Goal: Task Accomplishment & Management: Use online tool/utility

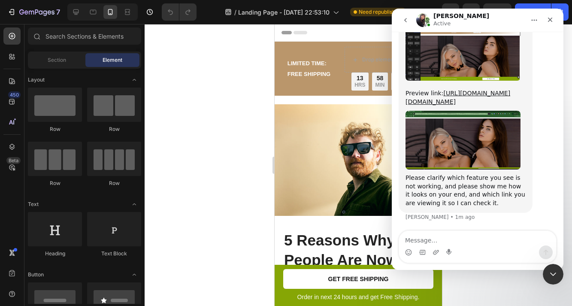
scroll to position [1422, 0]
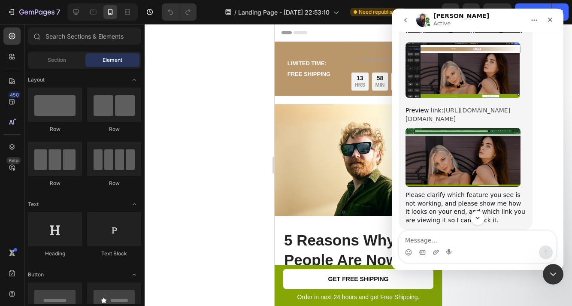
click at [471, 122] on link "[URL][DOMAIN_NAME][DOMAIN_NAME]" at bounding box center [458, 114] width 105 height 15
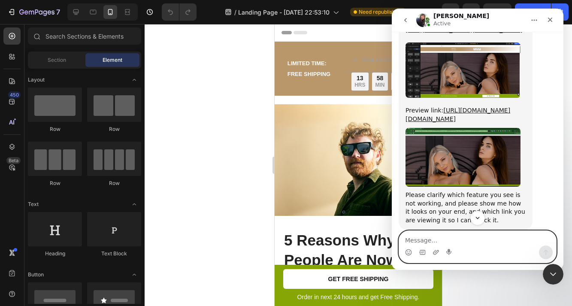
click at [436, 242] on textarea "Message…" at bounding box center [477, 238] width 157 height 15
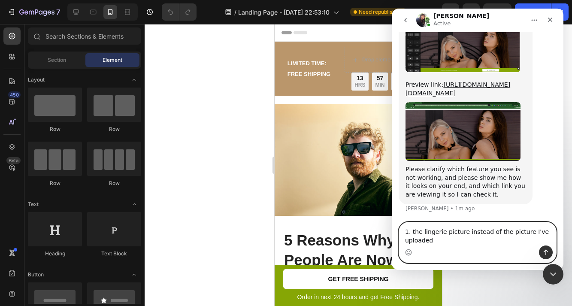
scroll to position [1490, 0]
type textarea "1. the lingerie picture instead of the picture I've uploaded"
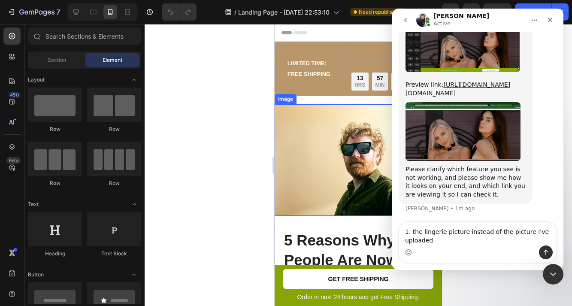
click at [250, 148] on div at bounding box center [358, 165] width 427 height 282
click at [405, 19] on icon "go back" at bounding box center [405, 20] width 7 height 7
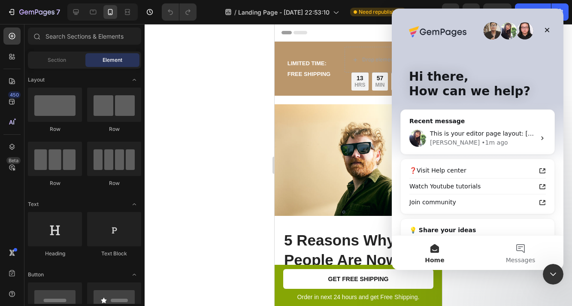
scroll to position [0, 0]
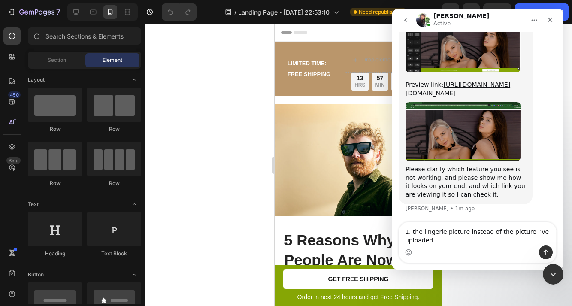
scroll to position [1476, 0]
click at [552, 17] on icon "Close" at bounding box center [550, 19] width 7 height 7
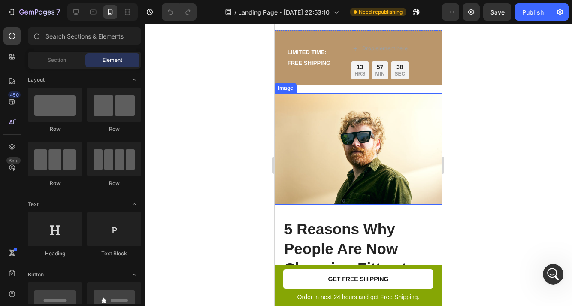
scroll to position [0, 0]
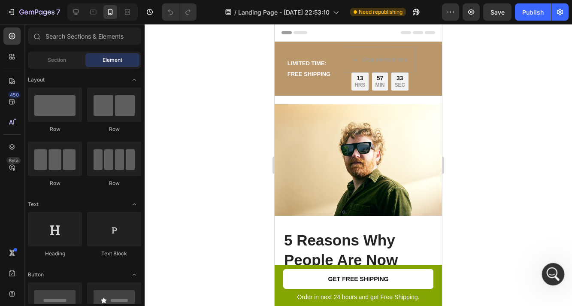
click at [550, 274] on icon "Open Intercom Messenger" at bounding box center [552, 272] width 6 height 7
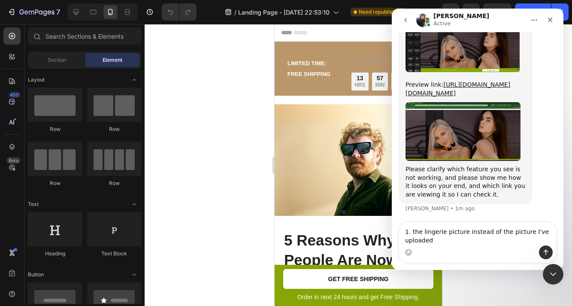
scroll to position [1476, 0]
drag, startPoint x: 433, startPoint y: 239, endPoint x: 394, endPoint y: 225, distance: 41.7
click at [394, 225] on div "1. the lingerie picture instead of the picture I've uploaded 1. the lingerie pi…" at bounding box center [478, 242] width 172 height 41
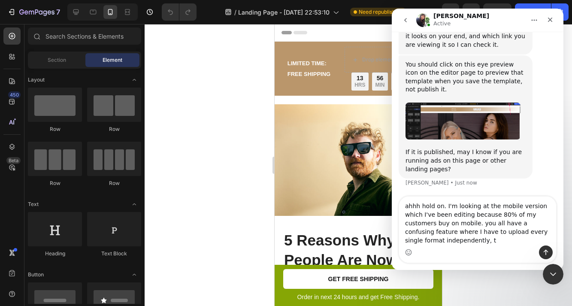
scroll to position [1609, 0]
drag, startPoint x: 447, startPoint y: 242, endPoint x: 428, endPoint y: 242, distance: 19.3
click at [428, 242] on textarea "ahhh hold on. I'm looking at the mobile version which I've been editing because…" at bounding box center [477, 221] width 157 height 49
click at [542, 242] on textarea "ahhh hold on. I'm looking at the mobile version which I've been editing because…" at bounding box center [477, 221] width 157 height 49
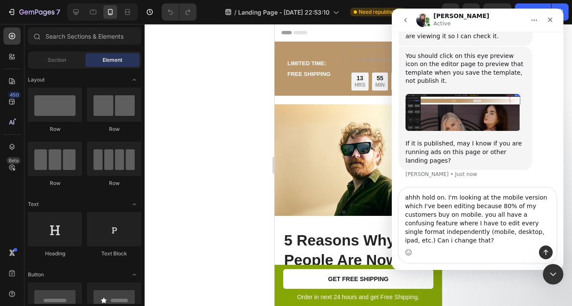
type textarea "ahhh hold on. I'm looking at the mobile version which I've been editing because…"
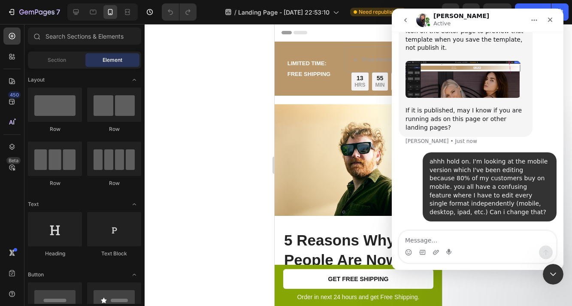
scroll to position [1659, 0]
click at [428, 239] on textarea "if you look at my" at bounding box center [477, 238] width 157 height 15
type textarea "if you look at my mobile you'll see the changes"
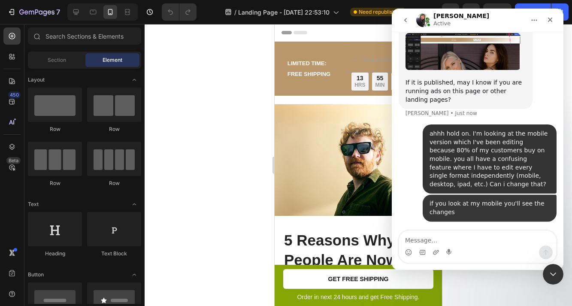
scroll to position [1687, 0]
click at [550, 18] on icon "Close" at bounding box center [550, 19] width 7 height 7
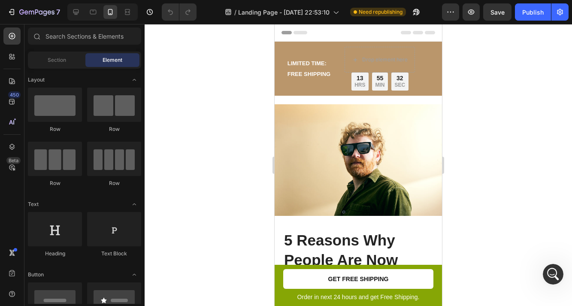
click at [532, 225] on div at bounding box center [358, 165] width 427 height 282
click at [558, 268] on div "Open Intercom Messenger" at bounding box center [552, 273] width 28 height 28
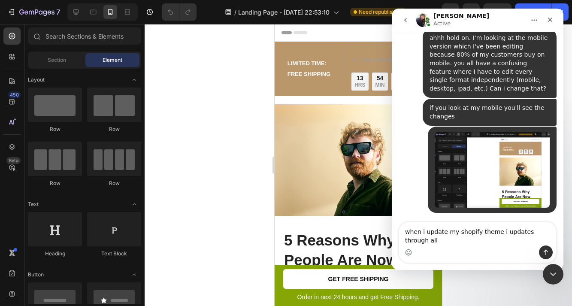
scroll to position [1782, 0]
type textarea "when i update my shopify theme i updates through all formats"
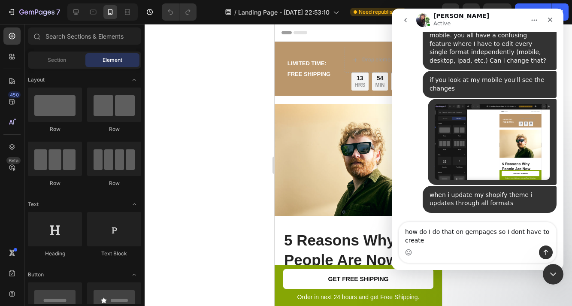
scroll to position [1810, 0]
type textarea "how do I do that on gempages so I dont have to create 4 different landing pages?"
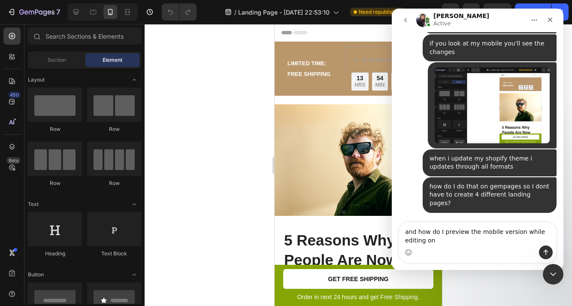
scroll to position [1838, 0]
type textarea "and how do I preview the mobile version while editing on desktop?"
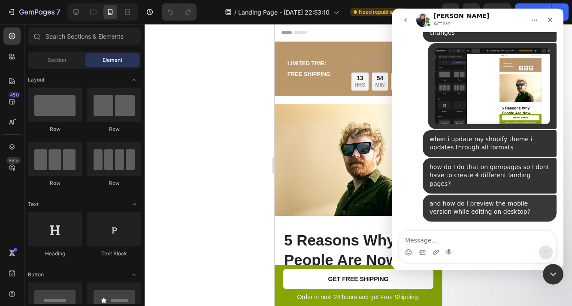
scroll to position [1858, 0]
click at [553, 23] on div "Close" at bounding box center [549, 19] width 15 height 15
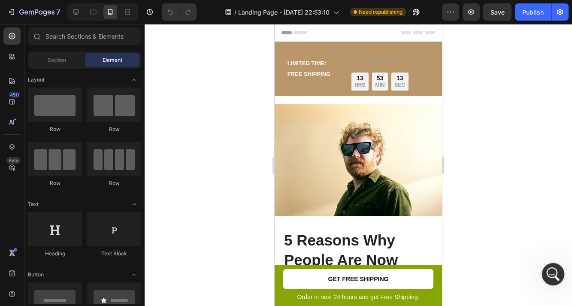
click at [553, 276] on icon "Open Intercom Messenger" at bounding box center [552, 273] width 14 height 14
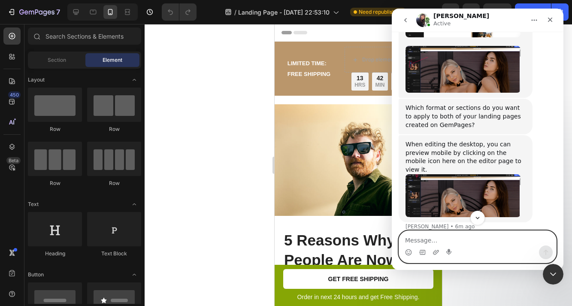
scroll to position [2141, 0]
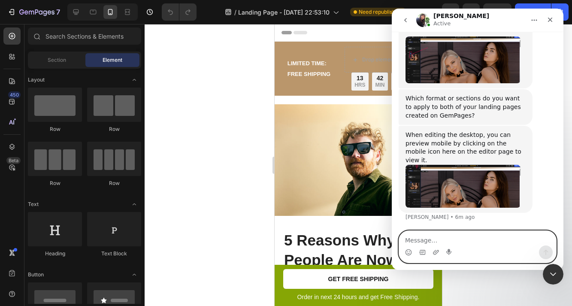
click at [463, 245] on textarea "Message…" at bounding box center [477, 238] width 157 height 15
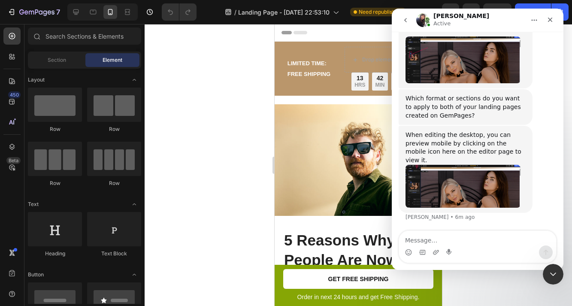
click at [506, 114] on div "Which format or sections do you want to apply to both of your landing pages cre…" at bounding box center [466, 106] width 120 height 25
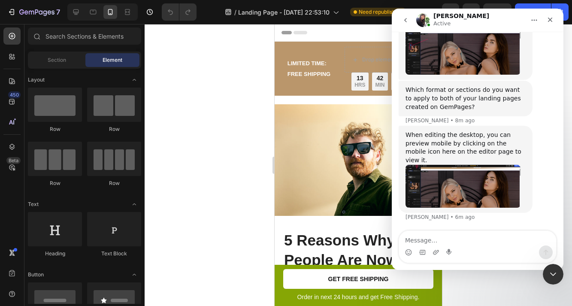
click at [484, 111] on div "Which format or sections do you want to apply to both of your landing pages cre…" at bounding box center [466, 98] width 120 height 25
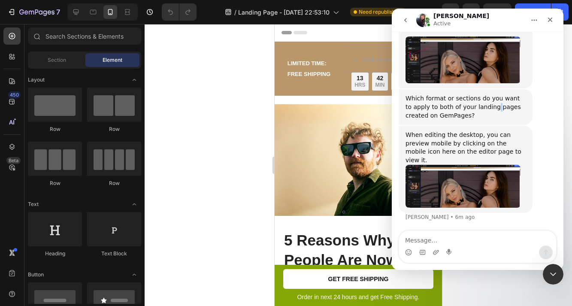
click at [484, 113] on div "Which format or sections do you want to apply to both of your landing pages cre…" at bounding box center [466, 106] width 120 height 25
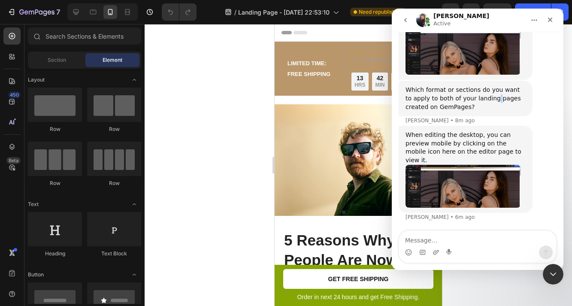
scroll to position [2146, 0]
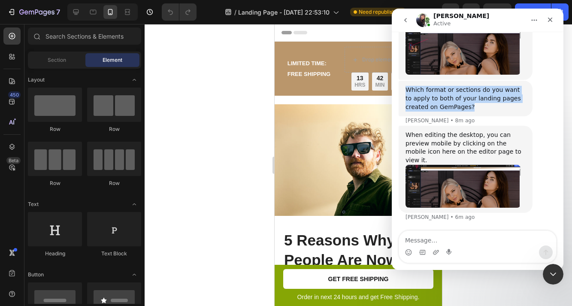
drag, startPoint x: 474, startPoint y: 119, endPoint x: 389, endPoint y: 97, distance: 87.5
click html "Tina Active We're on GMT + 7 timezone and may get back to you shortly! Normally…"
copy div "Which format or sections do you want to apply to both of your landing pages cre…"
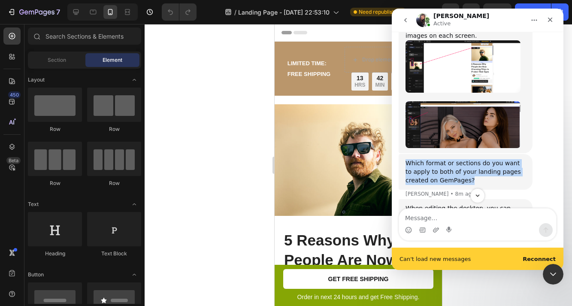
scroll to position [2172, 0]
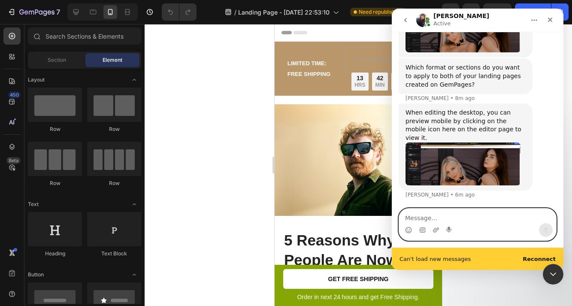
click at [448, 215] on textarea "Message…" at bounding box center [477, 216] width 157 height 15
paste textarea "Which format or sections do you want to apply to both of your landing pages cre…"
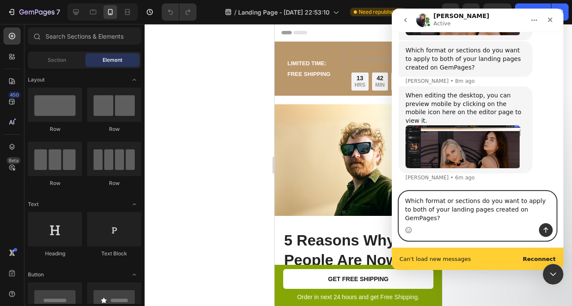
scroll to position [2198, 0]
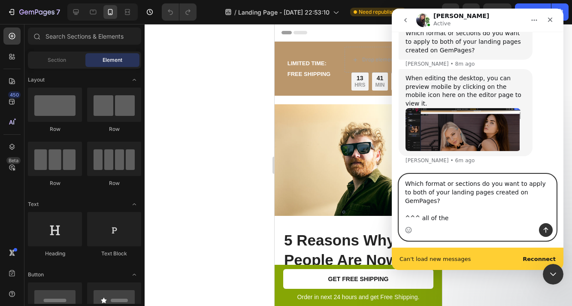
type textarea "Which format or sections do you want to apply to both of your landing pages cre…"
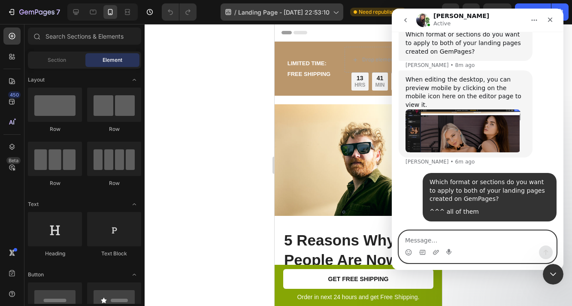
scroll to position [2204, 0]
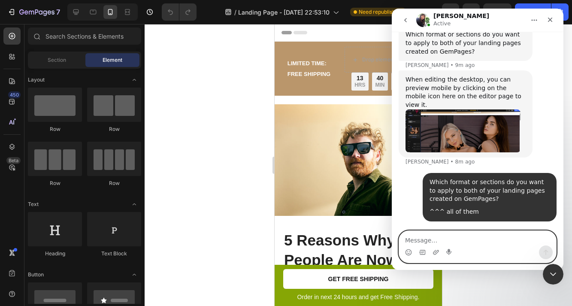
click at [461, 245] on textarea "Message…" at bounding box center [477, 238] width 157 height 15
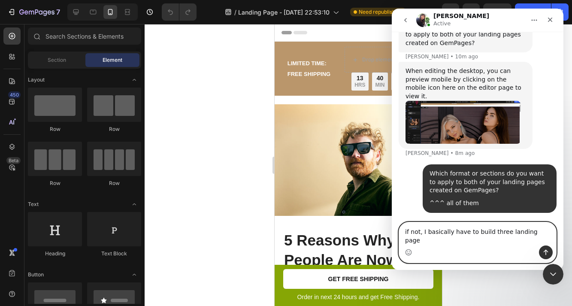
type textarea "if not, I basically have to build three landing pages"
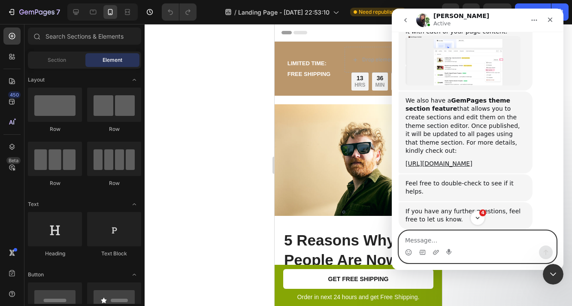
scroll to position [2455, 0]
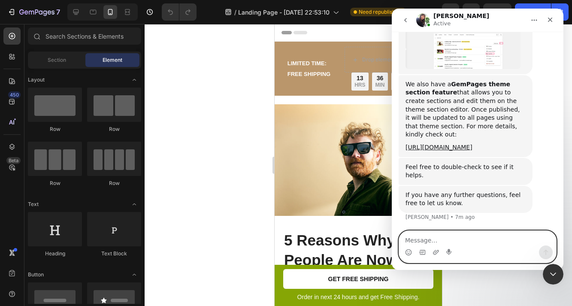
click at [486, 243] on textarea "Message…" at bounding box center [477, 238] width 157 height 15
type textarea "ok looks like i need to be using the theme editor"
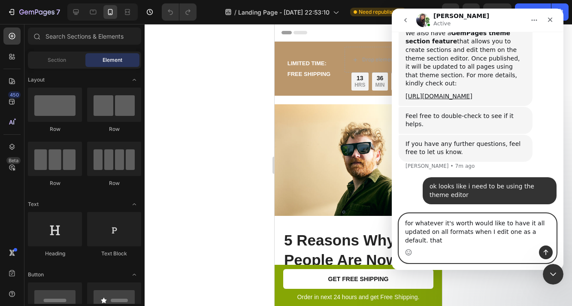
scroll to position [2506, 0]
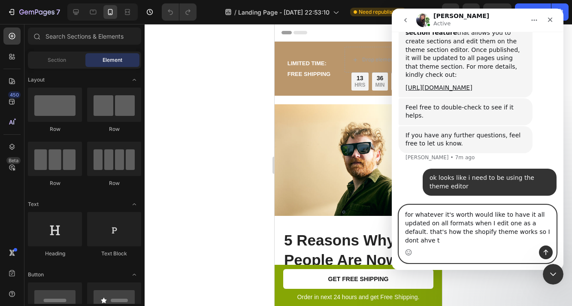
click at [485, 241] on textarea "for whatever it's worth would like to have it all updated on all formats when I…" at bounding box center [477, 225] width 157 height 40
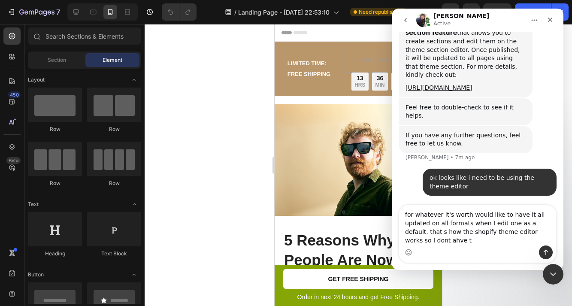
click at [474, 247] on div "Intercom messenger" at bounding box center [477, 252] width 157 height 14
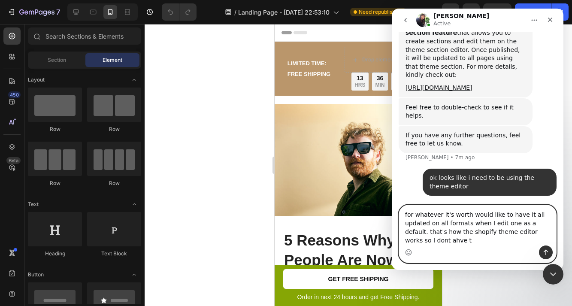
click at [455, 240] on textarea "for whatever it's worth would like to have it all updated on all formats when I…" at bounding box center [477, 225] width 157 height 40
type textarea "for whatever it's worth would like to have it all updated on all formats when I…"
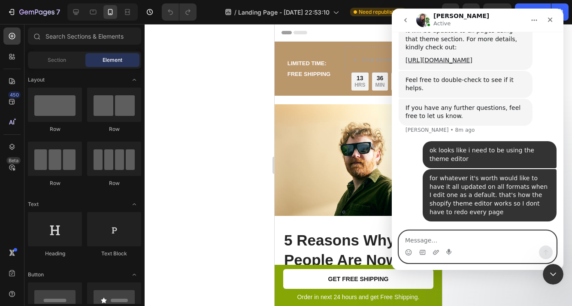
scroll to position [2542, 0]
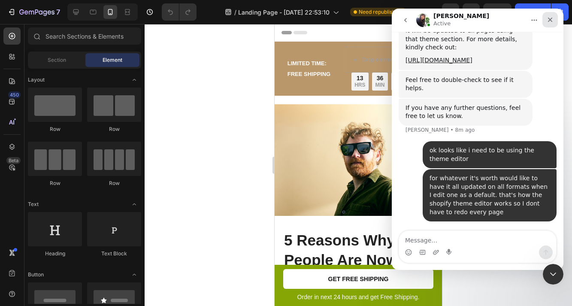
drag, startPoint x: 552, startPoint y: 16, endPoint x: 944, endPoint y: 26, distance: 391.9
click at [552, 16] on div "Close" at bounding box center [549, 19] width 15 height 15
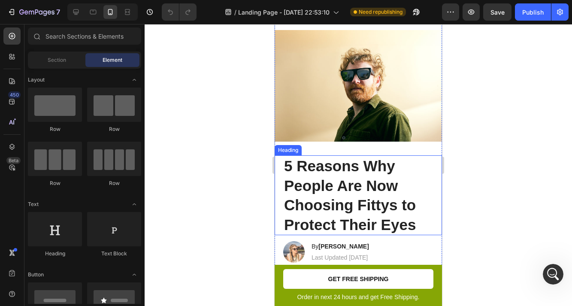
scroll to position [0, 0]
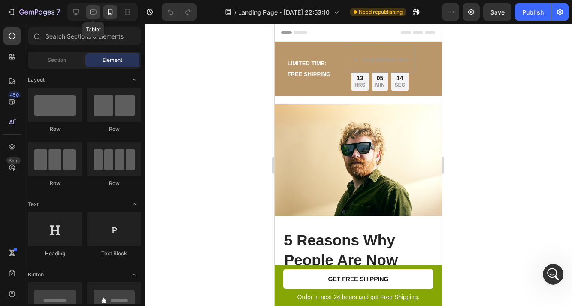
click at [91, 11] on icon at bounding box center [93, 12] width 9 height 9
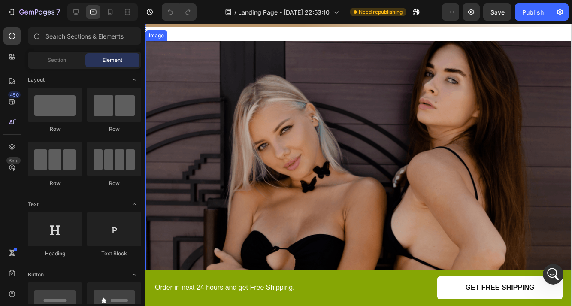
scroll to position [4, 0]
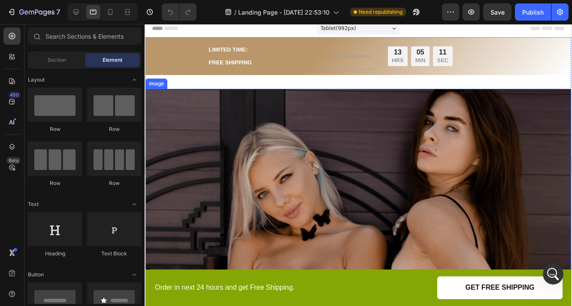
click at [357, 156] on img at bounding box center [358, 270] width 426 height 362
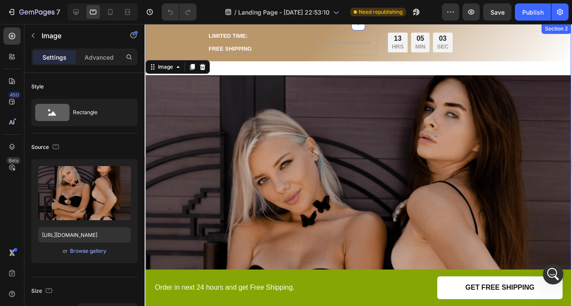
scroll to position [0, 0]
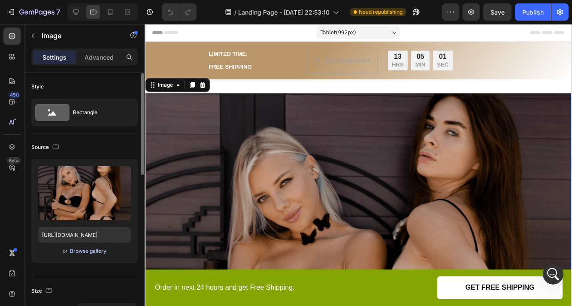
click at [91, 252] on div "Browse gallery" at bounding box center [88, 251] width 36 height 8
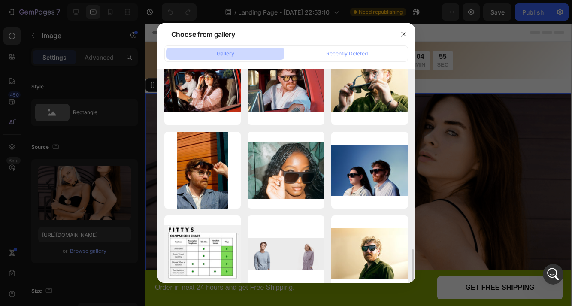
scroll to position [749, 0]
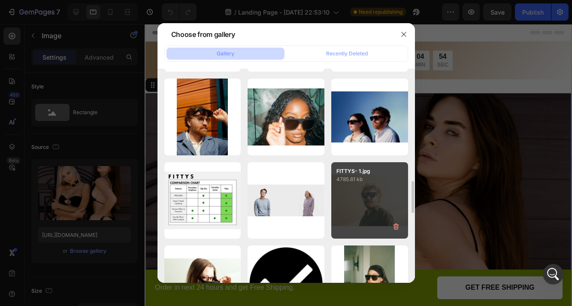
click at [396, 184] on div "FITTYS- 1.jpg 4785.61 kb" at bounding box center [369, 200] width 77 height 77
type input "https://cdn.shopify.com/s/files/1/0782/2318/0056/files/gempages_545637610920346…"
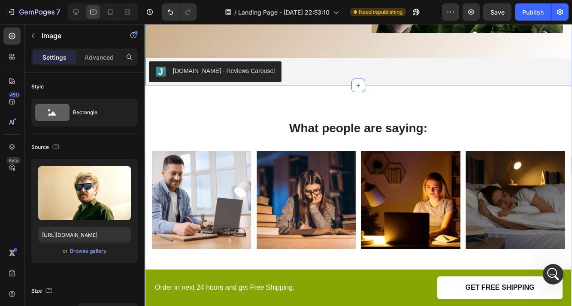
scroll to position [1417, 0]
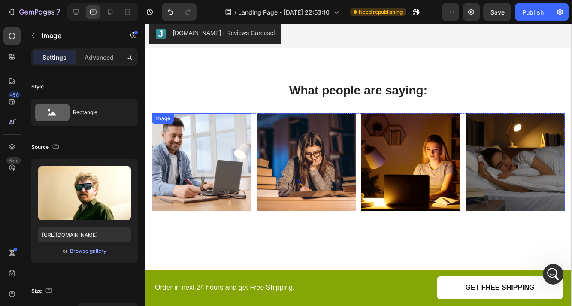
click at [188, 152] on img at bounding box center [202, 162] width 100 height 98
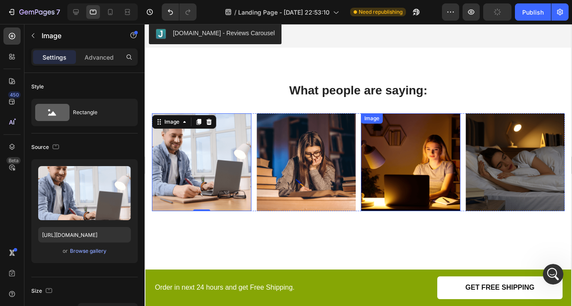
click at [414, 159] on img at bounding box center [411, 162] width 100 height 98
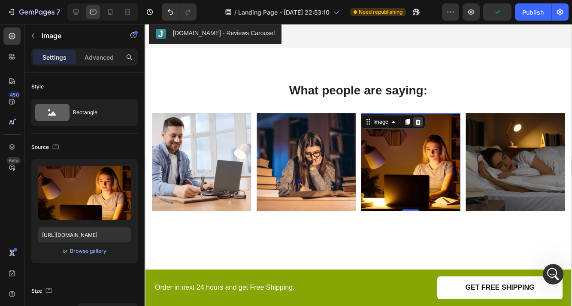
click at [418, 124] on icon at bounding box center [418, 122] width 6 height 6
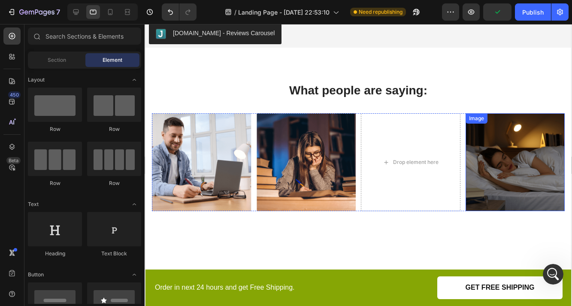
click at [487, 143] on img at bounding box center [516, 162] width 100 height 98
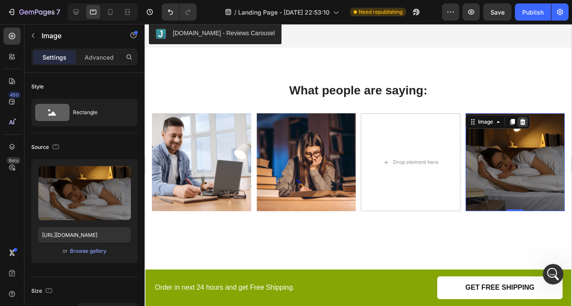
click at [521, 122] on icon at bounding box center [523, 122] width 6 height 6
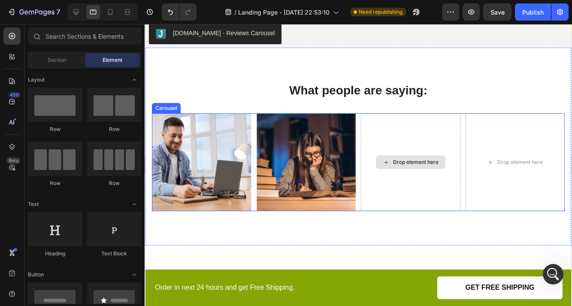
click at [436, 136] on div "Drop element here" at bounding box center [411, 162] width 100 height 98
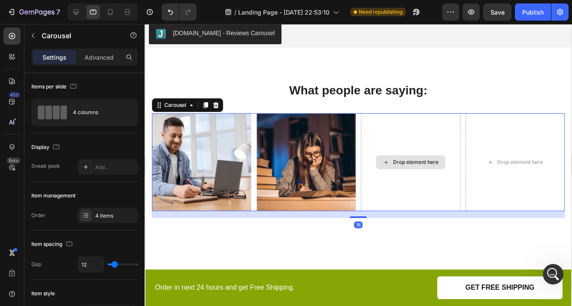
click at [432, 136] on div "Drop element here" at bounding box center [411, 162] width 100 height 98
click at [430, 137] on div "Drop element here" at bounding box center [411, 162] width 100 height 98
click at [218, 104] on icon at bounding box center [216, 105] width 6 height 6
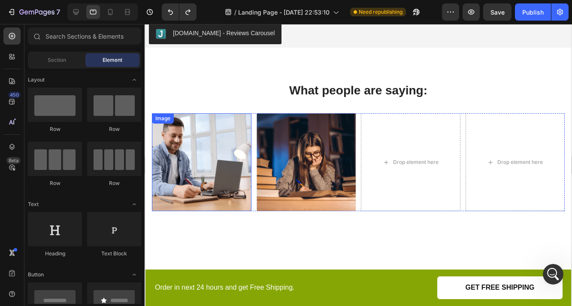
click at [190, 136] on img at bounding box center [202, 162] width 100 height 98
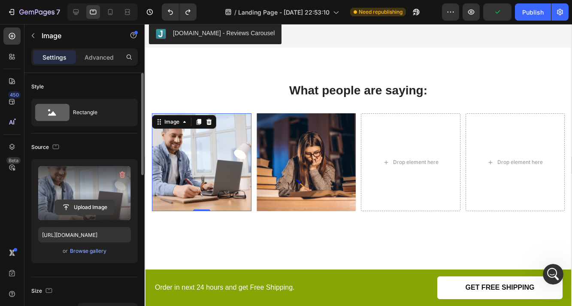
click at [88, 207] on input "file" at bounding box center [84, 207] width 59 height 15
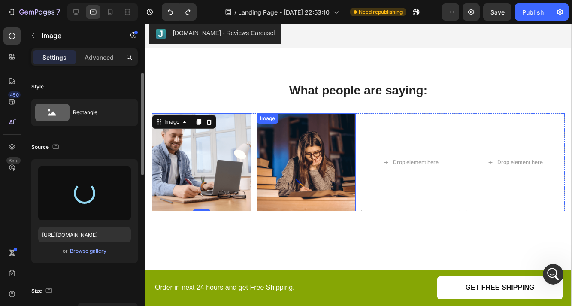
type input "[URL][DOMAIN_NAME]"
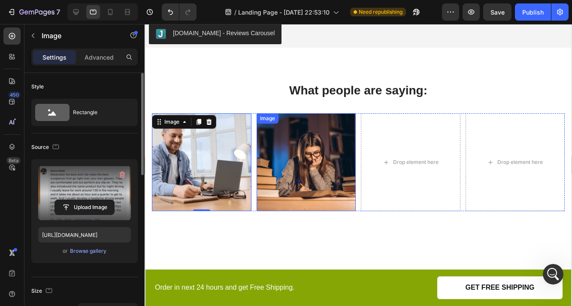
click at [332, 170] on img at bounding box center [307, 162] width 100 height 98
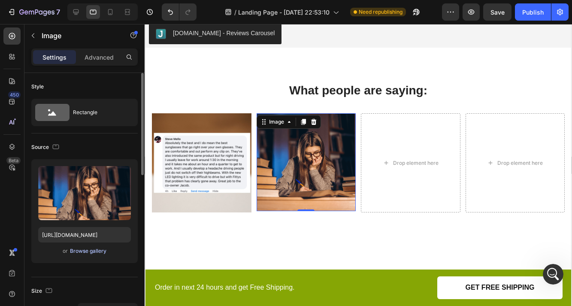
click at [84, 250] on div "Browse gallery" at bounding box center [88, 251] width 36 height 8
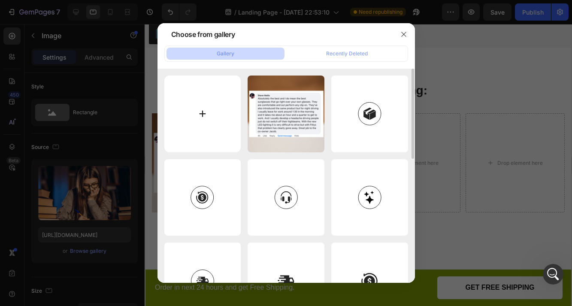
click at [212, 114] on input "file" at bounding box center [202, 114] width 77 height 77
type input "C:\fakepath\27.jpg"
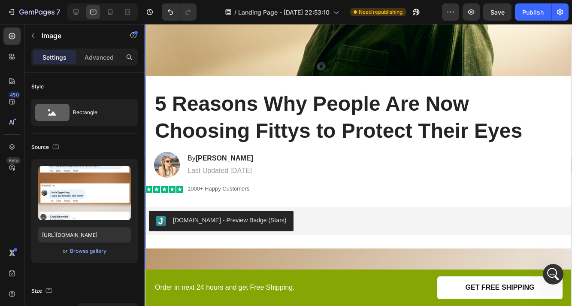
scroll to position [0, 0]
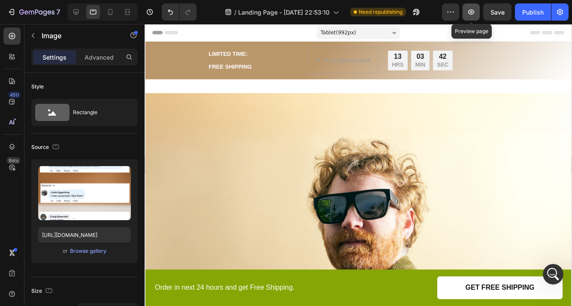
click at [472, 12] on icon "button" at bounding box center [471, 11] width 6 height 5
click at [106, 10] on icon at bounding box center [110, 12] width 9 height 9
click at [90, 12] on icon at bounding box center [93, 12] width 9 height 9
click at [80, 12] on icon at bounding box center [76, 12] width 9 height 9
type input "https://cdn.shopify.com/s/files/1/2005/9307/files/gempages_432750572815254551-f…"
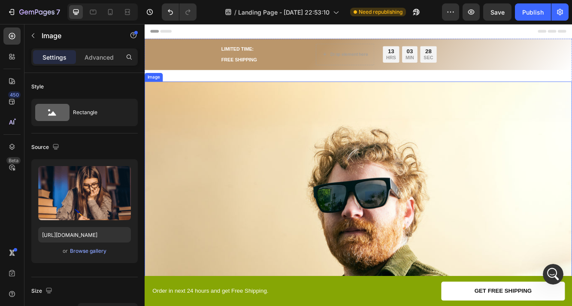
scroll to position [85, 0]
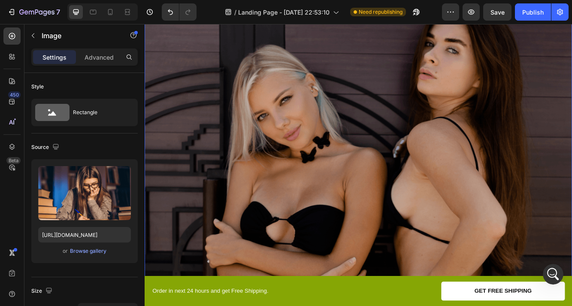
click at [313, 176] on img at bounding box center [402, 227] width 515 height 438
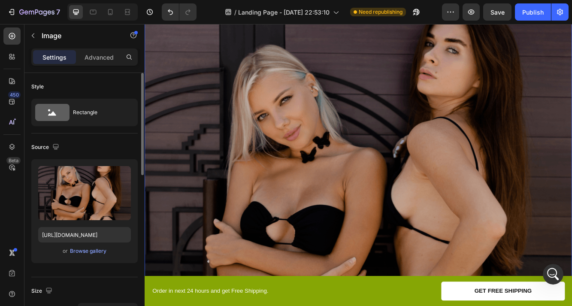
scroll to position [2575, 0]
click at [93, 253] on div "Browse gallery" at bounding box center [88, 251] width 36 height 8
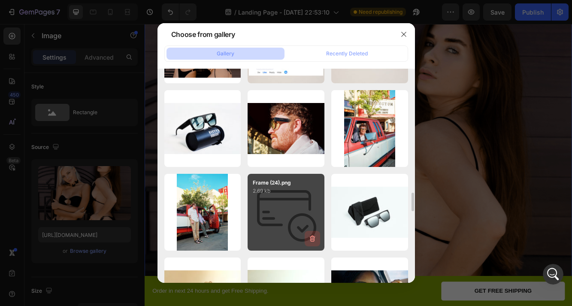
scroll to position [2542, 0]
click at [313, 239] on icon "button" at bounding box center [313, 239] width 1 height 3
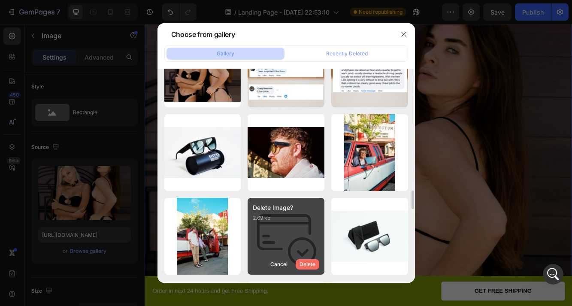
click at [312, 264] on div "Delete" at bounding box center [308, 264] width 16 height 8
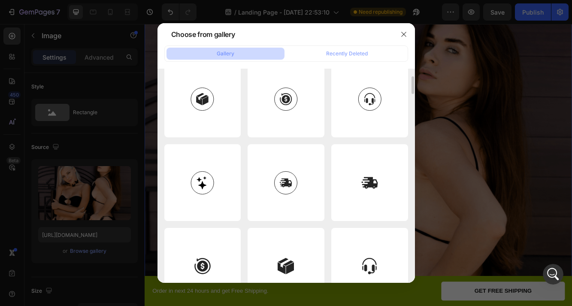
scroll to position [0, 0]
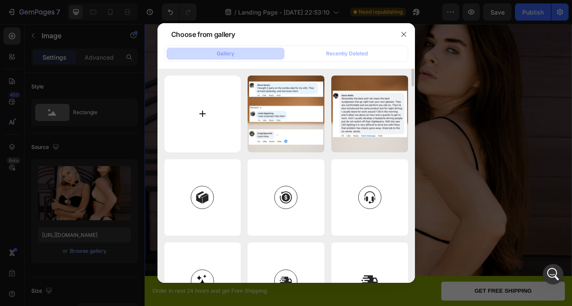
click at [201, 94] on input "file" at bounding box center [202, 114] width 77 height 77
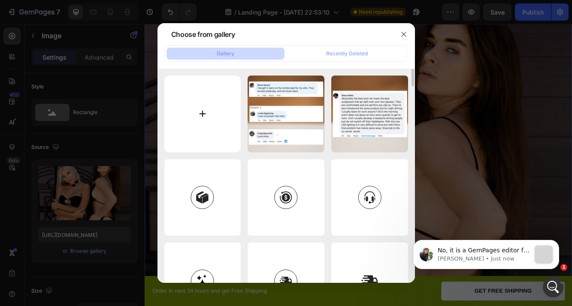
scroll to position [2679, 0]
type input "C:\fakepath\FITTYS- 1.jpg"
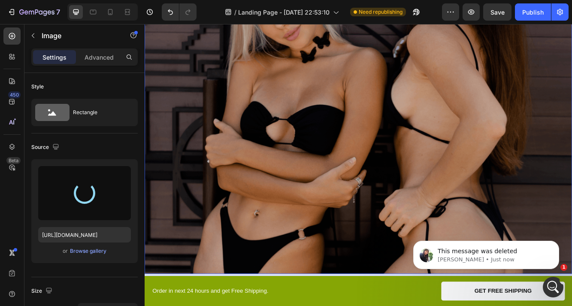
scroll to position [221, 0]
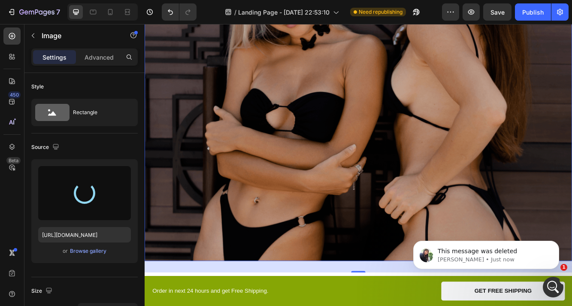
type input "https://cdn.shopify.com/s/files/1/0782/2318/0056/files/gempages_545637610920346…"
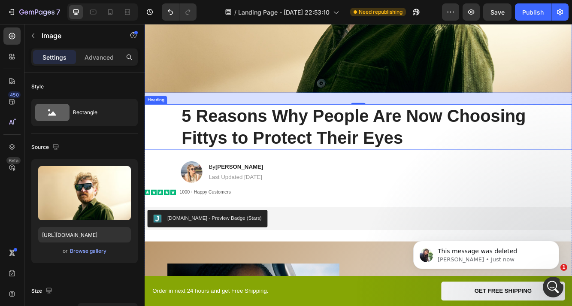
scroll to position [426, 0]
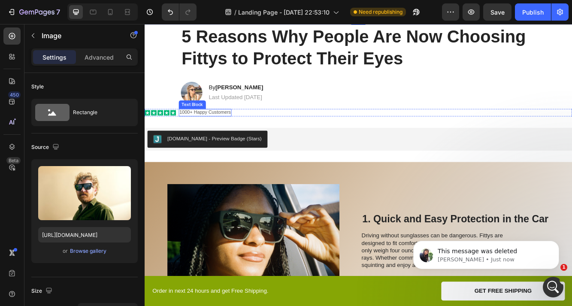
click at [234, 131] on p "1000+ Happy Customers" at bounding box center [218, 130] width 62 height 7
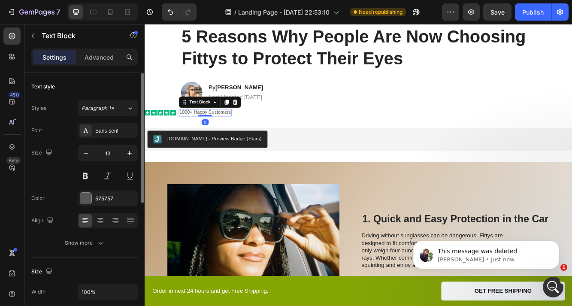
scroll to position [2600, 0]
click at [102, 220] on icon at bounding box center [100, 220] width 9 height 9
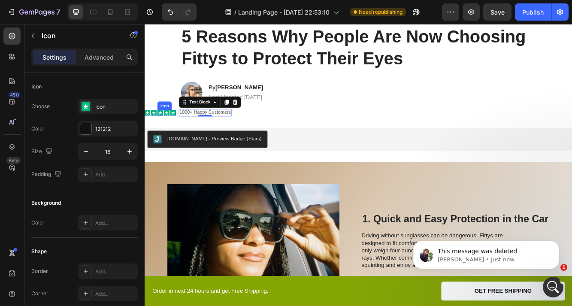
click at [164, 133] on icon at bounding box center [163, 130] width 5 height 5
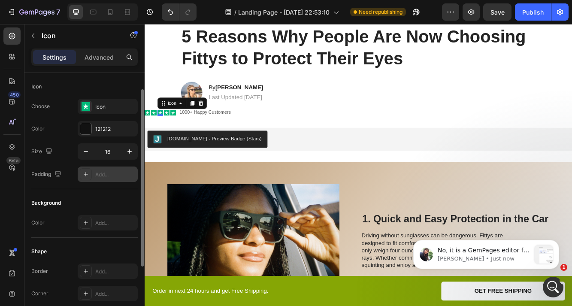
scroll to position [116, 0]
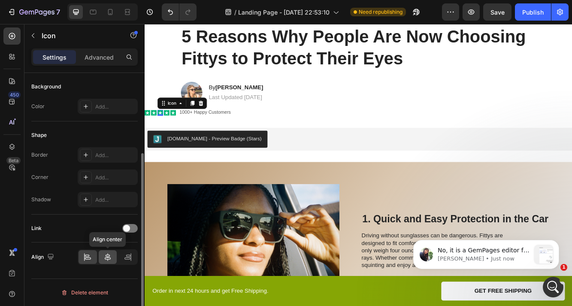
click at [109, 260] on icon at bounding box center [107, 257] width 9 height 9
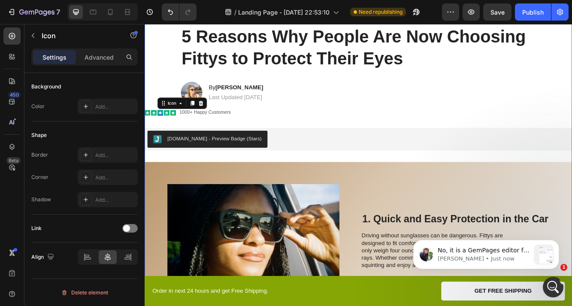
scroll to position [2685, 0]
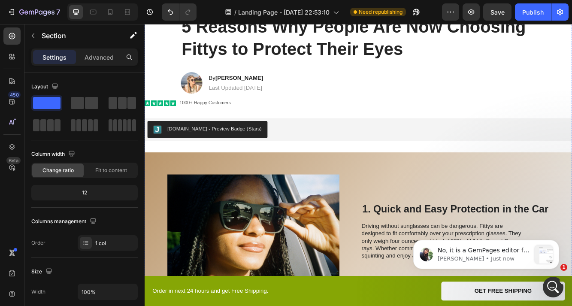
scroll to position [438, 0]
click at [483, 255] on p "[PERSON_NAME] • Just now" at bounding box center [484, 259] width 93 height 8
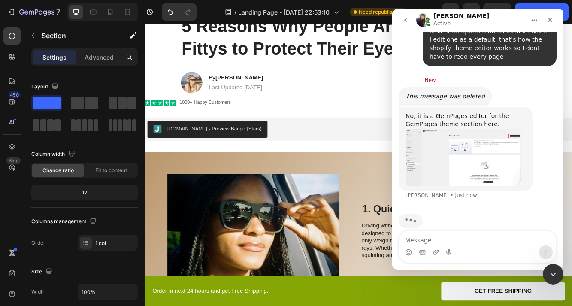
scroll to position [2691, 0]
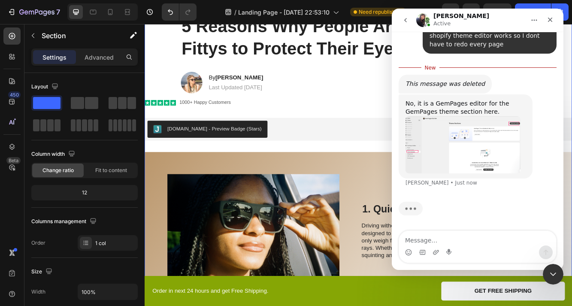
click at [414, 139] on img "Tina says…" at bounding box center [463, 145] width 115 height 58
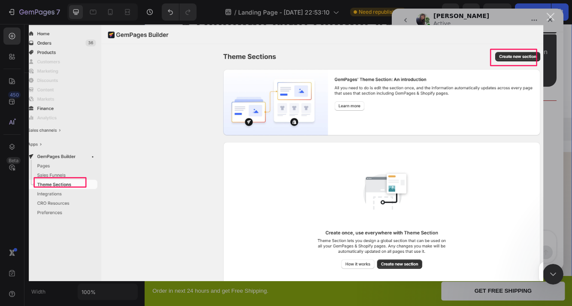
scroll to position [2658, 0]
click at [548, 22] on div "Intercom messenger" at bounding box center [286, 153] width 572 height 306
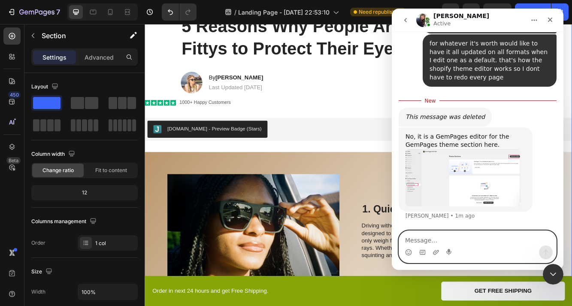
click at [435, 236] on textarea "Message…" at bounding box center [477, 238] width 157 height 15
click at [407, 240] on textarea "i'm confused by this response -" at bounding box center [477, 238] width 157 height 15
click at [506, 242] on textarea "I'm confused by this response -" at bounding box center [477, 238] width 157 height 15
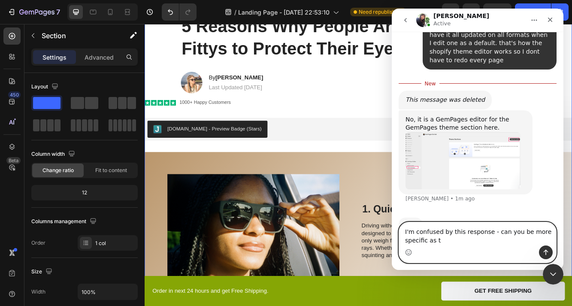
scroll to position [2700, 0]
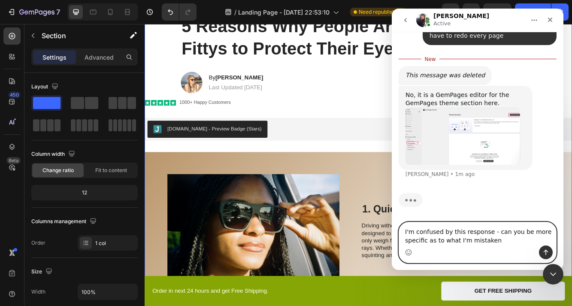
drag, startPoint x: 506, startPoint y: 241, endPoint x: 428, endPoint y: 241, distance: 78.5
click at [428, 241] on textarea "I'm confused by this response - can you be more specific as to what I'm mistaken" at bounding box center [477, 233] width 157 height 23
type textarea "I'm confused by this response - can you be more specific"
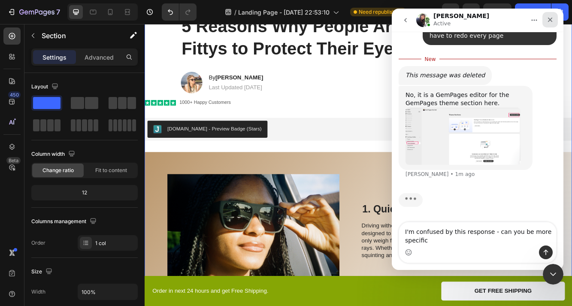
click at [553, 17] on icon "Close" at bounding box center [550, 19] width 7 height 7
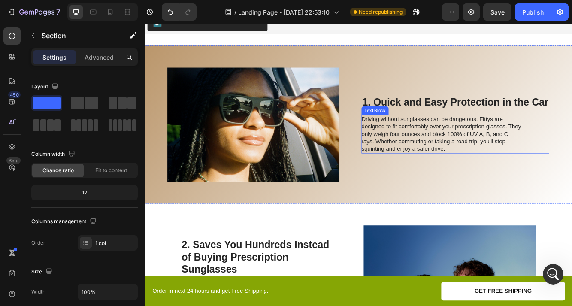
scroll to position [573, 0]
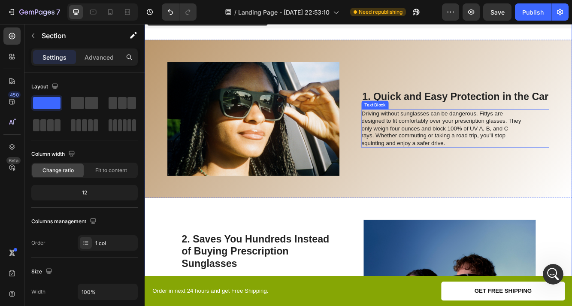
click at [418, 211] on div "1. Quick and Easy Protection in the Car Heading Driving without sunglasses can …" at bounding box center [519, 138] width 226 height 163
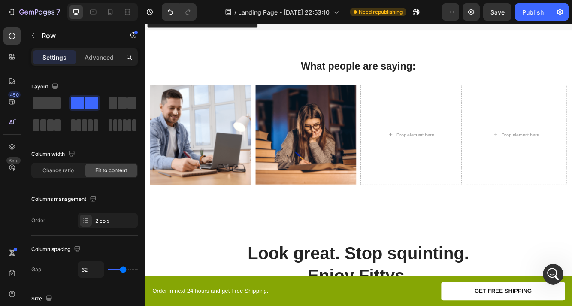
scroll to position [1532, 0]
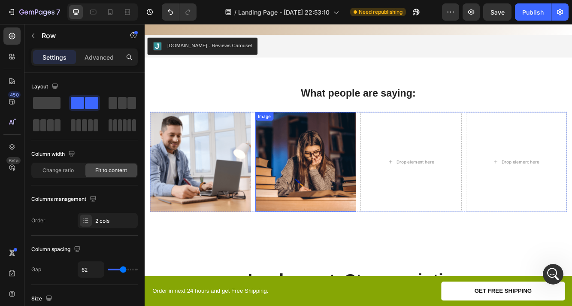
click at [323, 182] on img at bounding box center [339, 190] width 122 height 120
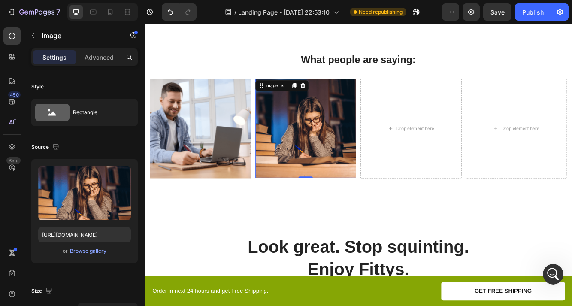
scroll to position [1575, 0]
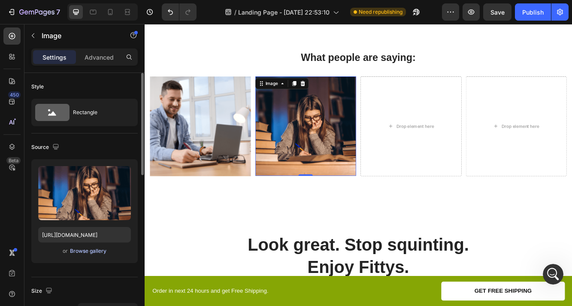
click at [82, 248] on div "Browse gallery" at bounding box center [88, 251] width 36 height 8
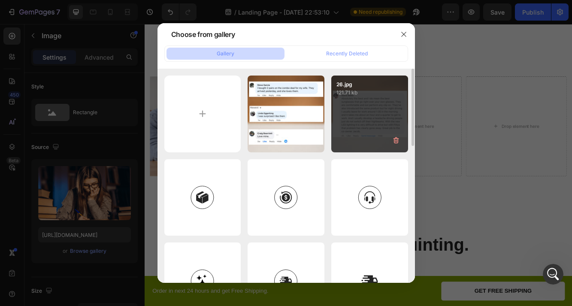
click at [345, 115] on div "26.jpg 121.71 kb" at bounding box center [369, 114] width 77 height 77
type input "[URL][DOMAIN_NAME]"
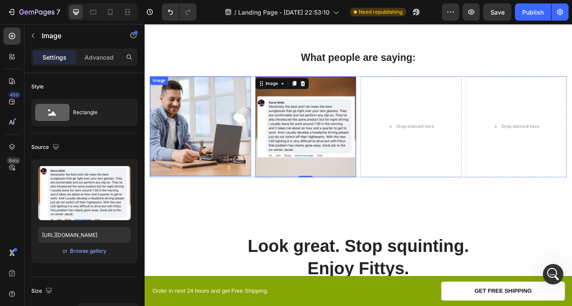
click at [220, 173] on img at bounding box center [212, 147] width 122 height 120
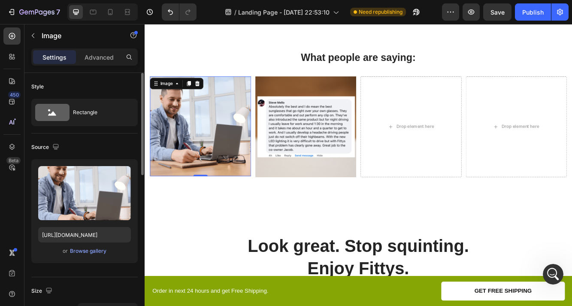
click at [94, 255] on div "or Browse gallery" at bounding box center [84, 251] width 93 height 10
click at [91, 251] on div "Browse gallery" at bounding box center [88, 251] width 36 height 8
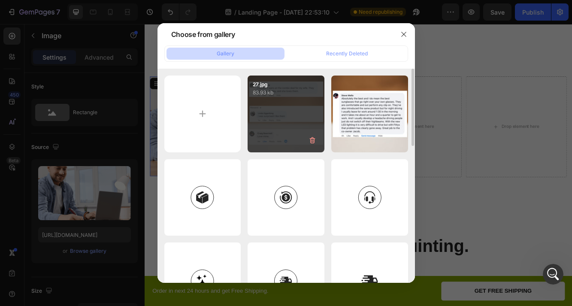
click at [258, 105] on div "27.jpg 83.93 kb" at bounding box center [286, 114] width 77 height 77
type input "[URL][DOMAIN_NAME]"
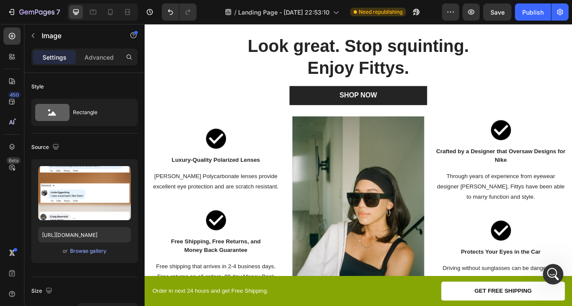
scroll to position [1805, 0]
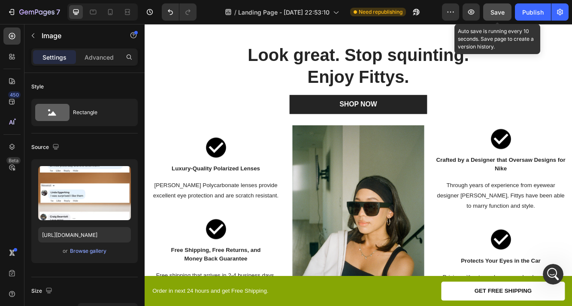
click at [501, 9] on span "Save" at bounding box center [497, 12] width 14 height 7
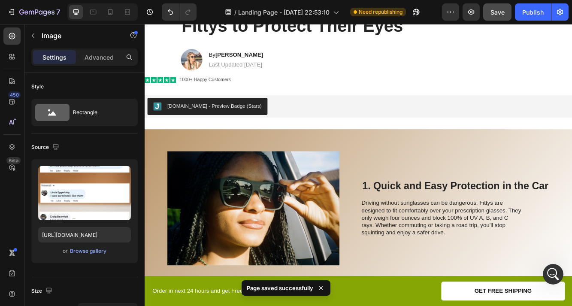
scroll to position [310, 0]
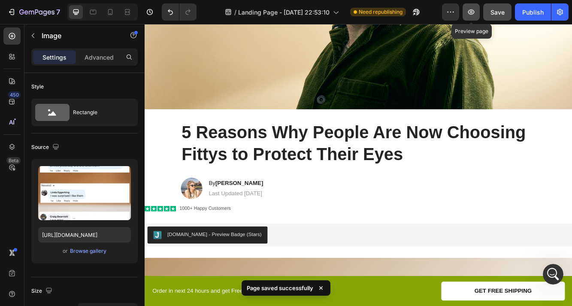
click at [475, 8] on icon "button" at bounding box center [471, 12] width 9 height 9
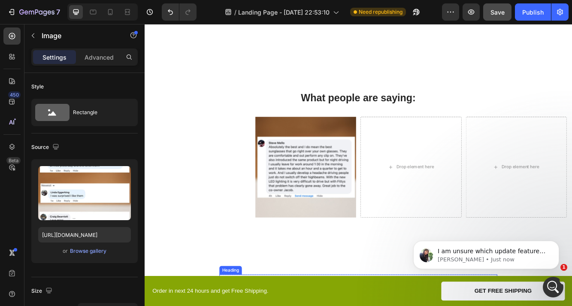
scroll to position [1601, 0]
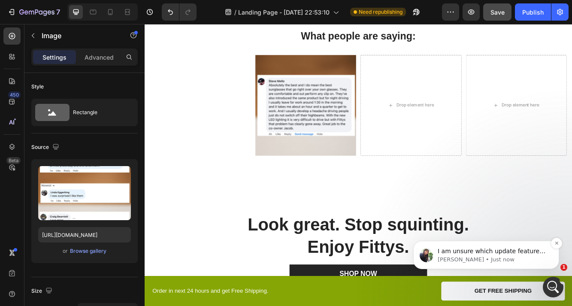
click at [472, 256] on p "[PERSON_NAME] • Just now" at bounding box center [493, 260] width 111 height 8
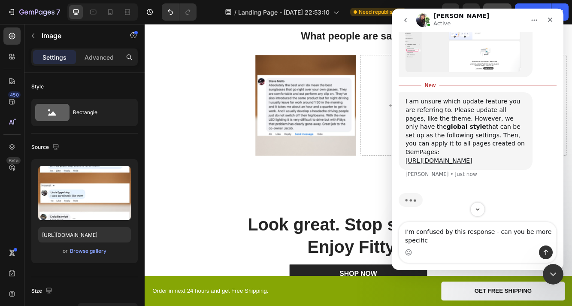
scroll to position [2778, 0]
click at [550, 22] on icon "Close" at bounding box center [550, 19] width 7 height 7
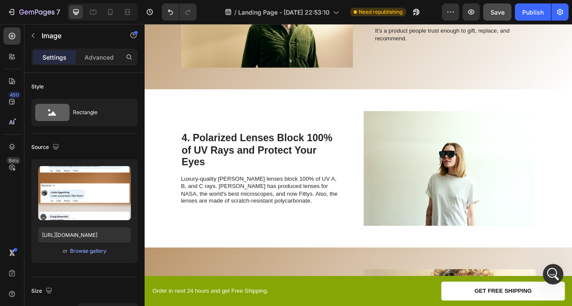
scroll to position [1139, 0]
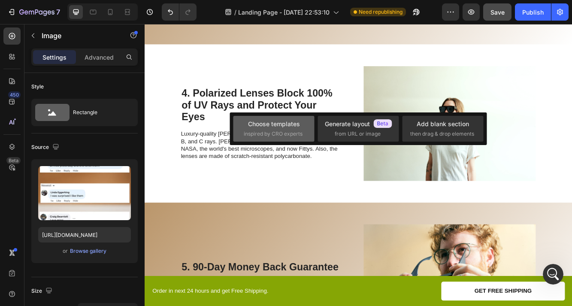
scroll to position [2745, 0]
click at [264, 134] on span "inspired by CRO experts" at bounding box center [273, 134] width 59 height 8
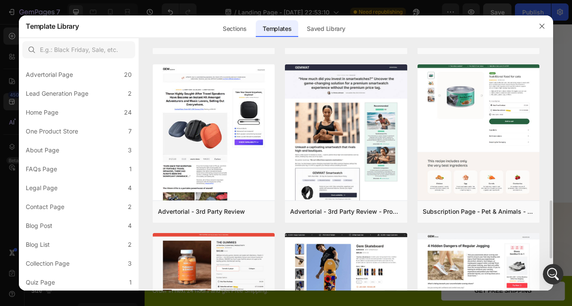
scroll to position [616, 0]
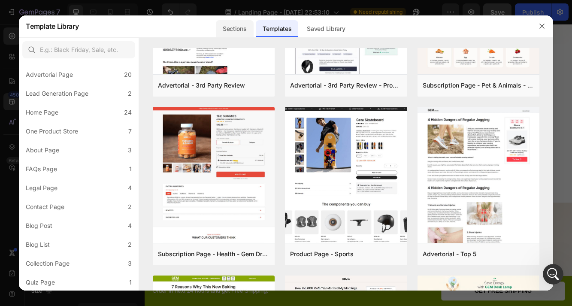
click at [234, 33] on div "Sections" at bounding box center [234, 28] width 37 height 17
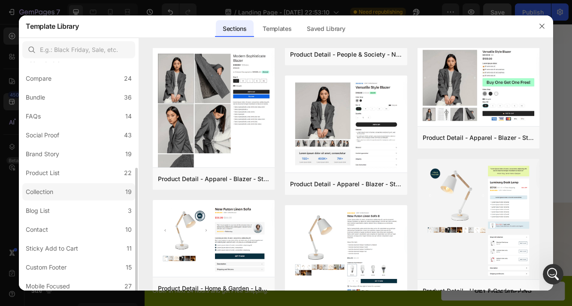
scroll to position [168, 0]
click at [76, 139] on label "Social Proof 43" at bounding box center [78, 135] width 113 height 17
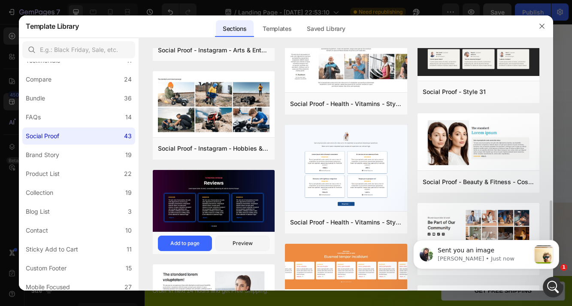
scroll to position [882, 0]
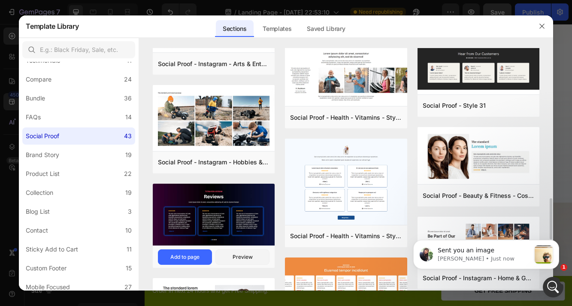
click at [233, 196] on img at bounding box center [214, 216] width 122 height 64
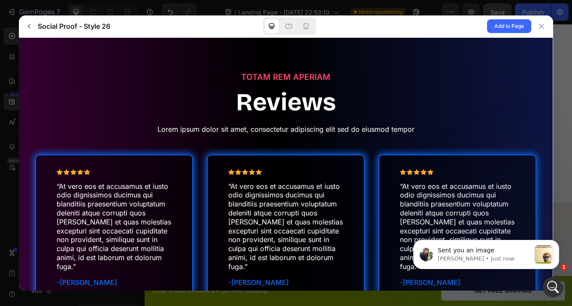
scroll to position [0, 0]
click at [555, 242] on icon "Dismiss notification" at bounding box center [556, 242] width 5 height 5
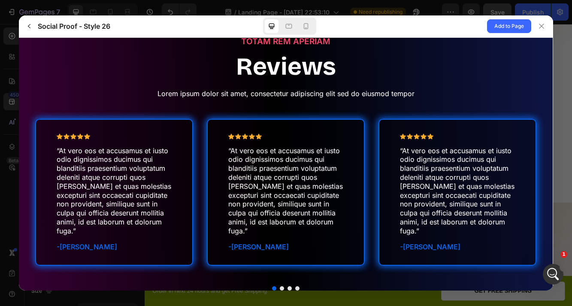
scroll to position [61, 0]
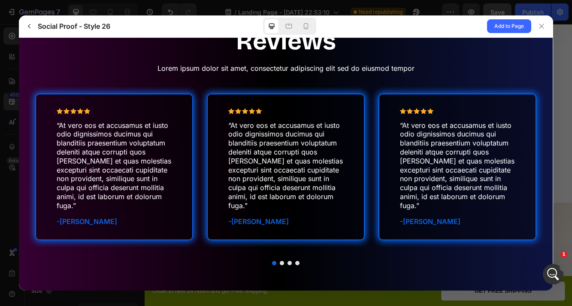
click at [283, 260] on div at bounding box center [285, 262] width 515 height 4
click at [286, 260] on div at bounding box center [285, 262] width 515 height 4
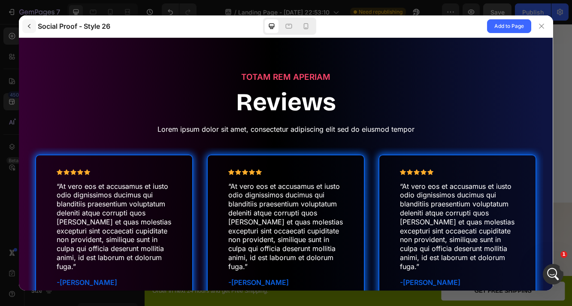
click at [28, 28] on icon "button" at bounding box center [29, 26] width 7 height 7
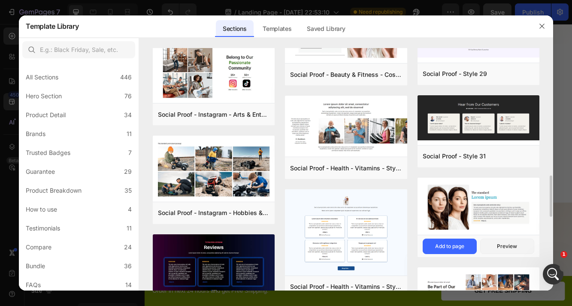
scroll to position [838, 0]
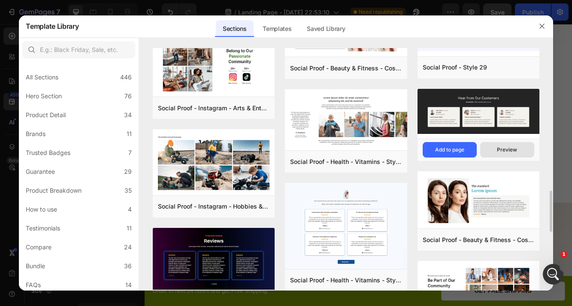
click at [497, 149] on div "Preview" at bounding box center [507, 150] width 20 height 8
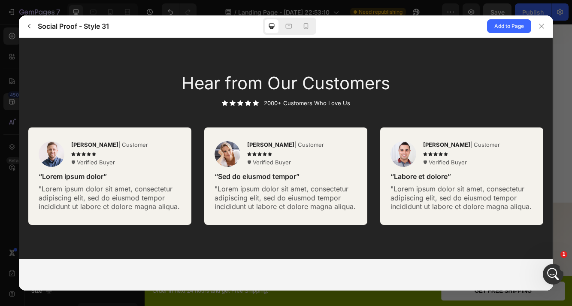
scroll to position [0, 0]
click at [29, 23] on icon "button" at bounding box center [29, 26] width 7 height 7
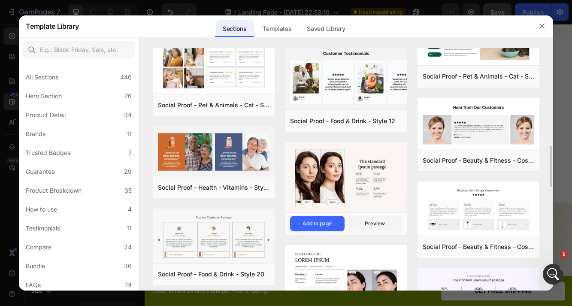
scroll to position [577, 0]
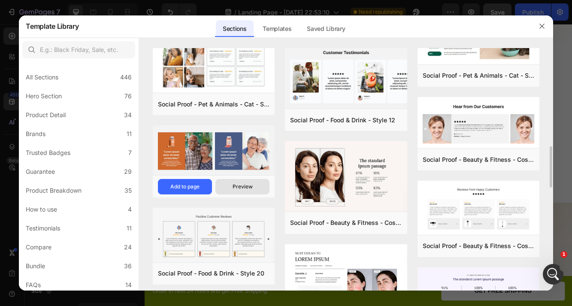
click at [235, 184] on div "Preview" at bounding box center [243, 187] width 20 height 8
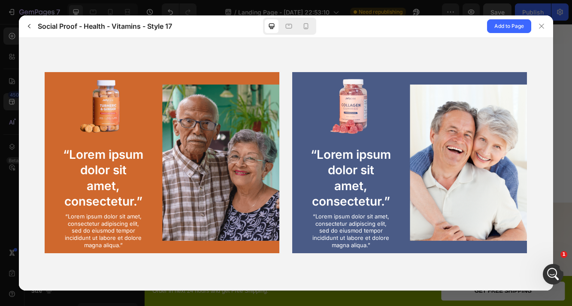
scroll to position [0, 0]
click at [496, 29] on span "Add to Page" at bounding box center [509, 26] width 30 height 10
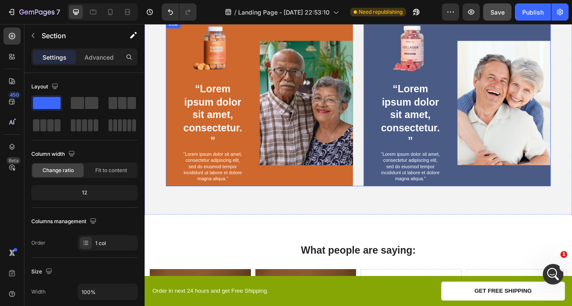
scroll to position [1266, 0]
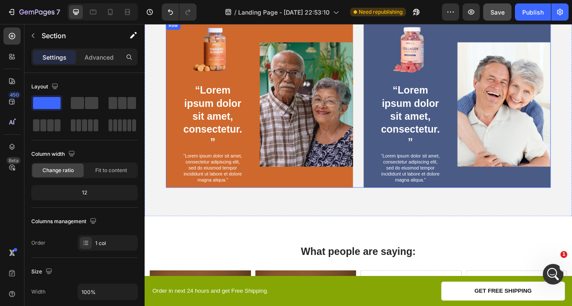
click at [335, 133] on img at bounding box center [339, 121] width 113 height 150
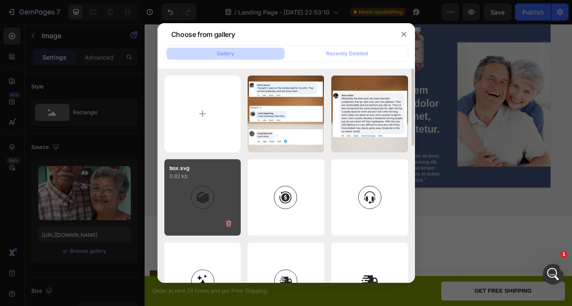
scroll to position [1, 0]
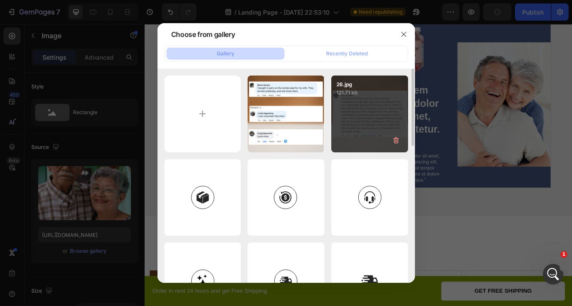
click at [359, 110] on div "26.jpg 121.71 kb" at bounding box center [369, 114] width 77 height 77
type input "[URL][DOMAIN_NAME]"
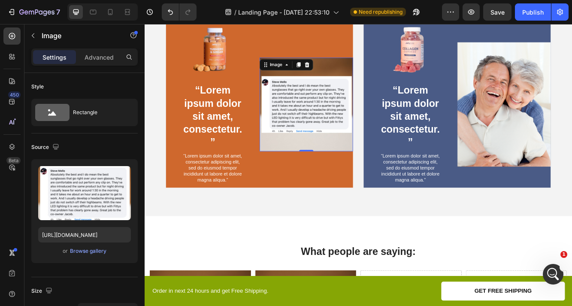
click at [283, 115] on img at bounding box center [339, 120] width 113 height 113
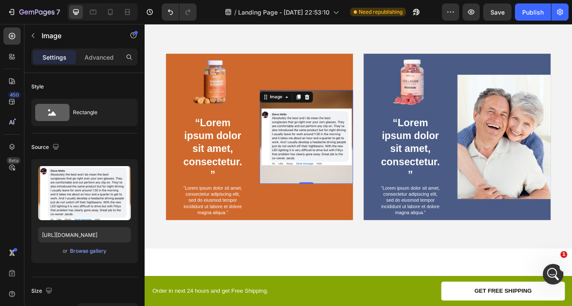
scroll to position [1222, 0]
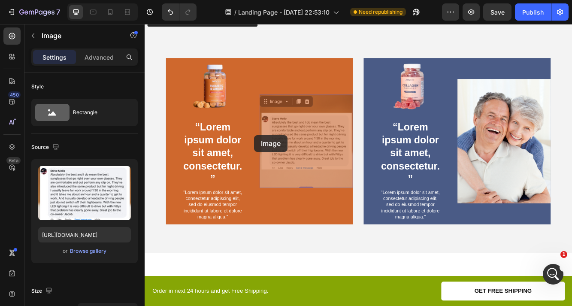
drag, startPoint x: 283, startPoint y: 158, endPoint x: 276, endPoint y: 158, distance: 6.4
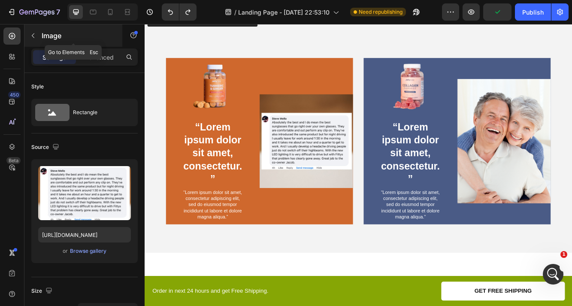
click at [31, 38] on icon "button" at bounding box center [33, 35] width 7 height 7
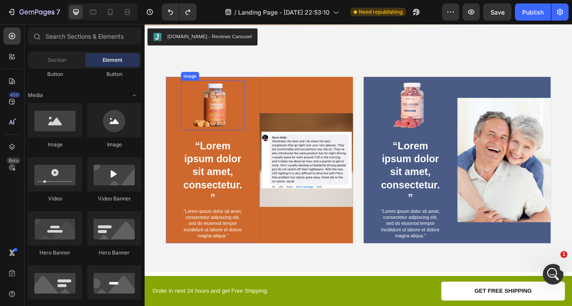
scroll to position [1185, 0]
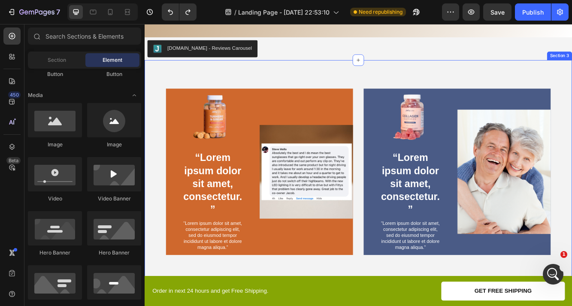
click at [316, 91] on div "Image “Lorem ipsum dolor sit amet, consectetur.” Text Block “Lorem ipsum dolor …" at bounding box center [402, 201] width 515 height 269
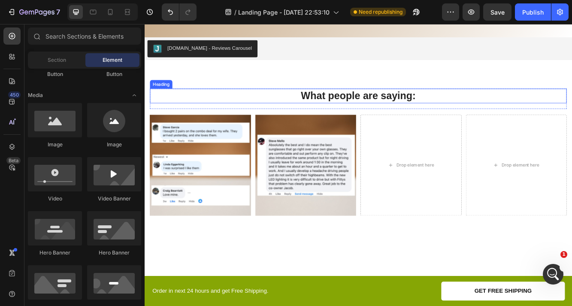
click at [435, 105] on h2 "What people are saying:" at bounding box center [402, 110] width 502 height 17
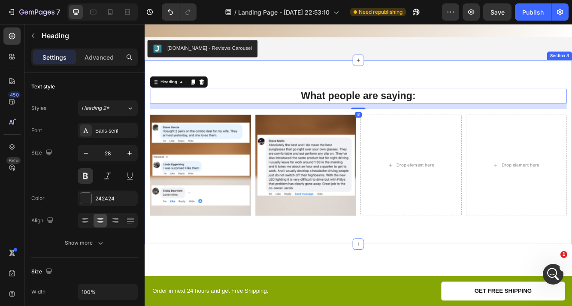
click at [437, 91] on div "What people are saying: Heading 16 Row Image Image Drop element here Drop eleme…" at bounding box center [402, 177] width 515 height 221
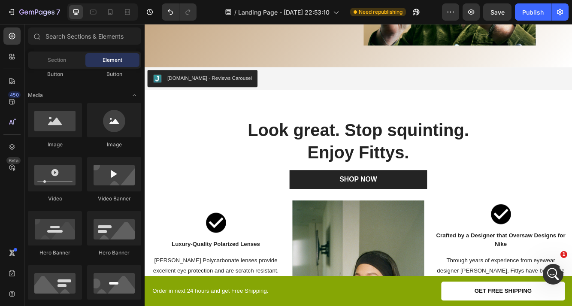
scroll to position [1147, 0]
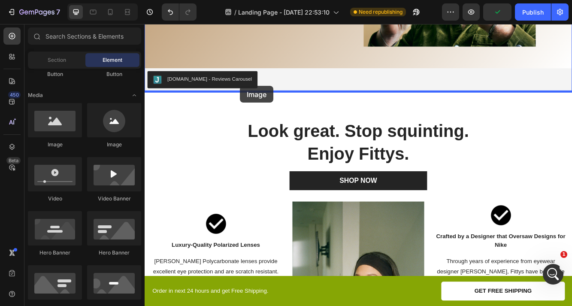
drag, startPoint x: 203, startPoint y: 152, endPoint x: 260, endPoint y: 98, distance: 78.3
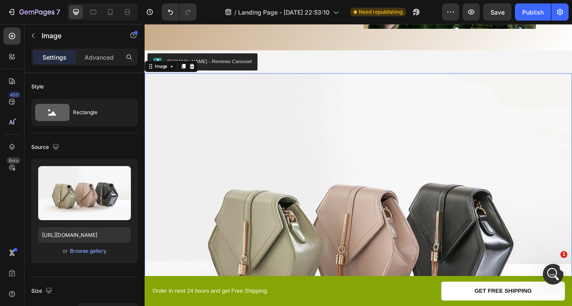
scroll to position [1120, 0]
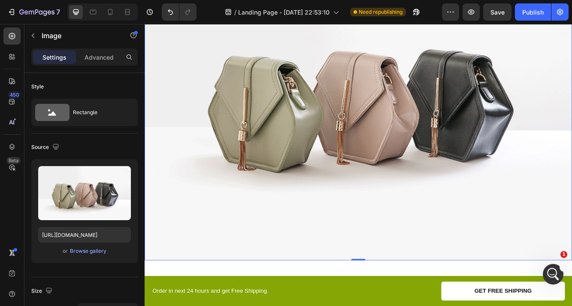
scroll to position [1322, 0]
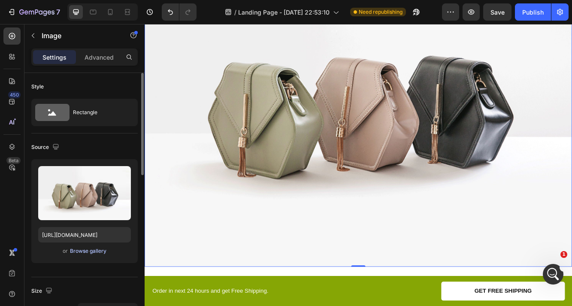
click at [88, 248] on div "Browse gallery" at bounding box center [88, 251] width 36 height 8
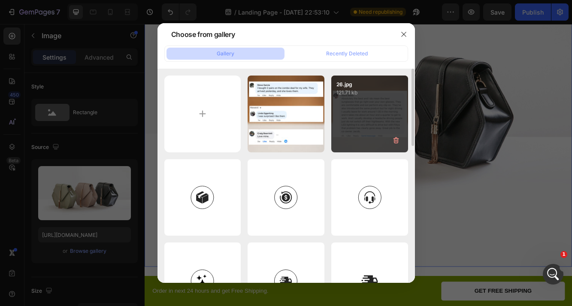
click at [358, 102] on div "26.jpg 121.71 kb" at bounding box center [369, 114] width 77 height 77
type input "[URL][DOMAIN_NAME]"
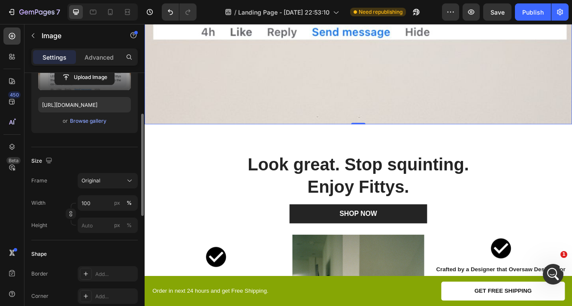
scroll to position [0, 0]
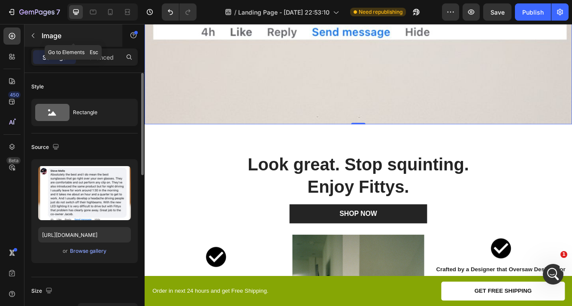
click at [33, 34] on icon "button" at bounding box center [33, 35] width 3 height 5
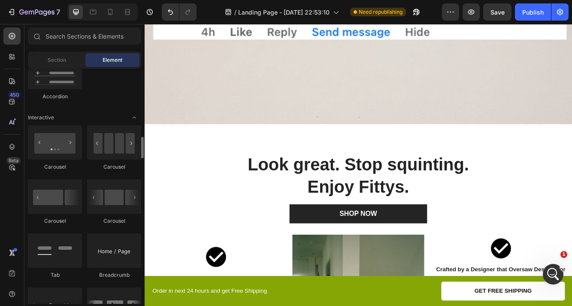
scroll to position [813, 0]
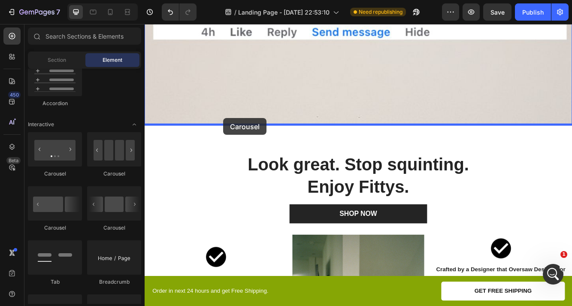
drag, startPoint x: 254, startPoint y: 240, endPoint x: 239, endPoint y: 137, distance: 104.1
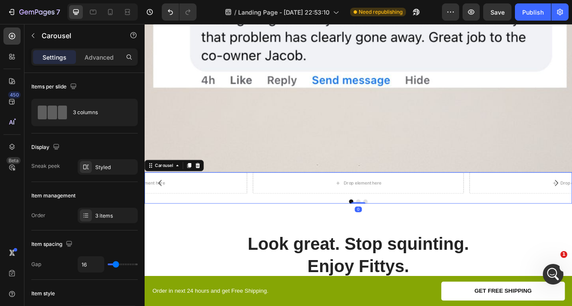
scroll to position [1537, 0]
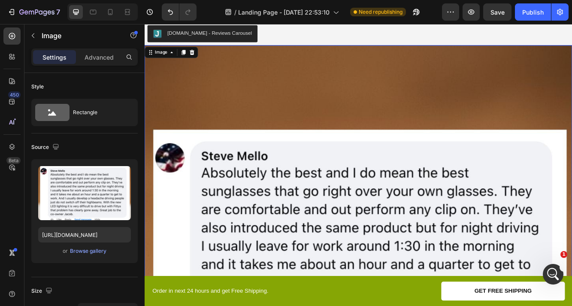
scroll to position [1053, 0]
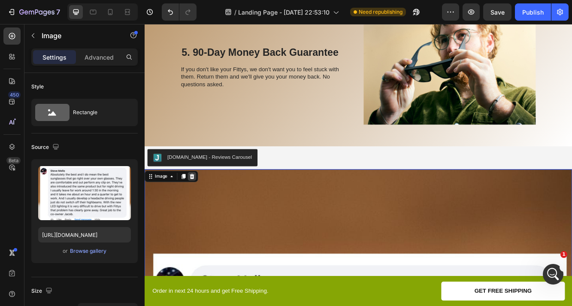
click at [201, 209] on icon at bounding box center [201, 207] width 7 height 7
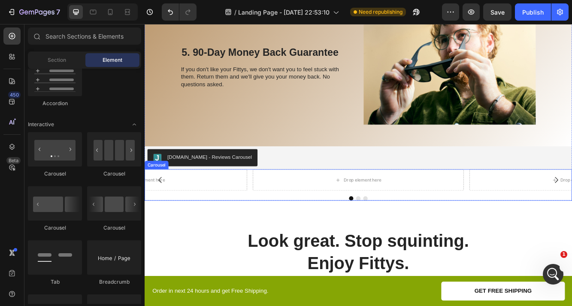
scroll to position [1062, 0]
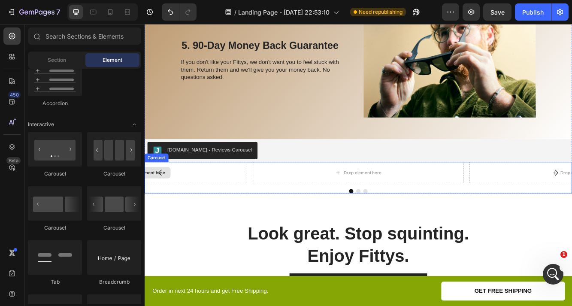
click at [233, 206] on div "Drop element here" at bounding box center [141, 203] width 254 height 26
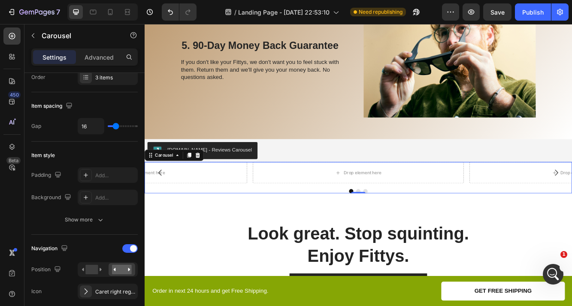
scroll to position [0, 0]
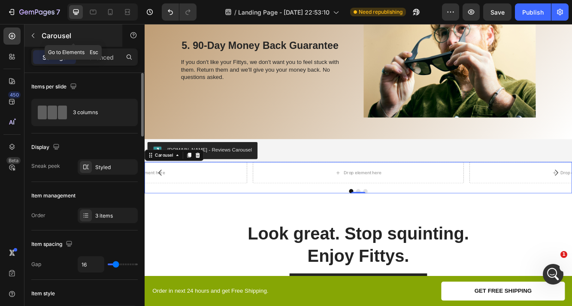
click at [33, 35] on icon "button" at bounding box center [33, 35] width 7 height 7
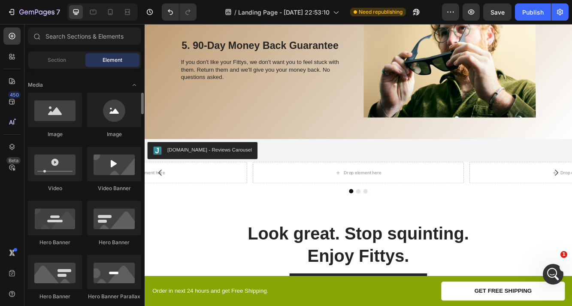
scroll to position [234, 0]
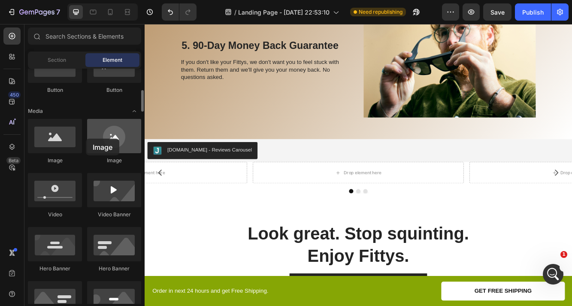
drag, startPoint x: 106, startPoint y: 145, endPoint x: 97, endPoint y: 140, distance: 10.0
click at [97, 140] on div at bounding box center [114, 136] width 54 height 34
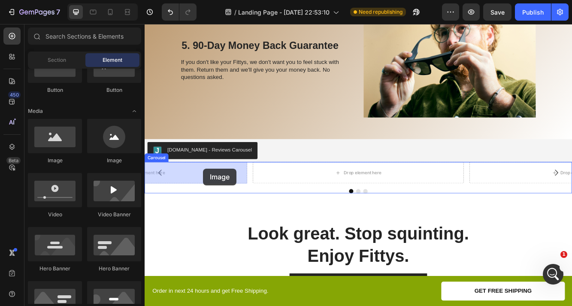
drag, startPoint x: 284, startPoint y: 162, endPoint x: 215, endPoint y: 198, distance: 78.5
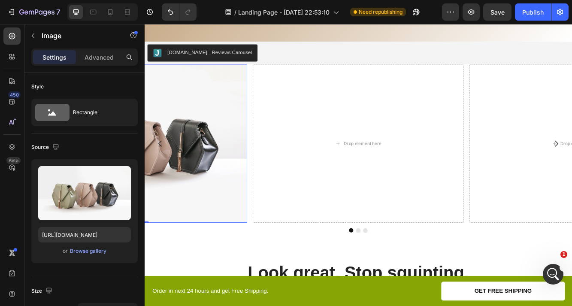
scroll to position [1186, 0]
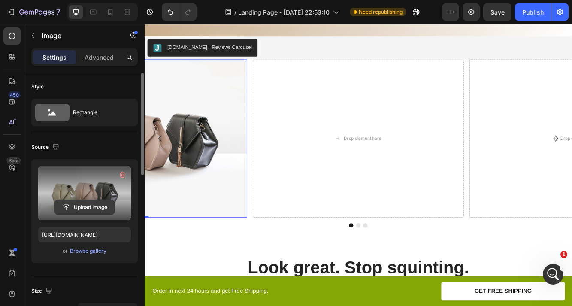
click at [88, 208] on input "file" at bounding box center [84, 207] width 59 height 15
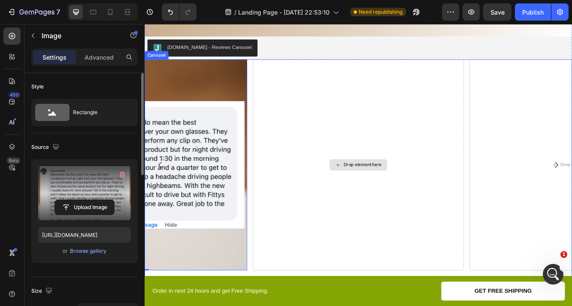
type input "[URL][DOMAIN_NAME]"
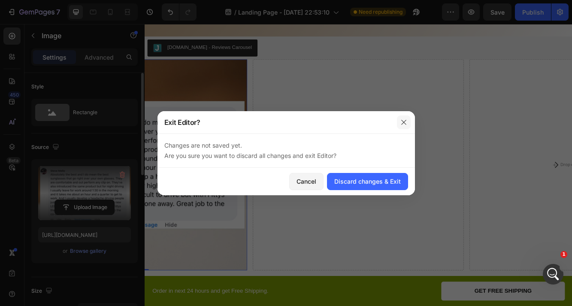
click at [407, 121] on icon "button" at bounding box center [403, 122] width 7 height 7
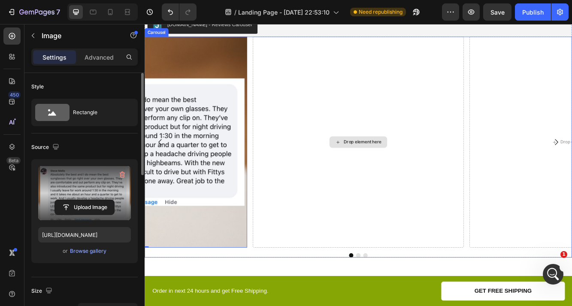
scroll to position [1204, 0]
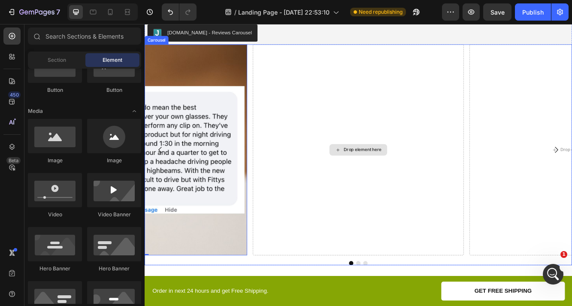
click at [385, 173] on div "Drop element here" at bounding box center [406, 175] width 45 height 7
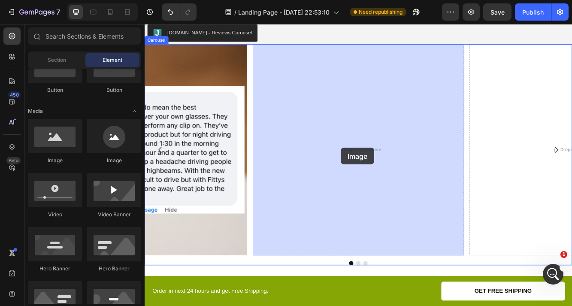
drag, startPoint x: 201, startPoint y: 165, endPoint x: 381, endPoint y: 173, distance: 179.6
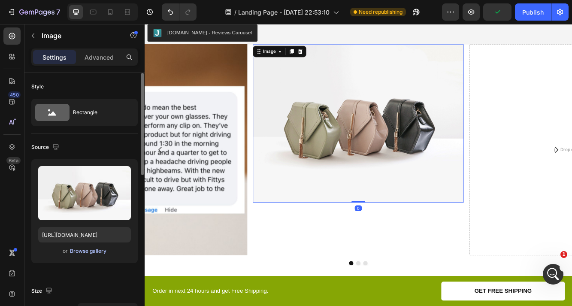
click at [78, 251] on div "Browse gallery" at bounding box center [88, 251] width 36 height 8
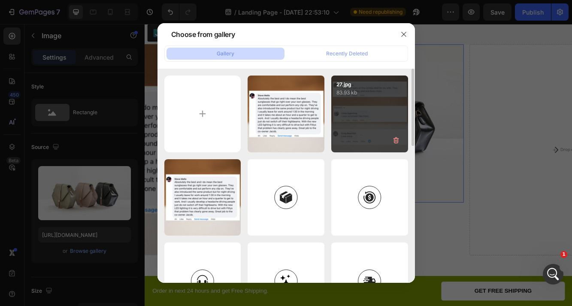
click at [359, 115] on div "27.jpg 83.93 kb" at bounding box center [369, 114] width 77 height 77
type input "[URL][DOMAIN_NAME]"
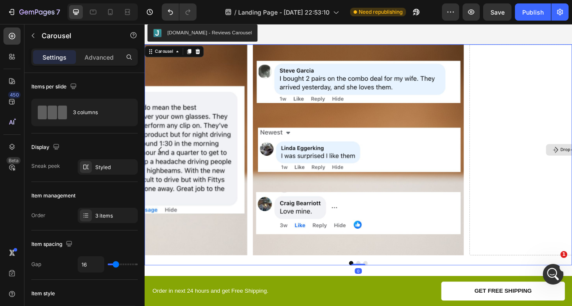
click at [211, 59] on icon at bounding box center [208, 57] width 7 height 7
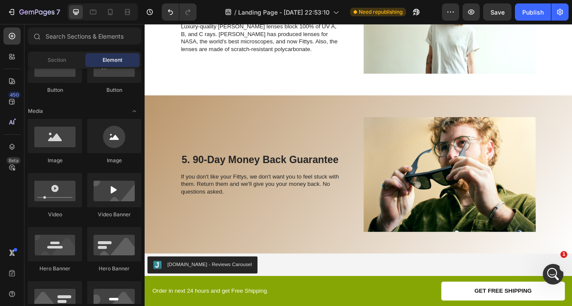
scroll to position [917, 0]
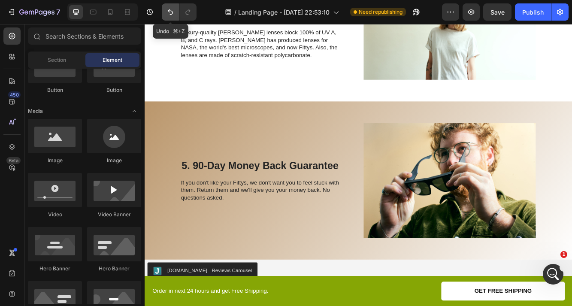
click at [166, 9] on icon "Undo/Redo" at bounding box center [170, 12] width 9 height 9
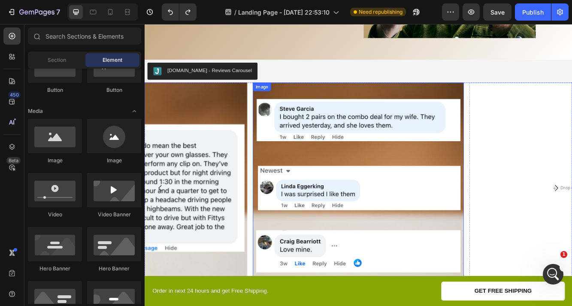
scroll to position [1272, 0]
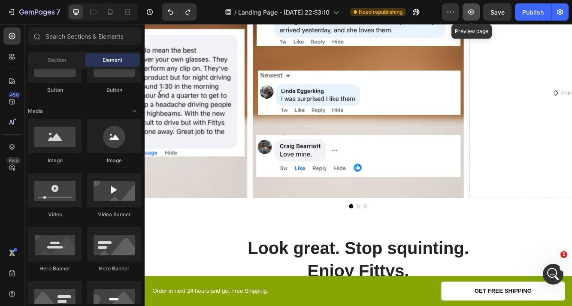
click at [475, 12] on icon "button" at bounding box center [471, 12] width 9 height 9
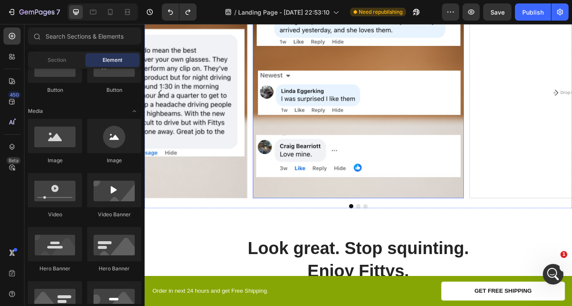
scroll to position [1188, 0]
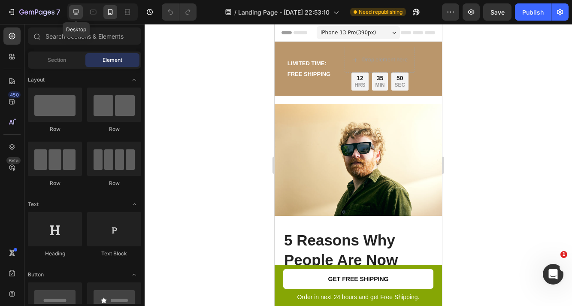
click at [75, 14] on icon at bounding box center [76, 12] width 6 height 6
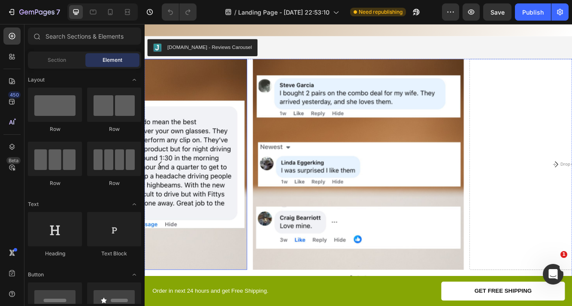
scroll to position [1547, 0]
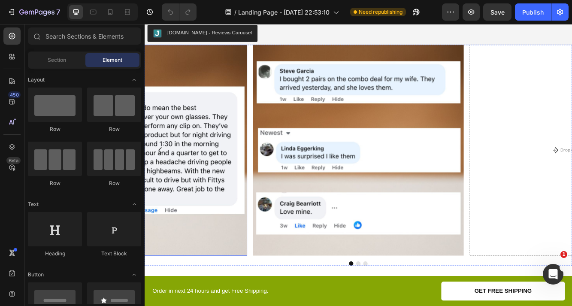
click at [233, 166] on img at bounding box center [141, 176] width 254 height 254
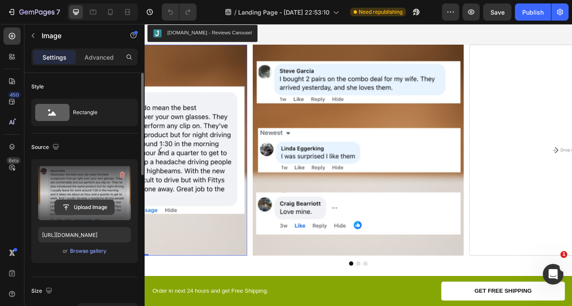
click at [91, 206] on input "file" at bounding box center [84, 207] width 59 height 15
click at [86, 209] on input "file" at bounding box center [84, 207] width 59 height 15
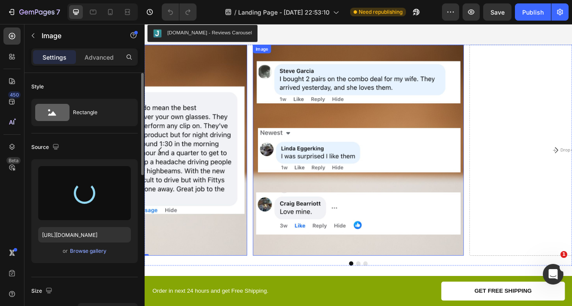
type input "[URL][DOMAIN_NAME]"
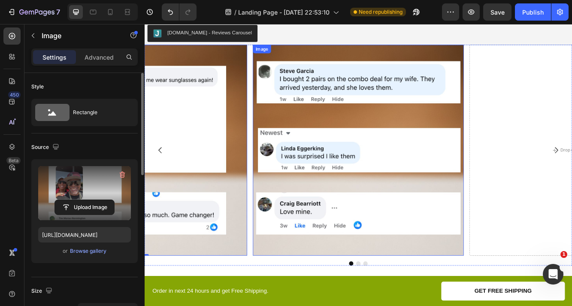
click at [377, 179] on img at bounding box center [402, 176] width 254 height 254
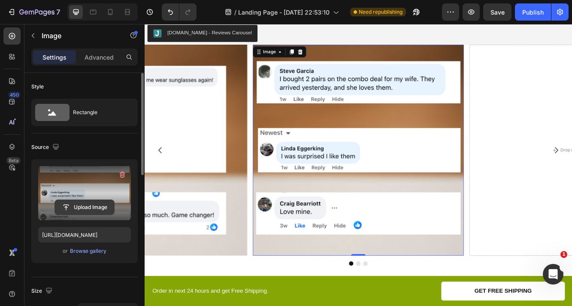
click at [78, 202] on input "file" at bounding box center [84, 207] width 59 height 15
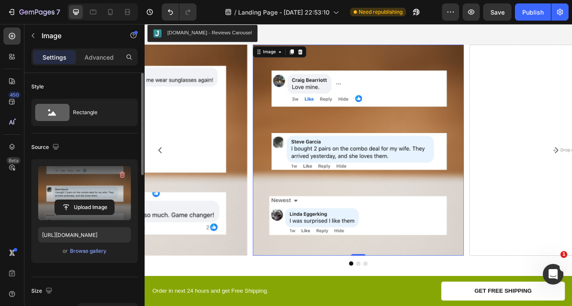
click at [430, 215] on img at bounding box center [402, 176] width 254 height 254
click at [79, 251] on div "Browse gallery" at bounding box center [88, 251] width 36 height 8
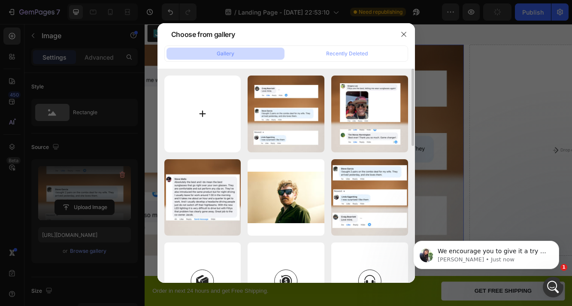
scroll to position [0, 0]
click at [406, 35] on icon "button" at bounding box center [403, 34] width 7 height 7
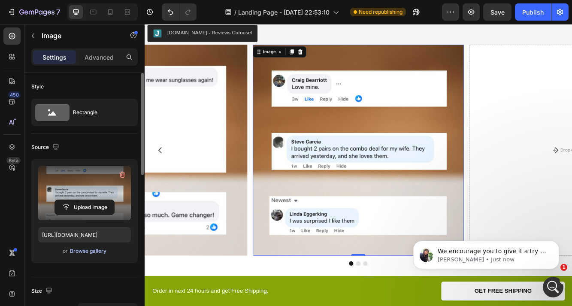
click at [79, 254] on div "Browse gallery" at bounding box center [88, 251] width 36 height 8
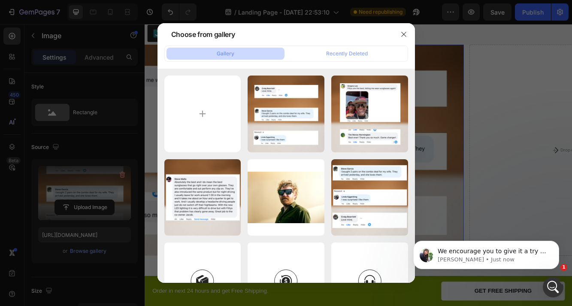
click at [114, 142] on div at bounding box center [286, 153] width 572 height 306
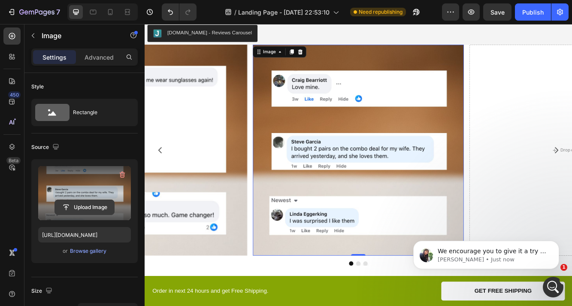
click at [96, 201] on input "file" at bounding box center [84, 207] width 59 height 15
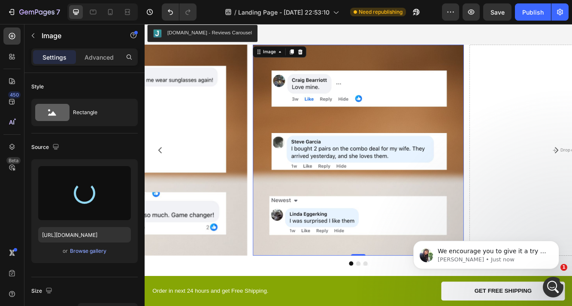
type input "[URL][DOMAIN_NAME]"
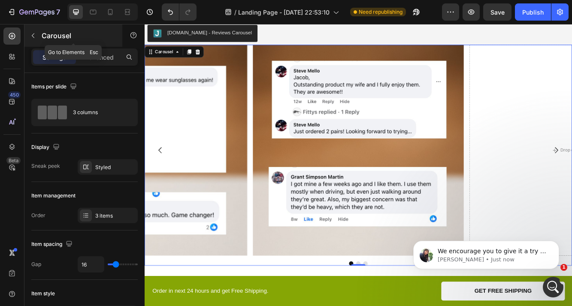
click at [33, 33] on icon "button" at bounding box center [33, 35] width 7 height 7
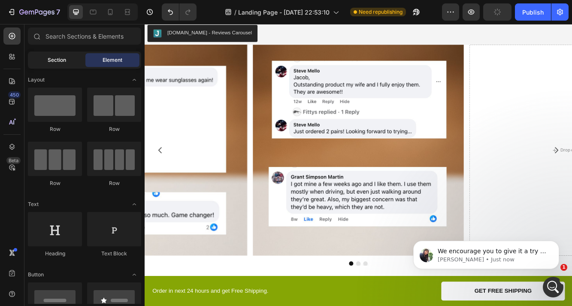
click at [52, 57] on span "Section" at bounding box center [57, 60] width 18 height 8
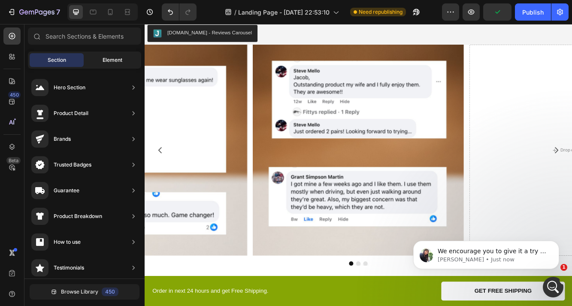
click at [104, 56] on span "Element" at bounding box center [113, 60] width 20 height 8
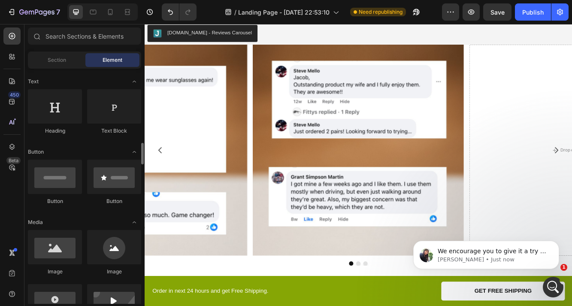
scroll to position [181, 0]
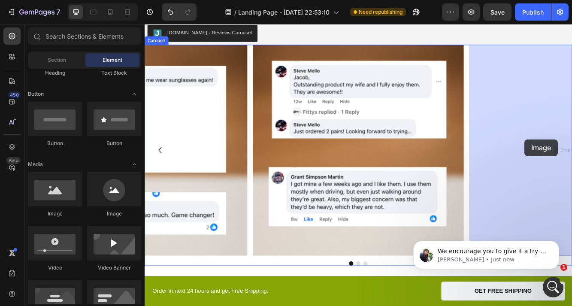
drag, startPoint x: 245, startPoint y: 211, endPoint x: 602, endPoint y: 163, distance: 360.2
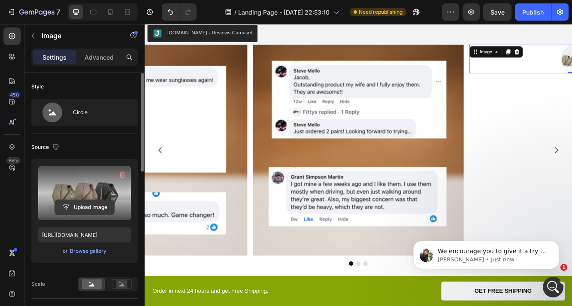
click at [85, 209] on input "file" at bounding box center [84, 207] width 59 height 15
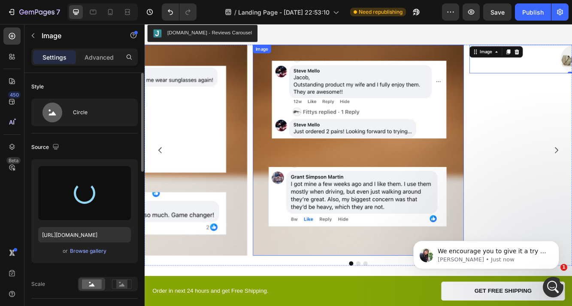
type input "[URL][DOMAIN_NAME]"
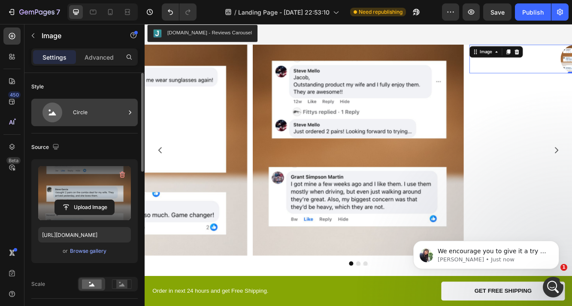
click at [79, 116] on div "Circle" at bounding box center [99, 113] width 52 height 20
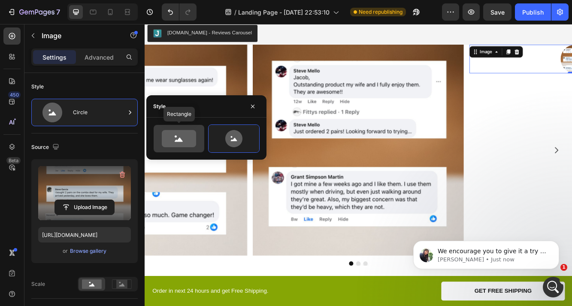
click at [196, 135] on icon at bounding box center [179, 138] width 34 height 17
type input "100"
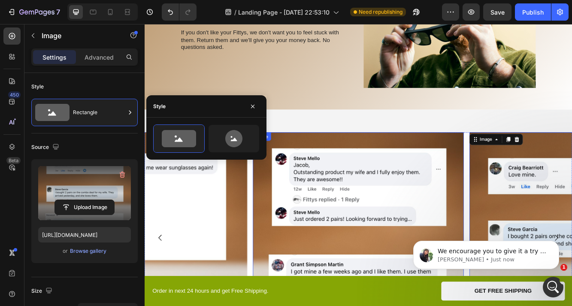
scroll to position [1427, 0]
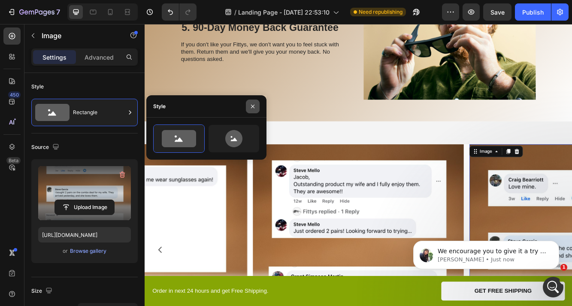
click at [251, 103] on icon "button" at bounding box center [252, 106] width 7 height 7
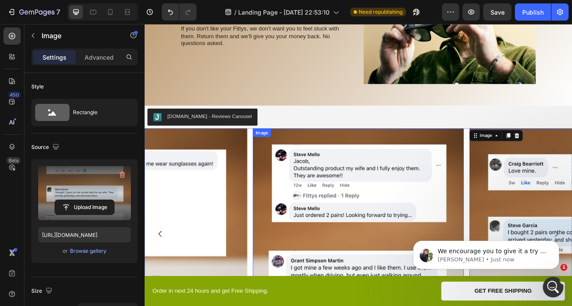
scroll to position [1440, 0]
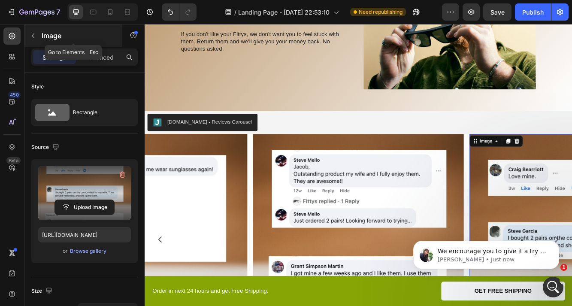
click at [37, 38] on button "button" at bounding box center [33, 36] width 14 height 14
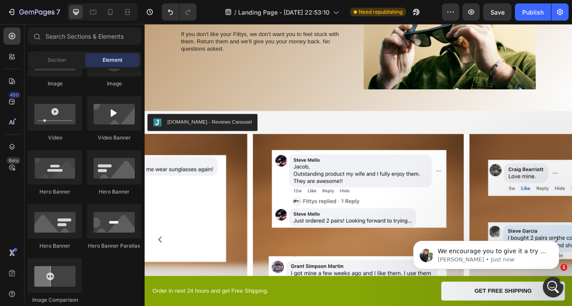
scroll to position [0, 0]
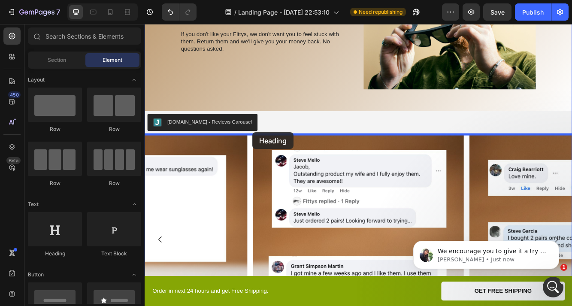
drag, startPoint x: 202, startPoint y: 257, endPoint x: 275, endPoint y: 154, distance: 125.5
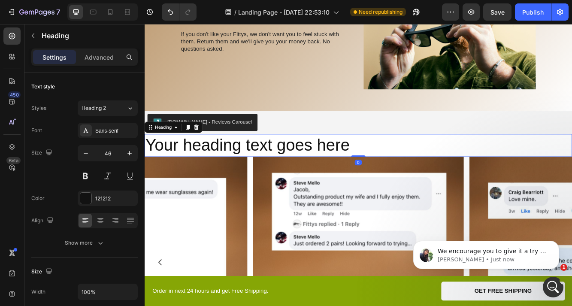
click at [276, 167] on h2 "Your heading text goes here" at bounding box center [402, 169] width 515 height 27
click at [276, 167] on p "Your heading text goes here" at bounding box center [401, 170] width 513 height 26
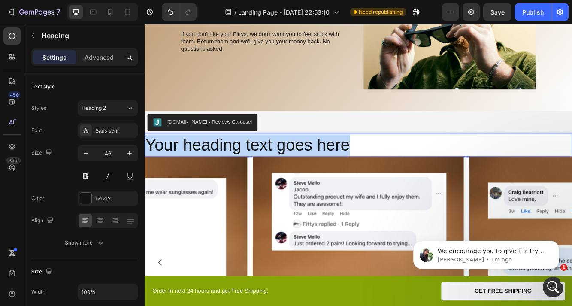
click at [276, 167] on p "Your heading text goes here" at bounding box center [401, 170] width 513 height 26
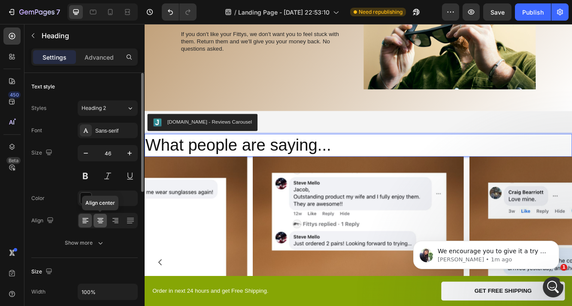
click at [97, 220] on icon at bounding box center [100, 220] width 9 height 9
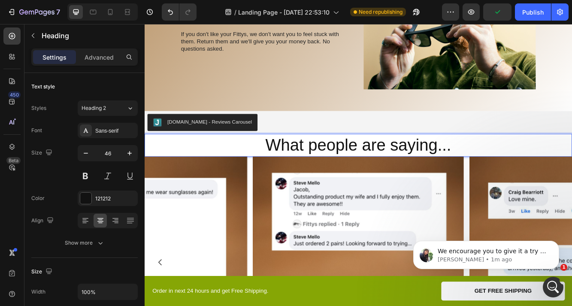
click at [516, 167] on p "What people are saying..." at bounding box center [401, 170] width 513 height 26
click at [515, 169] on p "What people are saying..." at bounding box center [401, 170] width 513 height 26
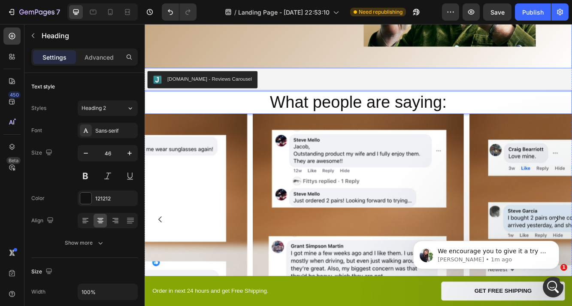
scroll to position [1493, 0]
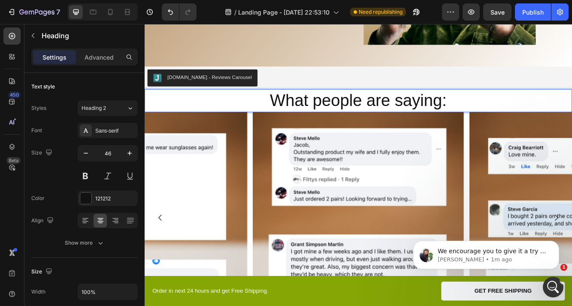
click at [411, 107] on p "What people are saying:" at bounding box center [401, 116] width 513 height 26
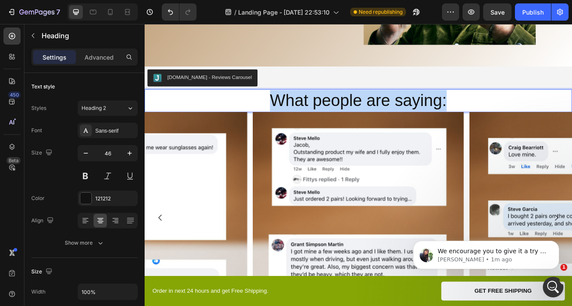
click at [411, 107] on p "What people are saying:" at bounding box center [401, 116] width 513 height 26
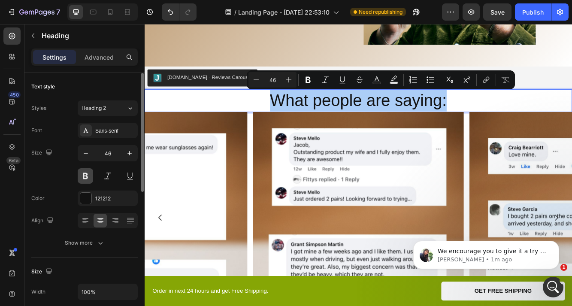
click at [86, 176] on button at bounding box center [85, 175] width 15 height 15
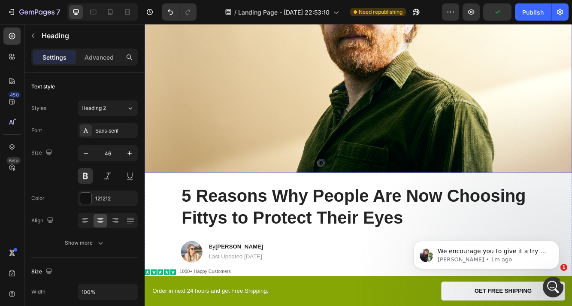
scroll to position [294, 0]
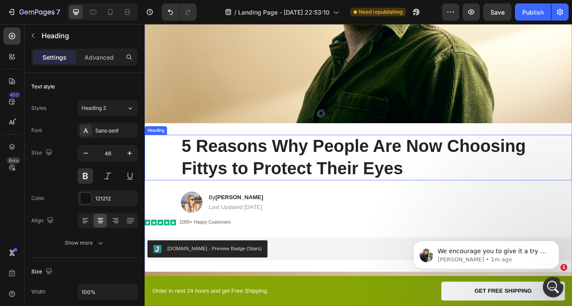
click at [361, 176] on h1 "5 Reasons Why People Are Now Choosing Fittys to Protect Their Eyes" at bounding box center [401, 184] width 427 height 55
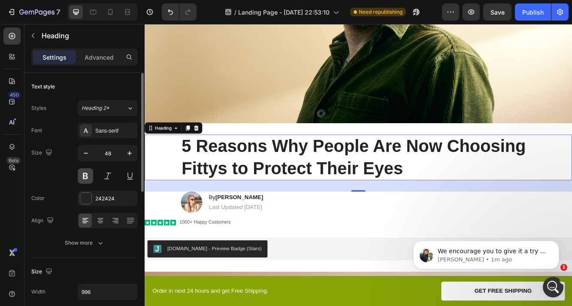
click at [85, 174] on button at bounding box center [85, 175] width 15 height 15
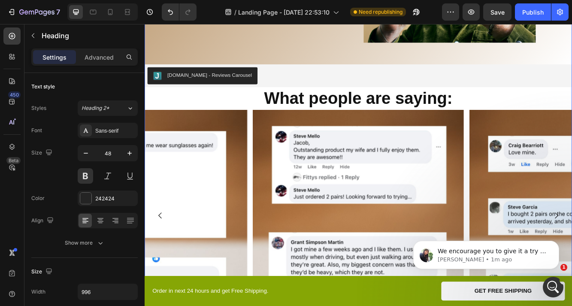
scroll to position [1489, 0]
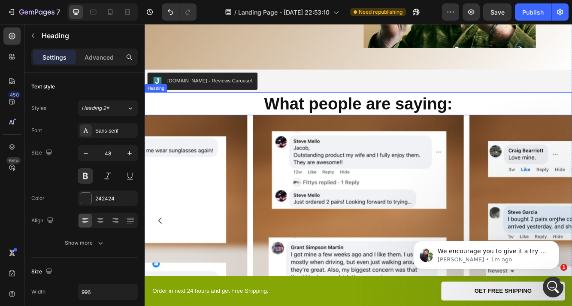
click at [313, 115] on p "What people are saying:" at bounding box center [401, 120] width 513 height 26
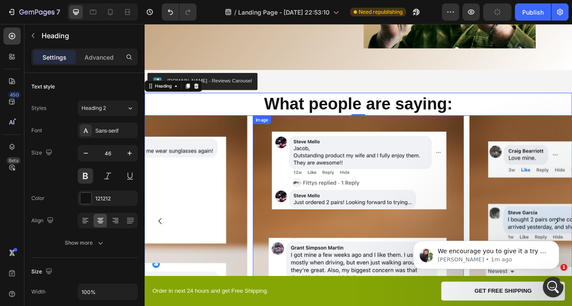
scroll to position [1467, 0]
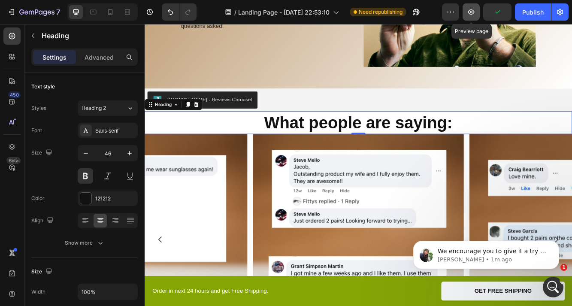
click at [469, 10] on icon "button" at bounding box center [471, 12] width 9 height 9
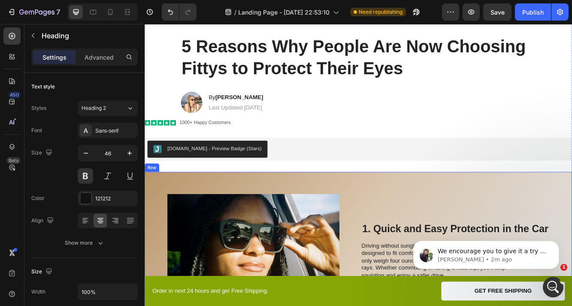
scroll to position [328, 0]
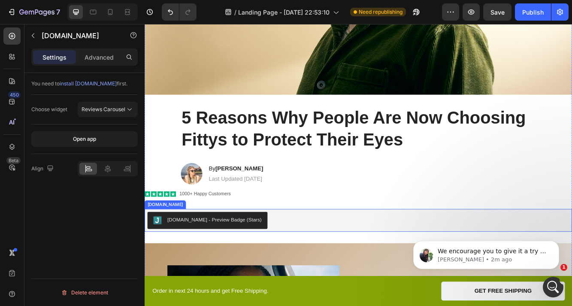
click at [303, 258] on div "[DOMAIN_NAME] - Preview Badge (Stars)" at bounding box center [402, 260] width 508 height 21
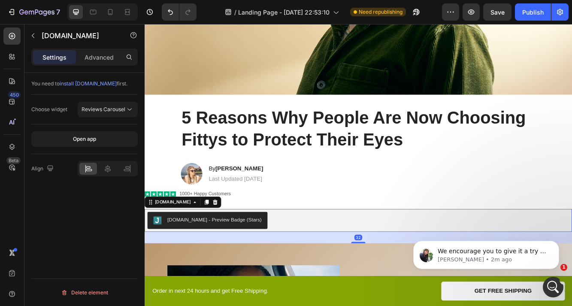
click at [300, 255] on div "[DOMAIN_NAME] - Preview Badge (Stars)" at bounding box center [402, 260] width 508 height 21
click at [227, 239] on icon at bounding box center [230, 239] width 6 height 6
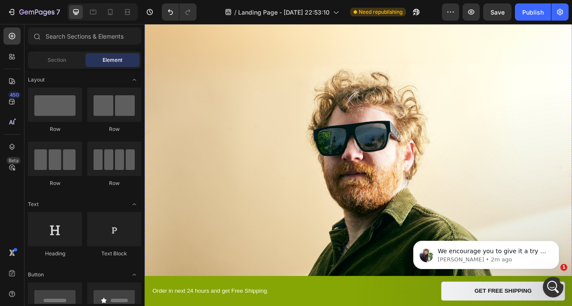
scroll to position [56, 0]
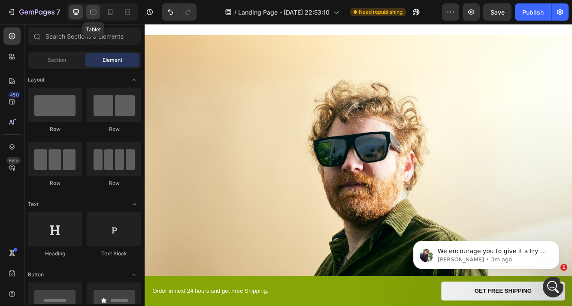
click at [92, 16] on icon at bounding box center [93, 12] width 9 height 9
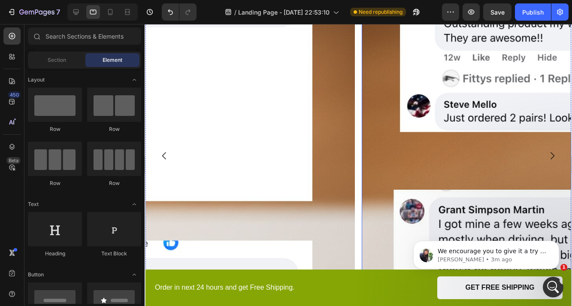
scroll to position [1461, 0]
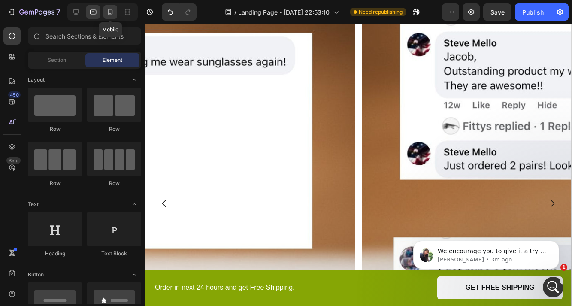
click at [109, 14] on icon at bounding box center [110, 12] width 5 height 6
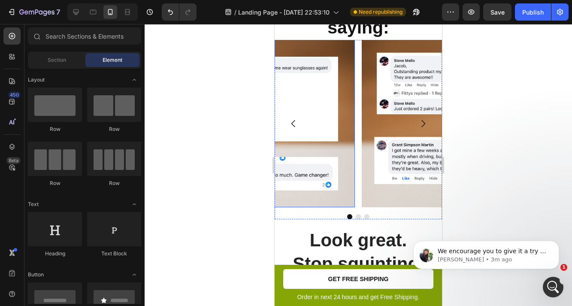
scroll to position [1370, 0]
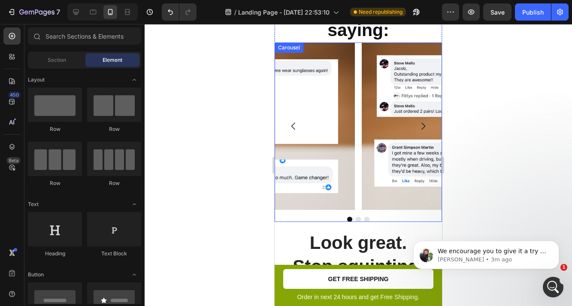
click at [359, 217] on button "Dot" at bounding box center [358, 219] width 5 height 5
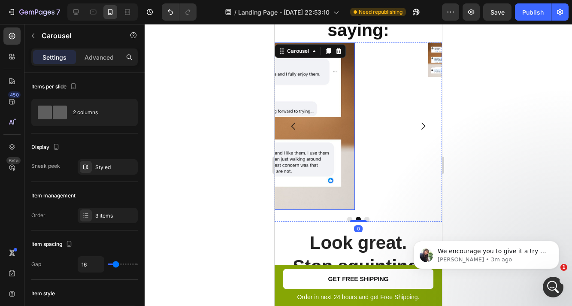
click at [336, 116] on img at bounding box center [271, 125] width 167 height 167
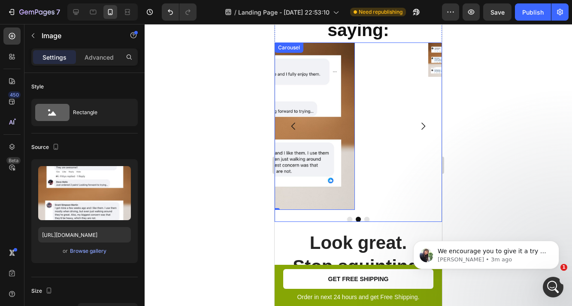
click at [294, 121] on icon "Carousel Back Arrow" at bounding box center [293, 126] width 10 height 10
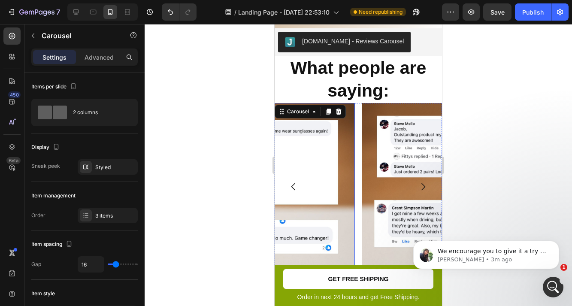
scroll to position [1309, 0]
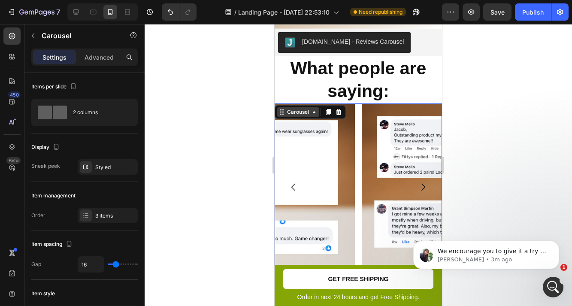
click at [312, 109] on icon at bounding box center [314, 112] width 7 height 7
click at [291, 108] on div "Carousel" at bounding box center [297, 112] width 25 height 8
click at [312, 109] on icon at bounding box center [314, 112] width 7 height 7
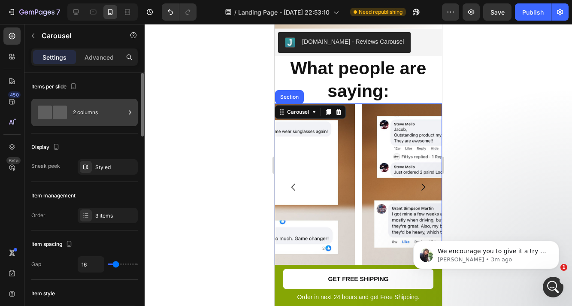
click at [70, 112] on div "2 columns" at bounding box center [84, 112] width 106 height 27
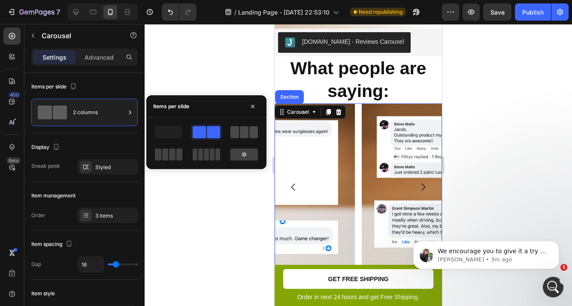
click at [234, 132] on span at bounding box center [234, 132] width 9 height 12
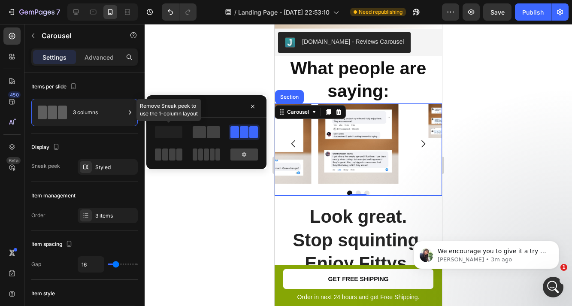
click at [172, 134] on span at bounding box center [168, 132] width 27 height 12
click at [176, 133] on span at bounding box center [168, 132] width 27 height 12
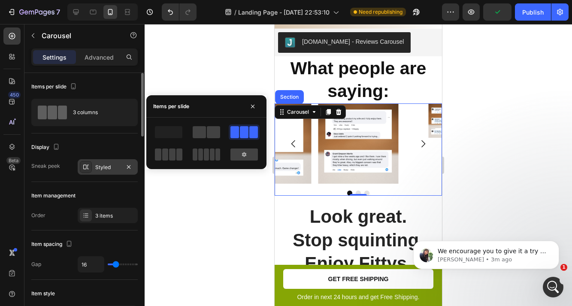
click at [104, 164] on div "Styled" at bounding box center [107, 167] width 25 height 8
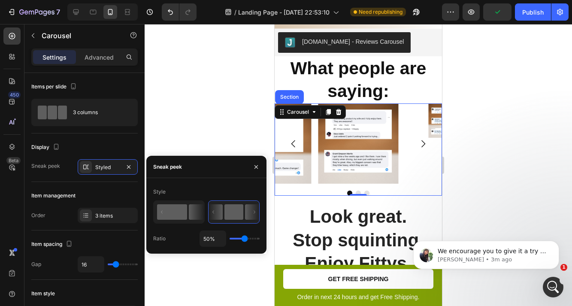
click at [174, 215] on rect at bounding box center [172, 211] width 30 height 15
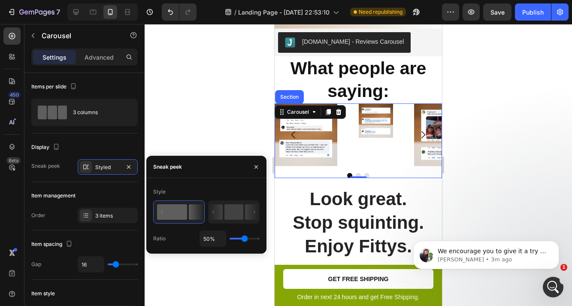
type input "100%"
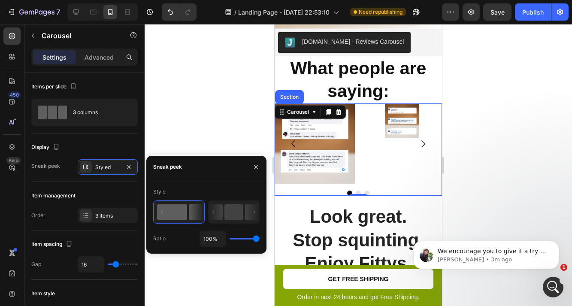
drag, startPoint x: 245, startPoint y: 240, endPoint x: 279, endPoint y: 240, distance: 33.9
type input "100"
click at [260, 239] on input "range" at bounding box center [245, 239] width 30 height 2
click at [254, 165] on icon "button" at bounding box center [256, 166] width 7 height 7
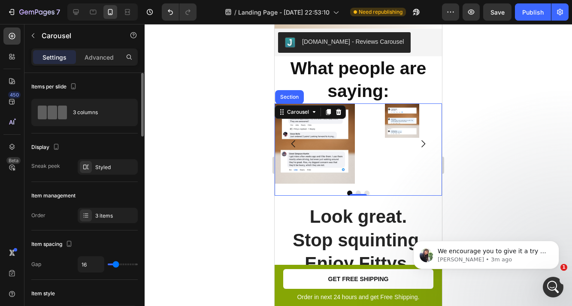
click at [53, 168] on div "Sneak peek" at bounding box center [45, 166] width 29 height 8
click at [105, 170] on div "Styled" at bounding box center [107, 167] width 25 height 8
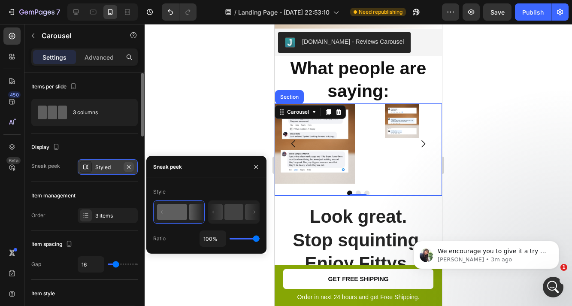
click at [128, 163] on icon "button" at bounding box center [128, 166] width 7 height 7
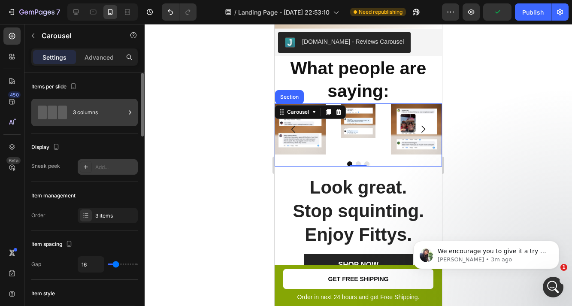
click at [94, 117] on div "3 columns" at bounding box center [99, 113] width 52 height 20
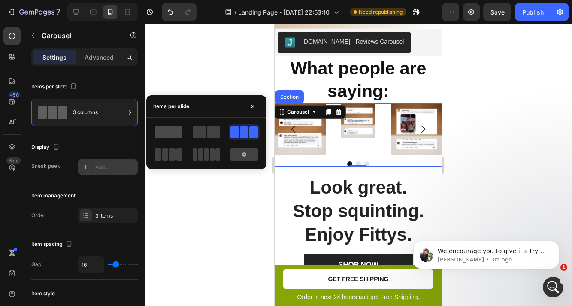
click at [177, 133] on span at bounding box center [168, 132] width 27 height 12
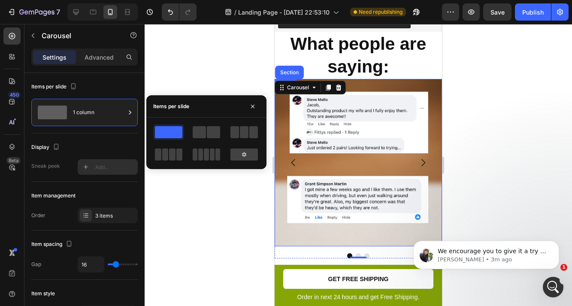
scroll to position [1337, 0]
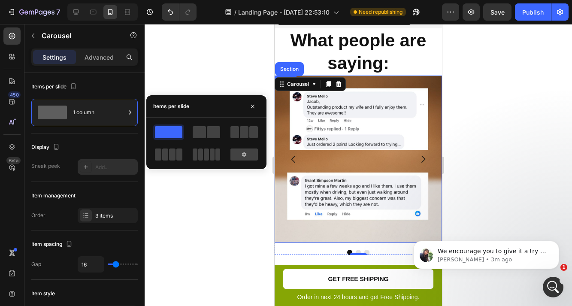
click at [469, 148] on div at bounding box center [358, 165] width 427 height 282
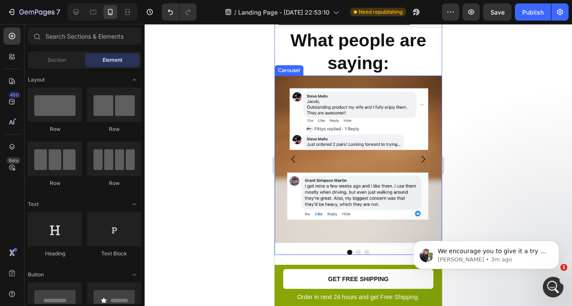
click at [424, 157] on button "Carousel Next Arrow" at bounding box center [423, 159] width 24 height 24
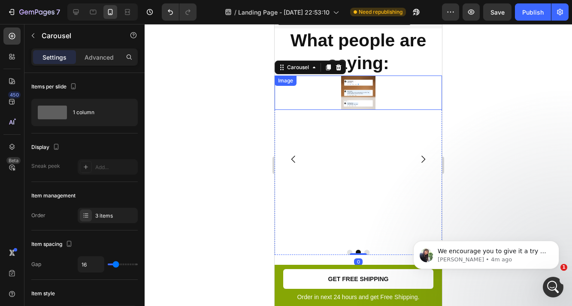
click at [357, 93] on img at bounding box center [358, 93] width 34 height 34
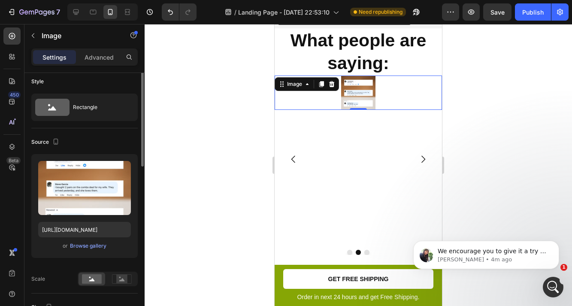
scroll to position [0, 0]
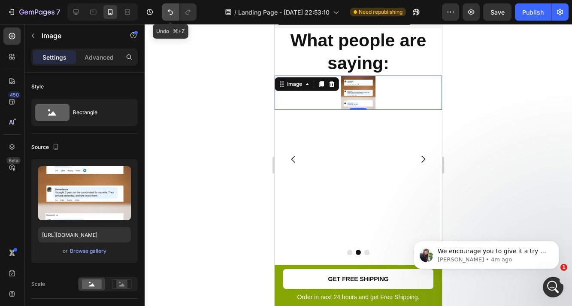
click at [169, 12] on icon "Undo/Redo" at bounding box center [170, 12] width 9 height 9
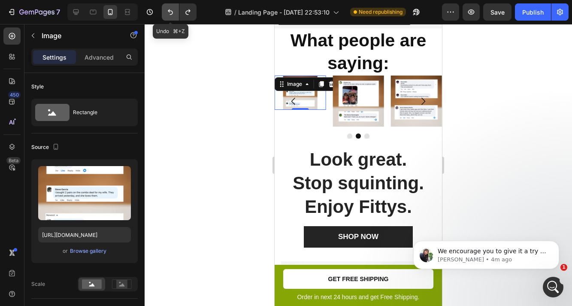
click at [169, 12] on icon "Undo/Redo" at bounding box center [170, 12] width 9 height 9
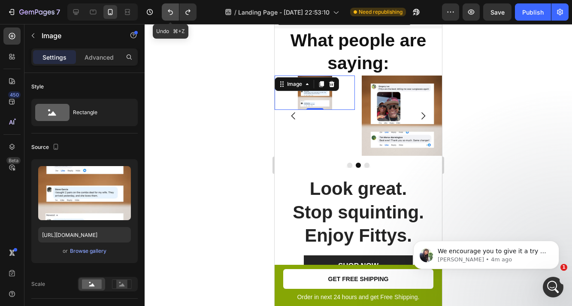
click at [169, 12] on icon "Undo/Redo" at bounding box center [170, 12] width 9 height 9
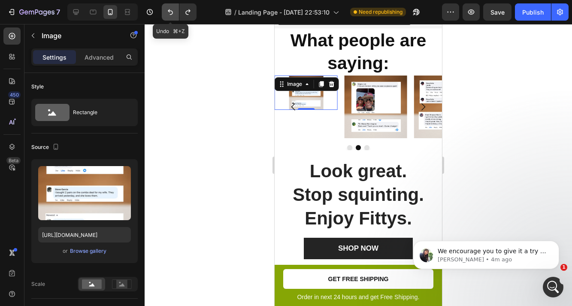
click at [169, 12] on icon "Undo/Redo" at bounding box center [170, 12] width 9 height 9
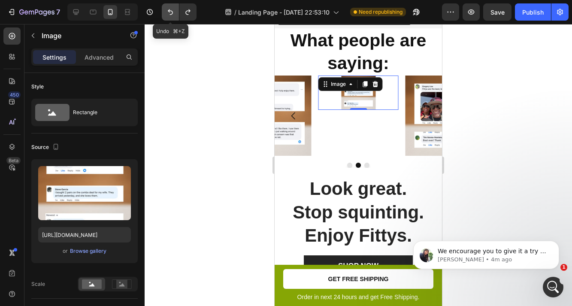
click at [169, 12] on icon "Undo/Redo" at bounding box center [170, 12] width 9 height 9
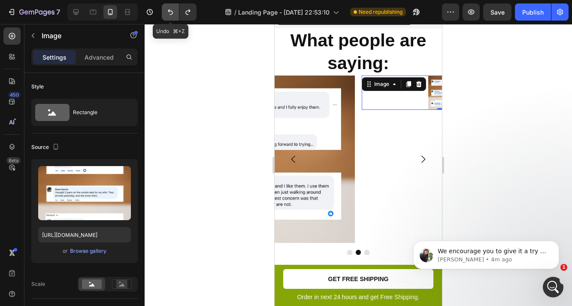
click at [169, 12] on icon "Undo/Redo" at bounding box center [170, 12] width 9 height 9
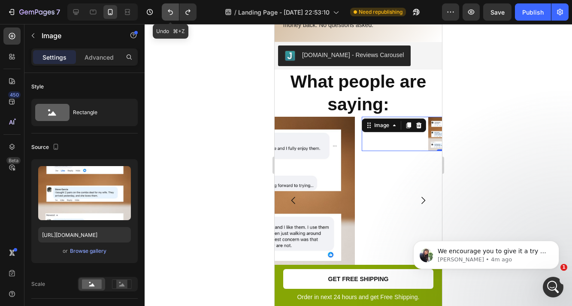
scroll to position [1378, 0]
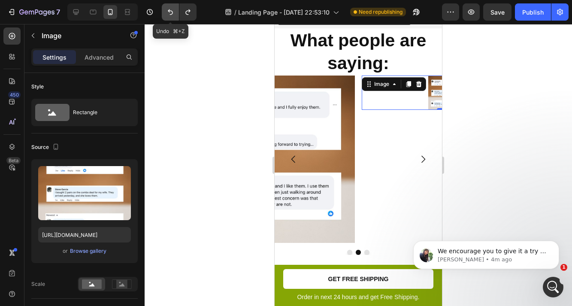
click at [169, 12] on icon "Undo/Redo" at bounding box center [170, 12] width 9 height 9
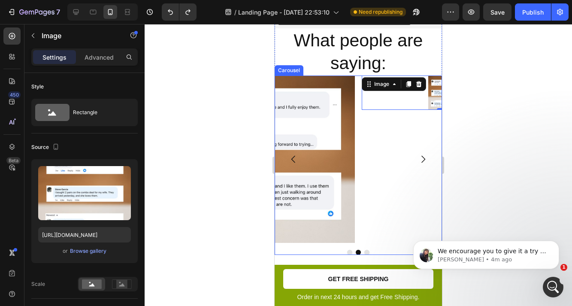
click at [421, 154] on icon "Carousel Next Arrow" at bounding box center [423, 159] width 10 height 10
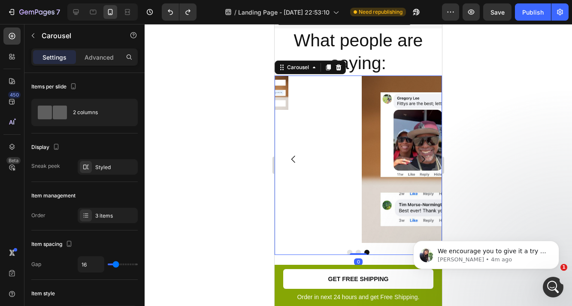
click at [421, 154] on icon "Carousel Next Arrow" at bounding box center [423, 159] width 10 height 10
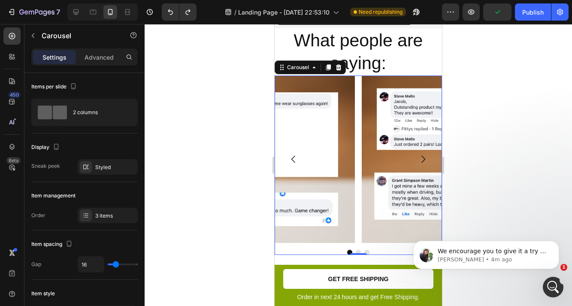
click at [422, 154] on icon "Carousel Next Arrow" at bounding box center [423, 159] width 10 height 10
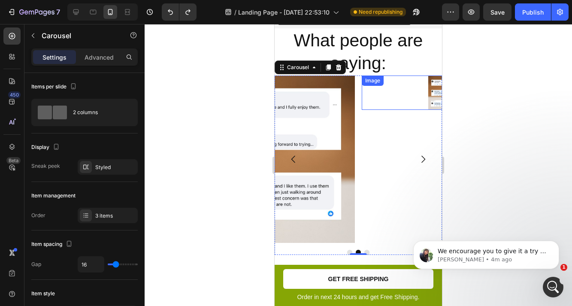
click at [431, 96] on img at bounding box center [445, 93] width 34 height 34
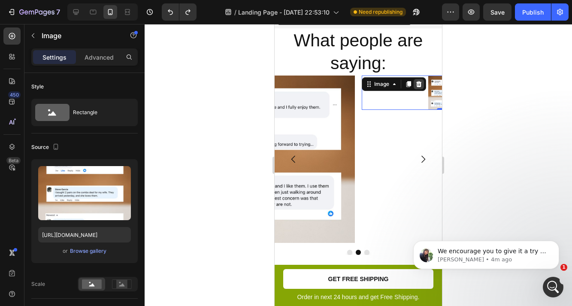
click at [419, 81] on icon at bounding box center [419, 84] width 6 height 6
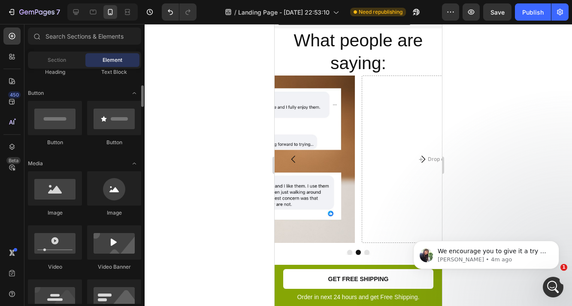
scroll to position [192, 0]
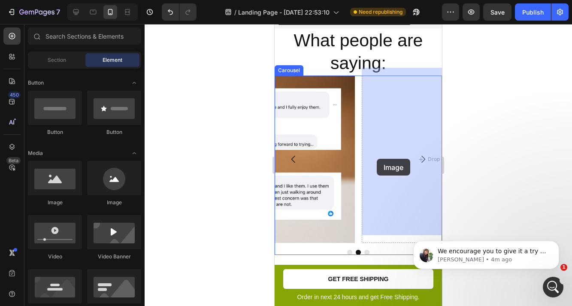
drag, startPoint x: 324, startPoint y: 202, endPoint x: 379, endPoint y: 158, distance: 70.6
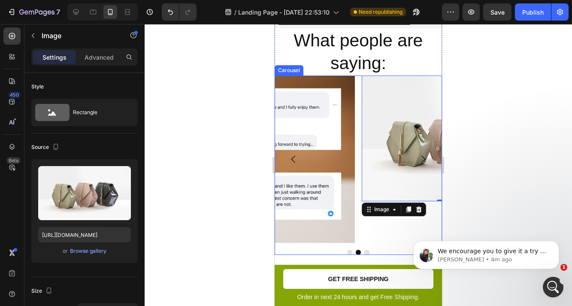
click at [424, 154] on icon "Carousel Next Arrow" at bounding box center [423, 159] width 10 height 10
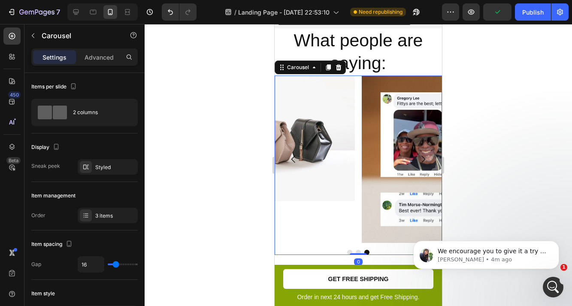
click at [424, 154] on icon "Carousel Next Arrow" at bounding box center [423, 159] width 10 height 10
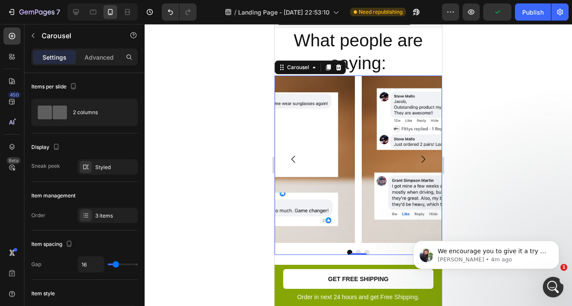
click at [424, 154] on icon "Carousel Next Arrow" at bounding box center [423, 159] width 10 height 10
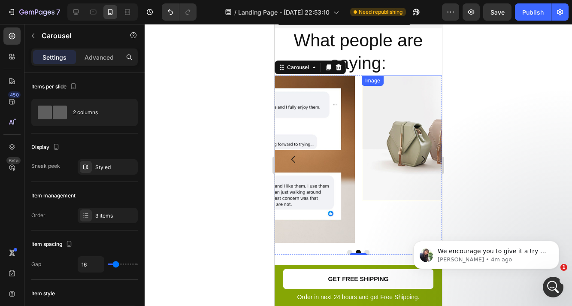
click at [394, 143] on img at bounding box center [445, 139] width 167 height 126
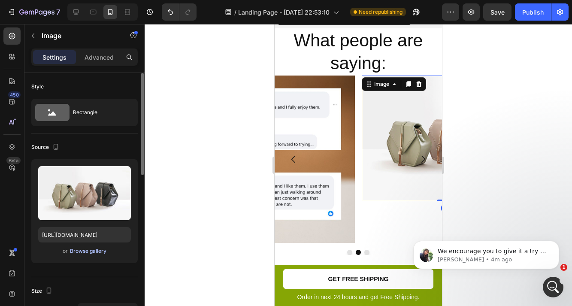
click at [76, 248] on div "Browse gallery" at bounding box center [88, 251] width 36 height 8
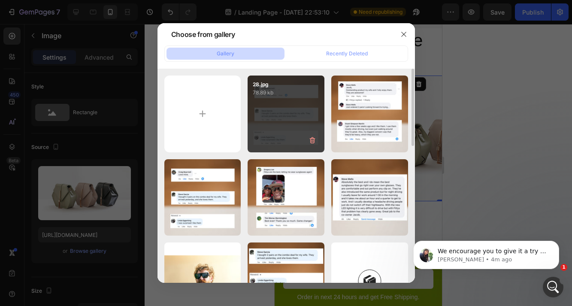
click at [285, 120] on div "28.jpg 78.89 kb" at bounding box center [286, 114] width 77 height 77
type input "[URL][DOMAIN_NAME]"
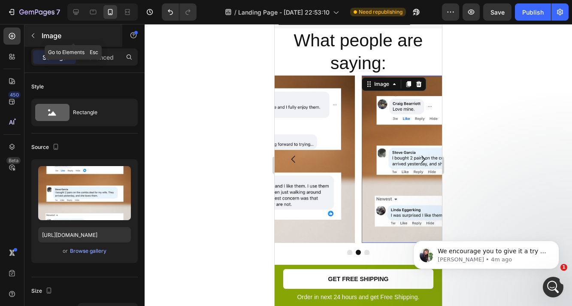
click at [34, 36] on icon "button" at bounding box center [33, 35] width 7 height 7
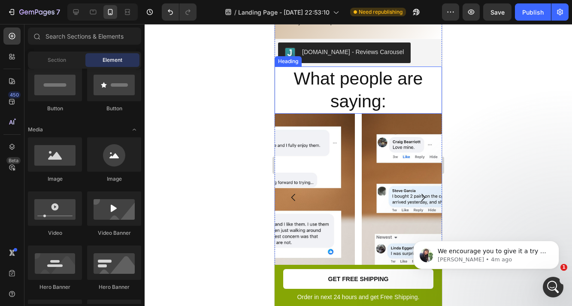
scroll to position [1335, 0]
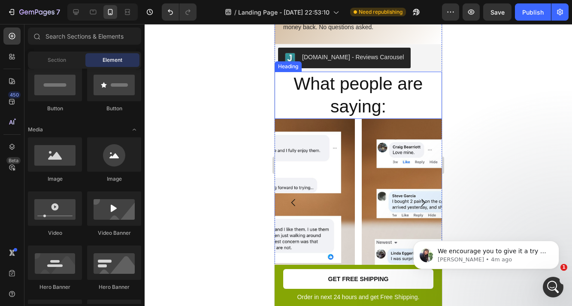
click at [350, 95] on p "What people are saying:" at bounding box center [358, 96] width 166 height 46
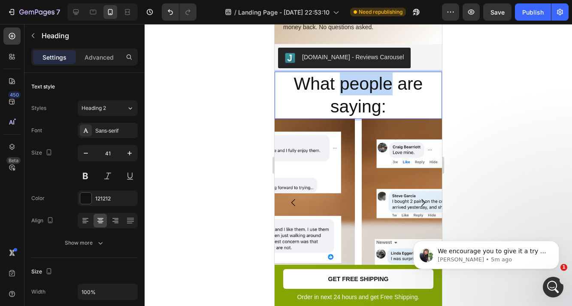
click at [346, 83] on p "What people are saying:" at bounding box center [358, 96] width 166 height 46
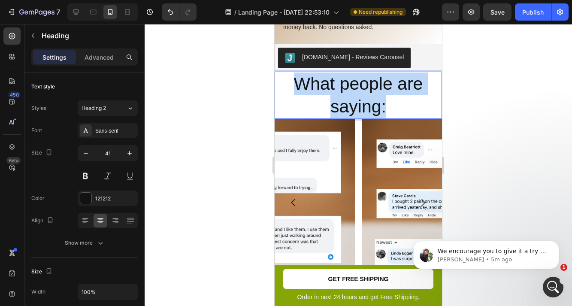
click at [346, 83] on p "What people are saying:" at bounding box center [358, 96] width 166 height 46
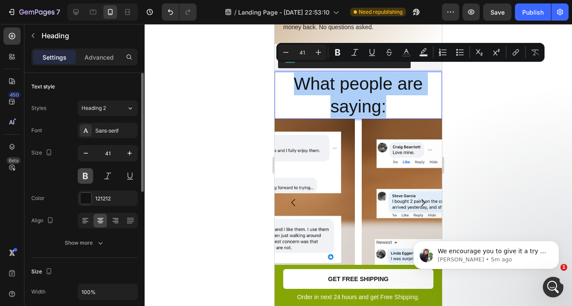
click at [87, 178] on button at bounding box center [85, 175] width 15 height 15
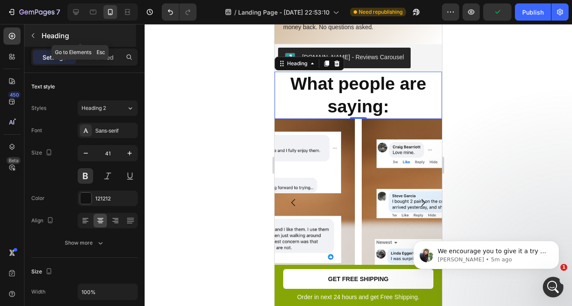
click at [36, 33] on icon "button" at bounding box center [33, 35] width 7 height 7
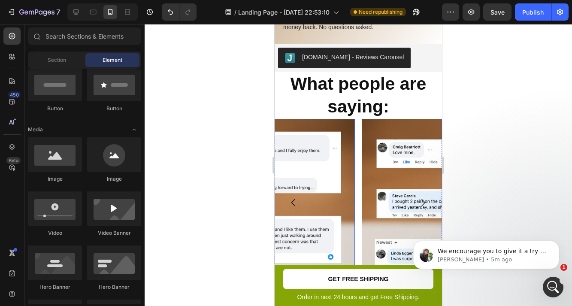
click at [344, 167] on img at bounding box center [271, 202] width 167 height 167
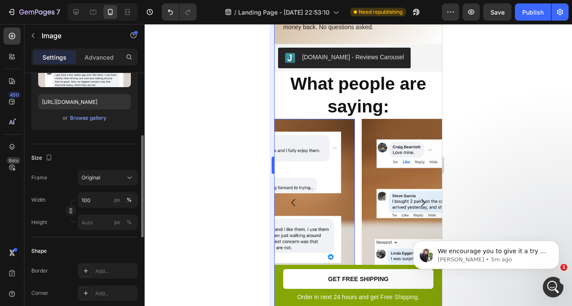
scroll to position [147, 0]
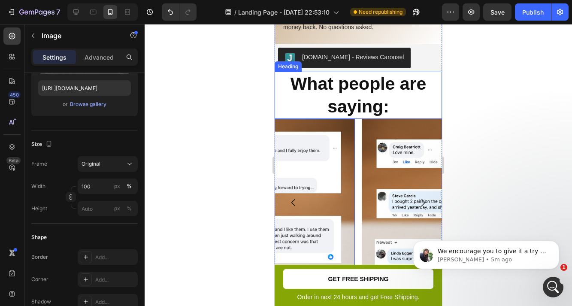
click at [307, 103] on p "What people are saying:" at bounding box center [358, 96] width 166 height 46
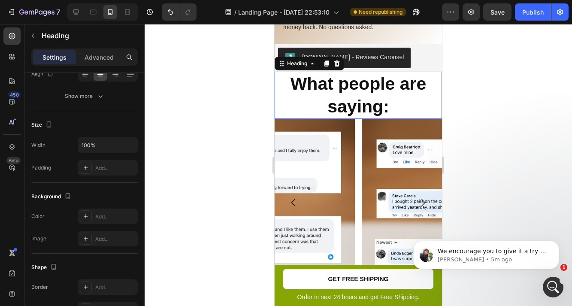
scroll to position [0, 0]
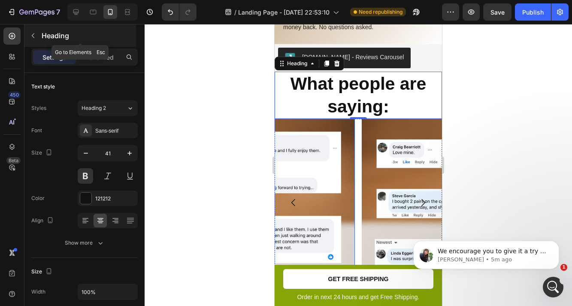
click at [34, 33] on icon "button" at bounding box center [33, 35] width 7 height 7
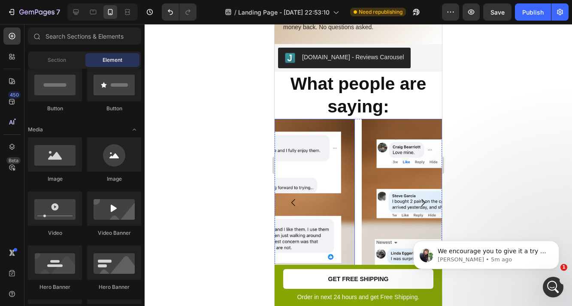
click at [345, 163] on img at bounding box center [271, 202] width 167 height 167
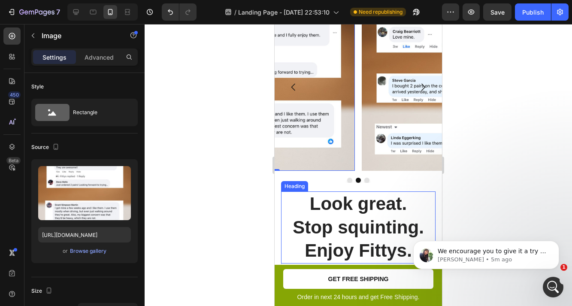
scroll to position [1417, 0]
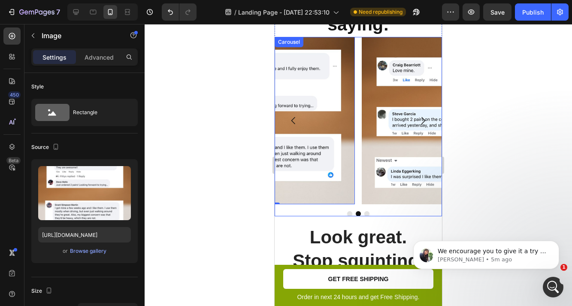
click at [347, 211] on div at bounding box center [358, 213] width 167 height 5
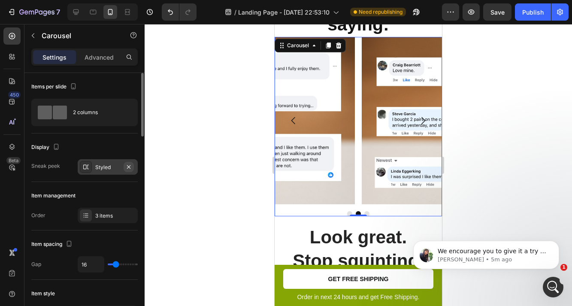
click at [127, 165] on icon "button" at bounding box center [128, 166] width 7 height 7
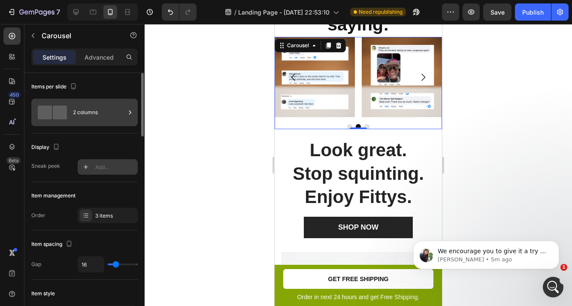
click at [85, 115] on div "2 columns" at bounding box center [99, 113] width 52 height 20
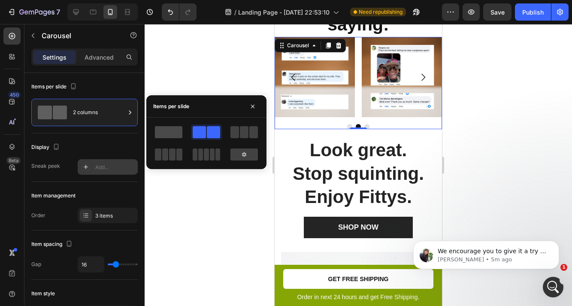
click at [163, 131] on span at bounding box center [168, 132] width 27 height 12
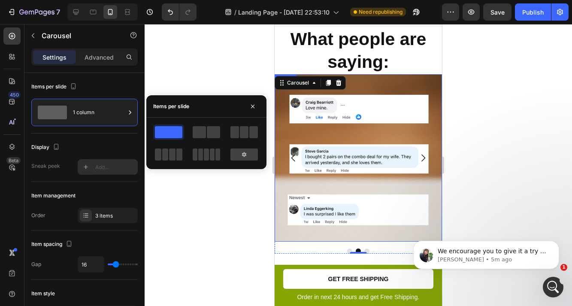
scroll to position [1384, 0]
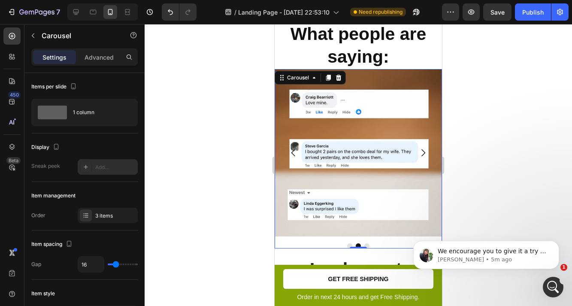
click at [291, 148] on icon "Carousel Back Arrow" at bounding box center [293, 153] width 10 height 10
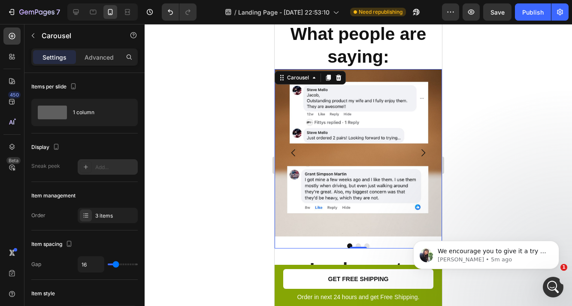
click at [291, 149] on icon "Carousel Back Arrow" at bounding box center [293, 152] width 4 height 7
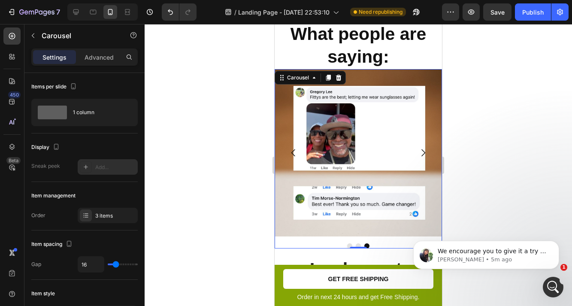
click at [427, 148] on icon "Carousel Next Arrow" at bounding box center [423, 153] width 10 height 10
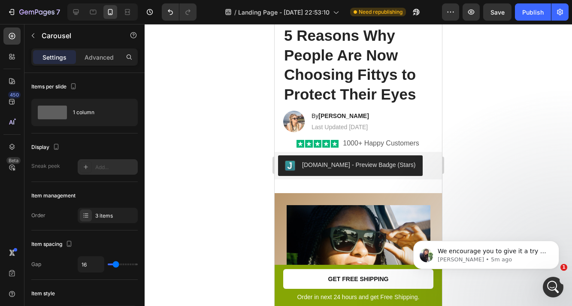
scroll to position [206, 0]
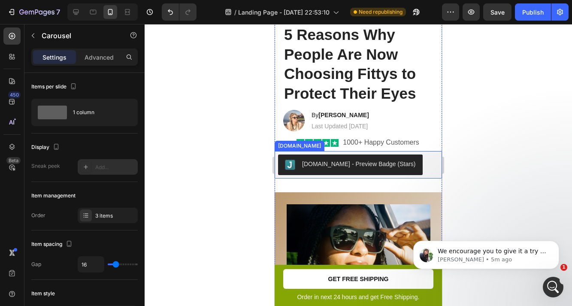
click at [421, 163] on div "[DOMAIN_NAME] - Preview Badge (Stars)" at bounding box center [358, 164] width 160 height 21
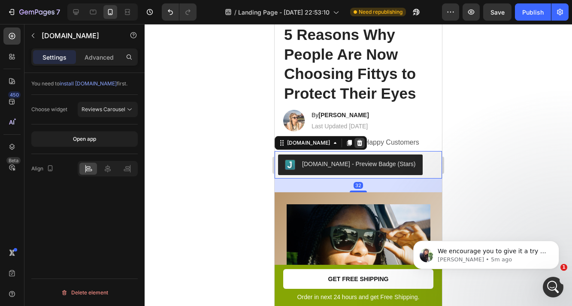
click at [357, 141] on icon at bounding box center [360, 143] width 6 height 6
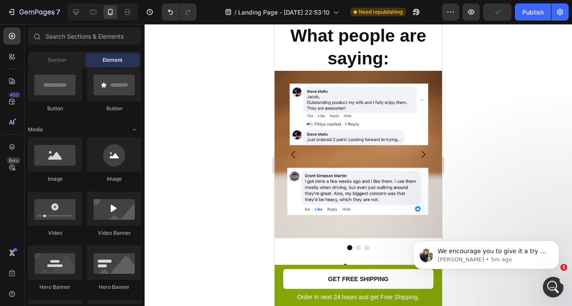
scroll to position [1344, 0]
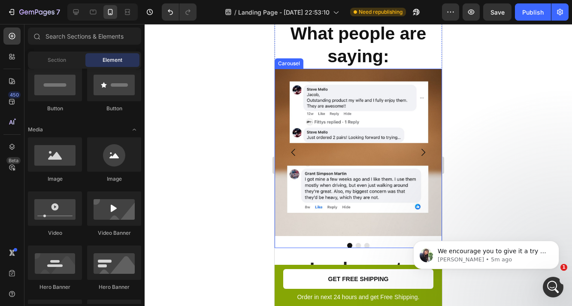
click at [424, 148] on icon "Carousel Next Arrow" at bounding box center [423, 152] width 10 height 10
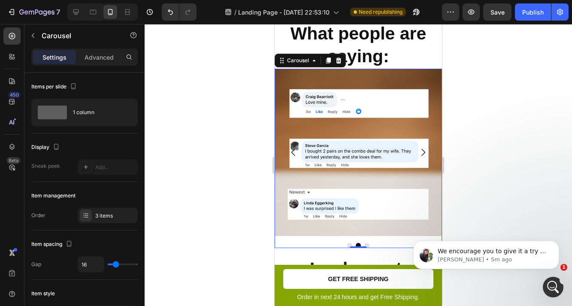
click at [424, 148] on icon "Carousel Next Arrow" at bounding box center [423, 152] width 10 height 10
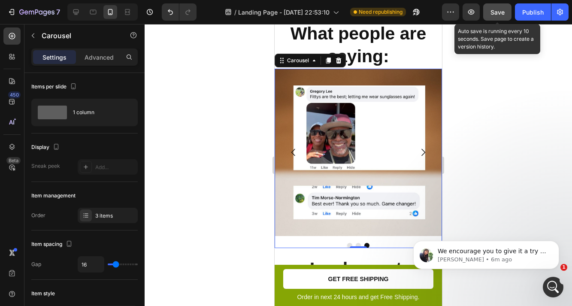
click at [496, 8] on div "Save" at bounding box center [497, 12] width 14 height 9
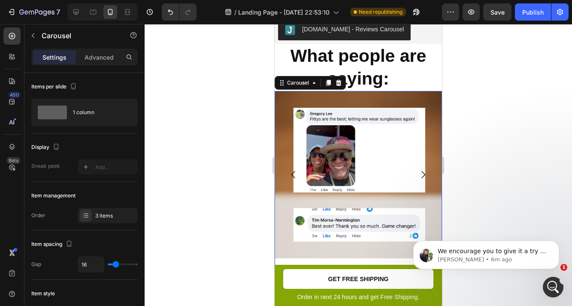
scroll to position [1303, 0]
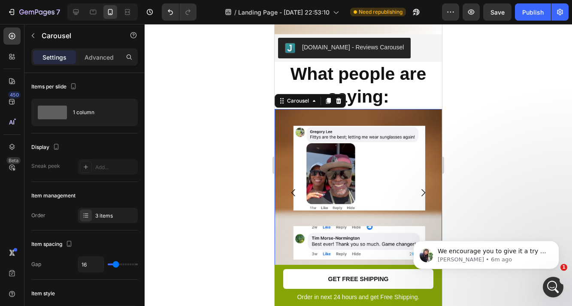
click at [424, 189] on icon "Carousel Next Arrow" at bounding box center [423, 193] width 10 height 10
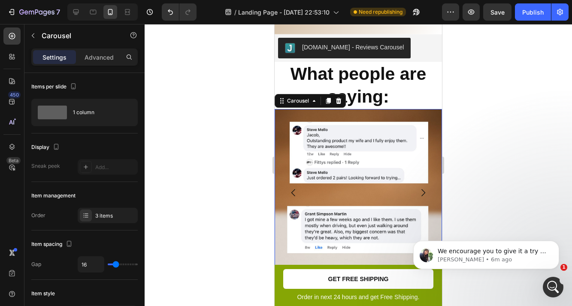
click at [424, 188] on icon "Carousel Next Arrow" at bounding box center [423, 193] width 10 height 10
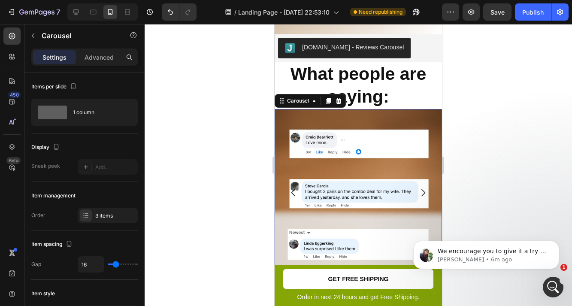
click at [424, 188] on icon "Carousel Next Arrow" at bounding box center [423, 193] width 10 height 10
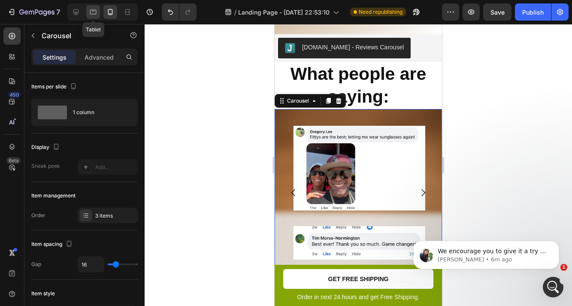
click at [97, 12] on div at bounding box center [93, 12] width 14 height 14
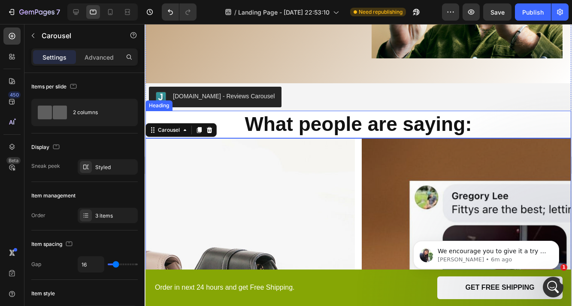
scroll to position [1398, 0]
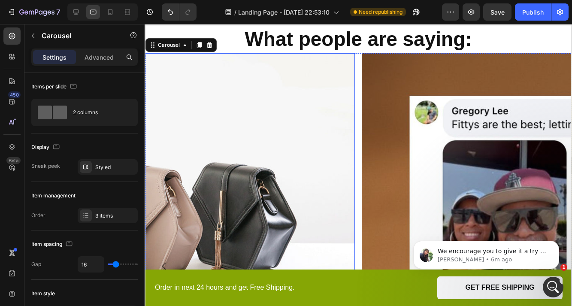
click at [286, 152] on img at bounding box center [142, 212] width 426 height 319
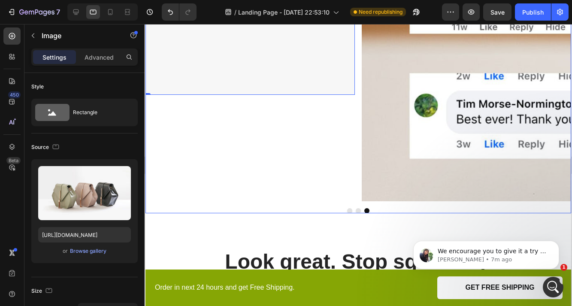
scroll to position [1669, 0]
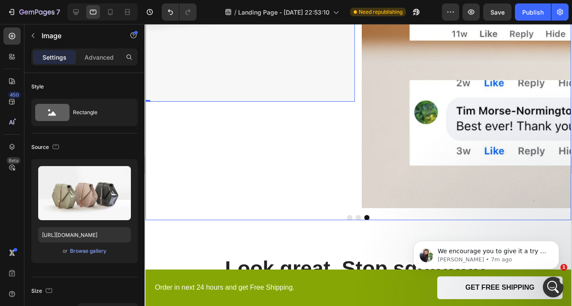
click at [357, 218] on button "Dot" at bounding box center [358, 217] width 5 height 5
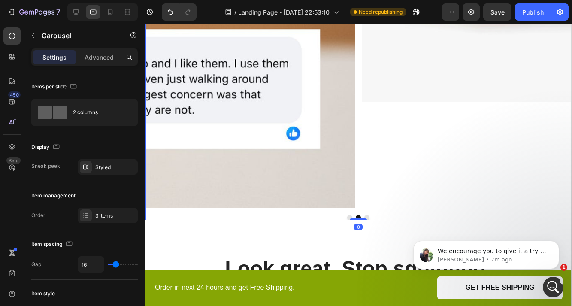
click at [349, 218] on button "Dot" at bounding box center [349, 217] width 5 height 5
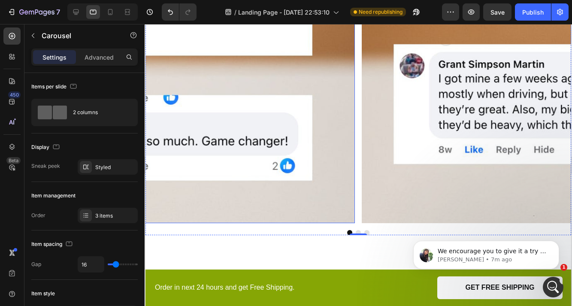
scroll to position [1676, 0]
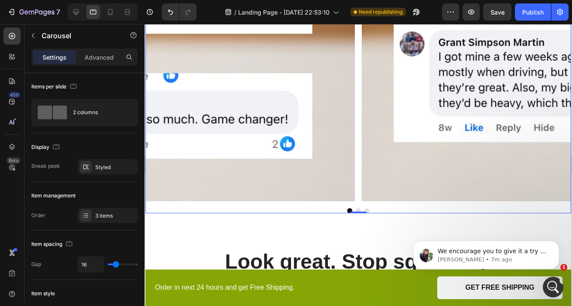
click at [366, 210] on button "Dot" at bounding box center [366, 210] width 5 height 5
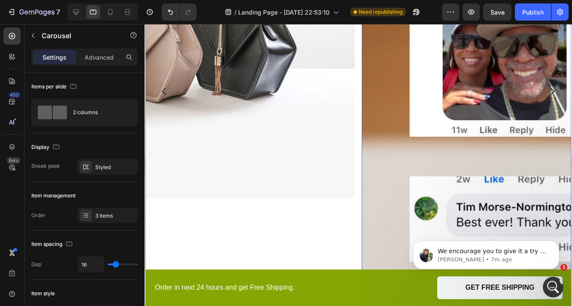
scroll to position [1553, 0]
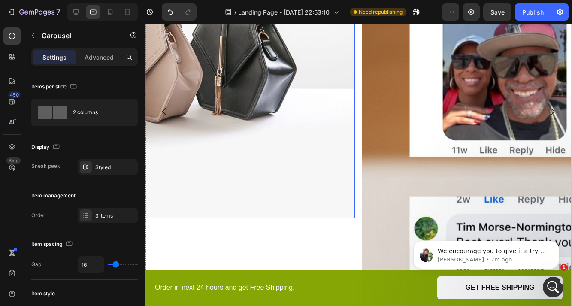
click at [210, 84] on img at bounding box center [142, 58] width 426 height 319
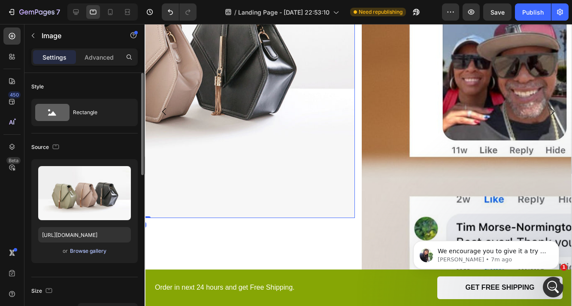
click at [79, 251] on div "Browse gallery" at bounding box center [88, 251] width 36 height 8
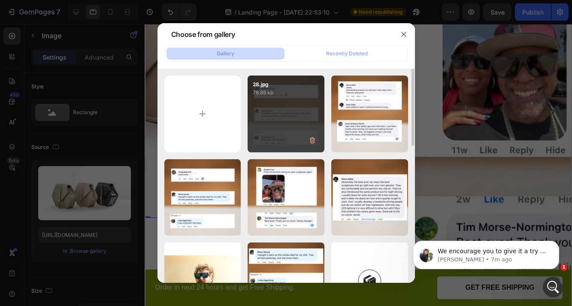
click at [265, 136] on div "28.jpg 78.89 kb" at bounding box center [286, 114] width 77 height 77
type input "[URL][DOMAIN_NAME]"
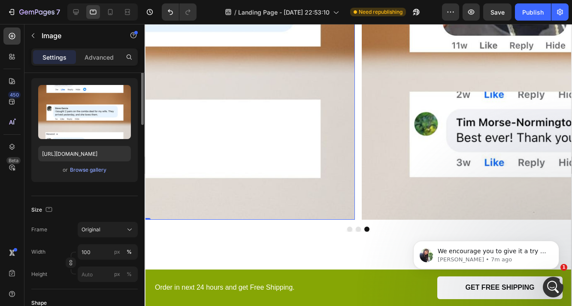
scroll to position [0, 0]
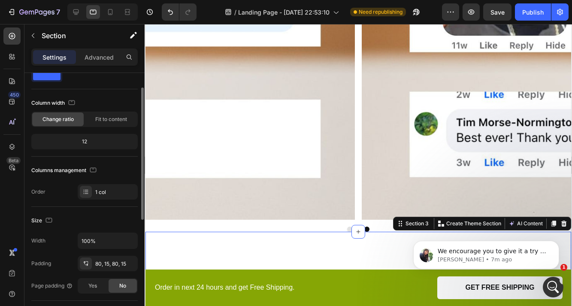
scroll to position [53, 0]
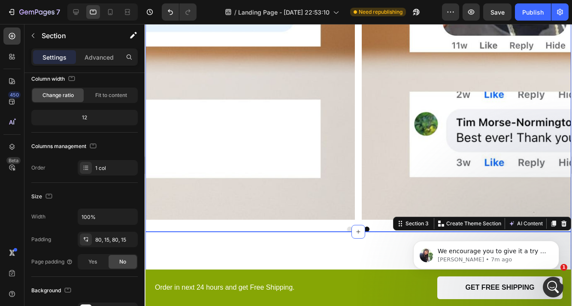
click at [236, 230] on div at bounding box center [358, 229] width 426 height 5
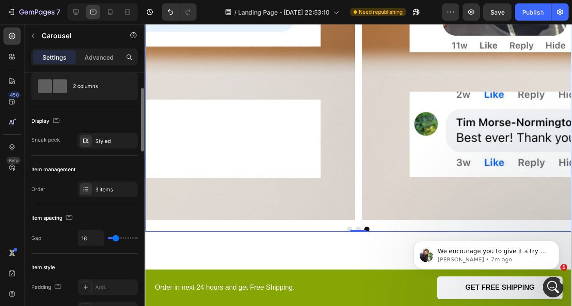
scroll to position [33, 0]
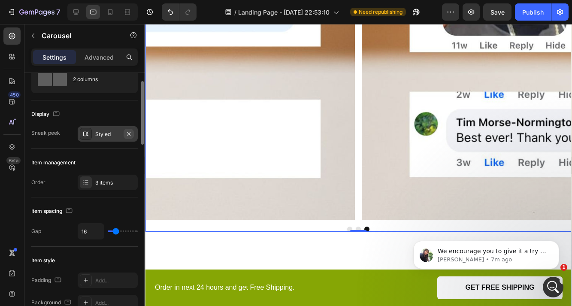
click at [126, 134] on icon "button" at bounding box center [128, 133] width 7 height 7
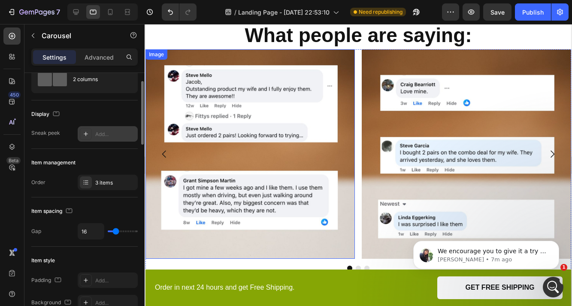
scroll to position [1353, 0]
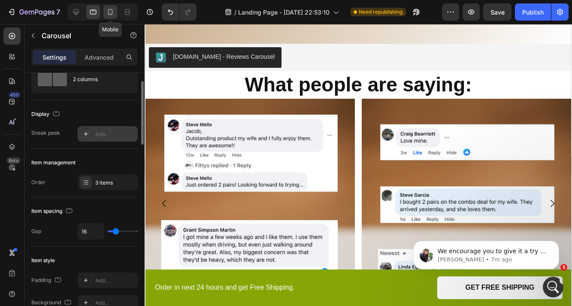
click at [111, 13] on icon at bounding box center [110, 12] width 9 height 9
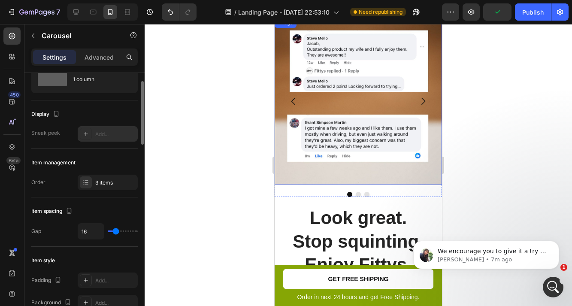
scroll to position [1398, 0]
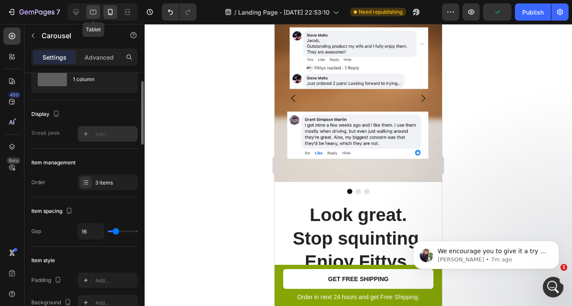
click at [89, 9] on icon at bounding box center [93, 12] width 9 height 9
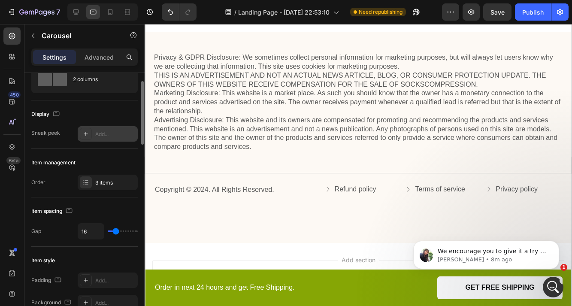
scroll to position [2757, 0]
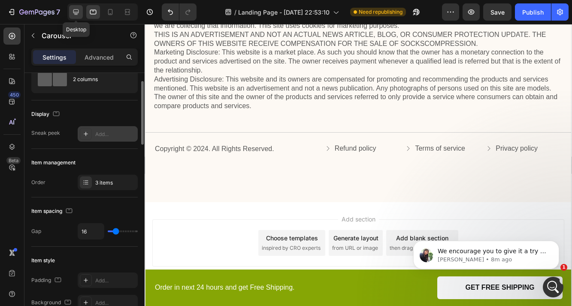
click at [75, 16] on icon at bounding box center [76, 12] width 9 height 9
type input "1200"
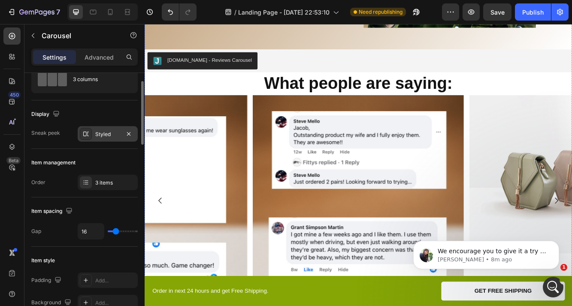
scroll to position [1493, 0]
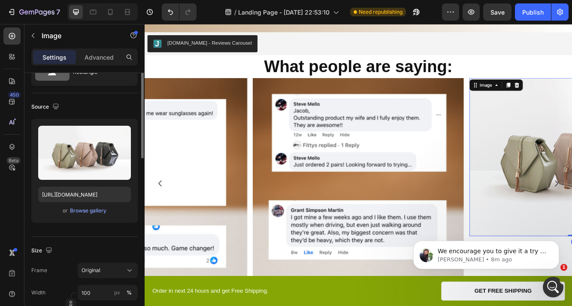
scroll to position [56, 0]
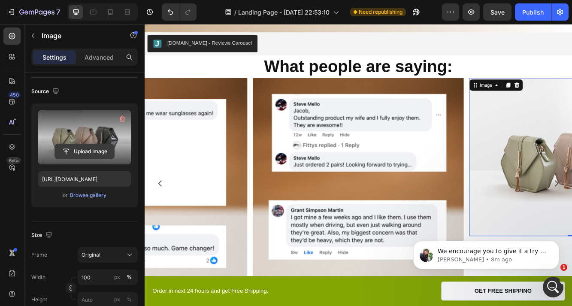
click at [89, 153] on input "file" at bounding box center [84, 151] width 59 height 15
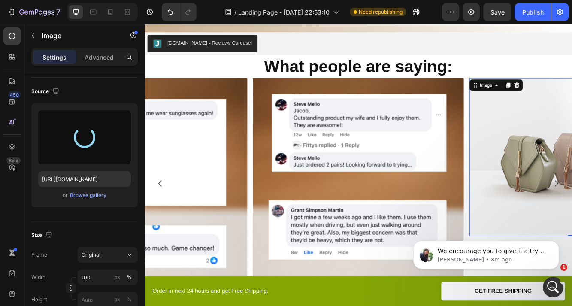
type input "[URL][DOMAIN_NAME]"
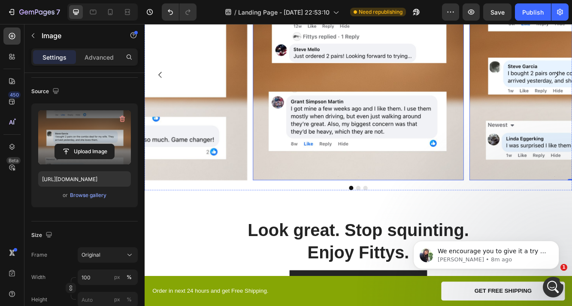
scroll to position [1603, 0]
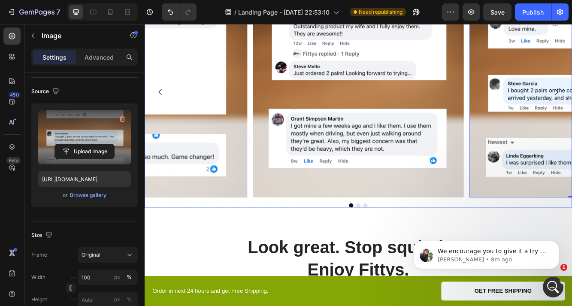
click at [403, 242] on button "Dot" at bounding box center [402, 242] width 5 height 5
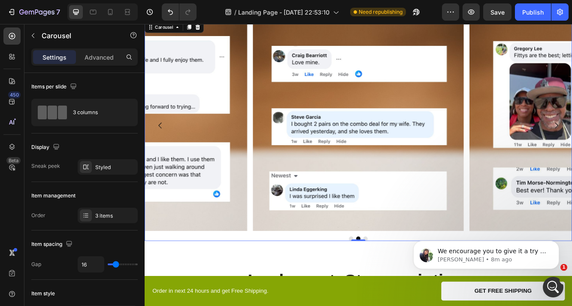
scroll to position [1565, 0]
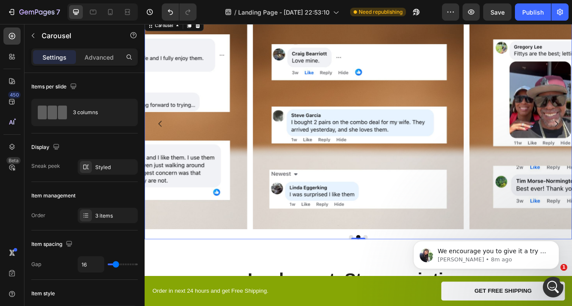
click at [411, 280] on button "Dot" at bounding box center [410, 280] width 5 height 5
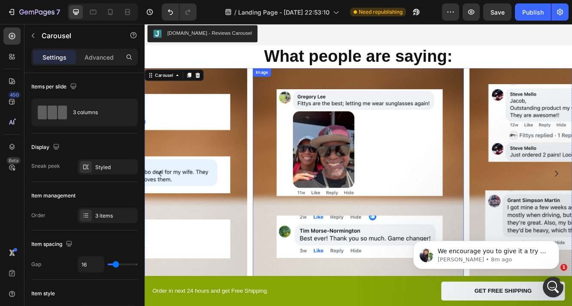
scroll to position [1497, 0]
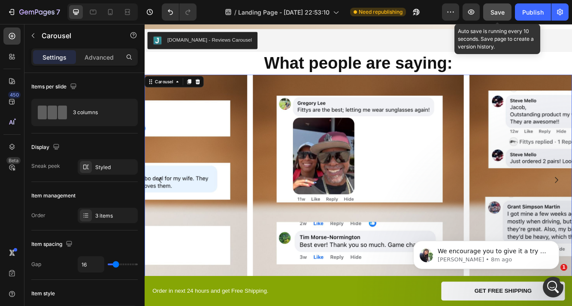
click at [497, 12] on span "Save" at bounding box center [497, 12] width 14 height 7
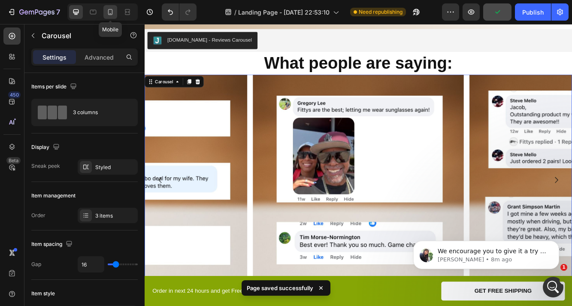
drag, startPoint x: 112, startPoint y: 6, endPoint x: 61, endPoint y: 25, distance: 55.5
click at [112, 6] on div at bounding box center [110, 12] width 14 height 14
type input "100%"
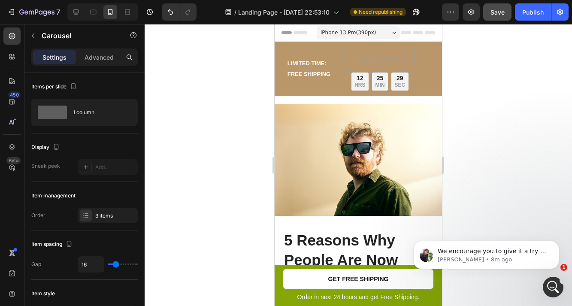
click at [495, 15] on span "Save" at bounding box center [497, 12] width 14 height 7
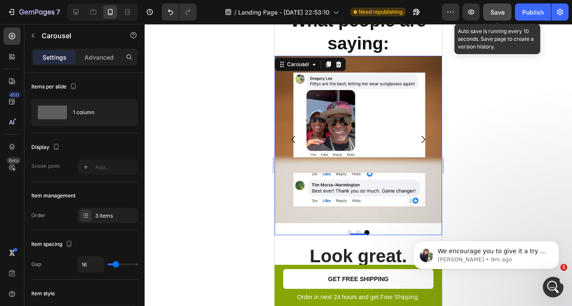
scroll to position [1354, 0]
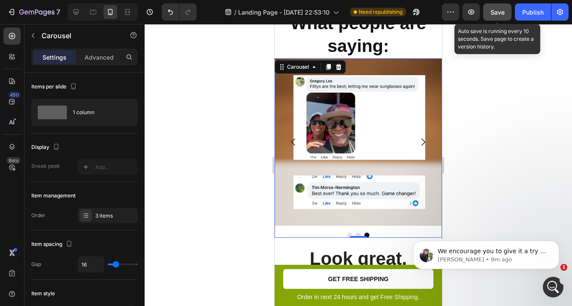
click at [357, 233] on button "Dot" at bounding box center [358, 235] width 5 height 5
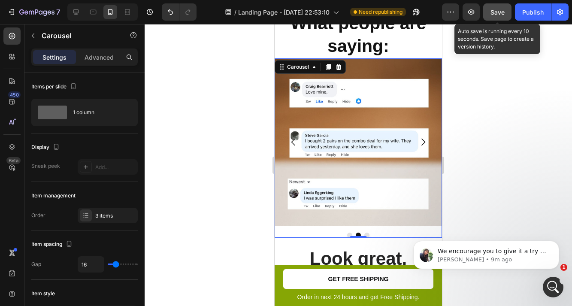
click at [348, 233] on button "Dot" at bounding box center [349, 235] width 5 height 5
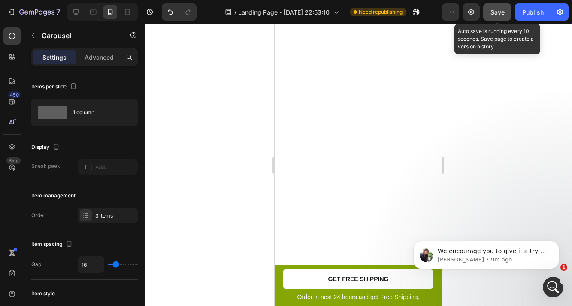
scroll to position [0, 0]
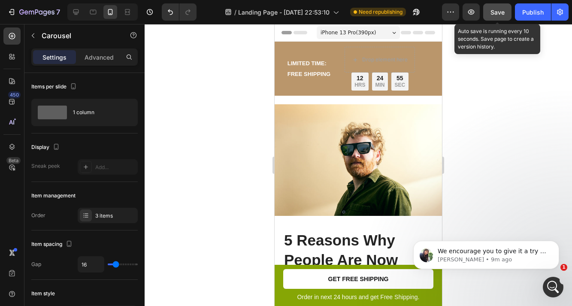
click at [491, 18] on button "Save" at bounding box center [497, 11] width 28 height 17
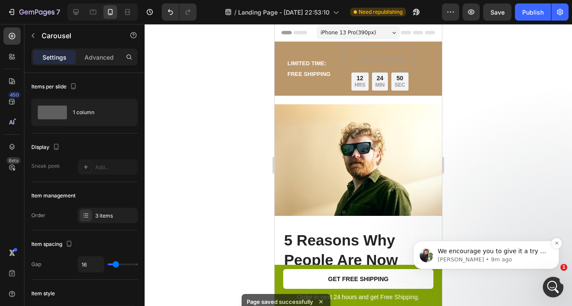
click at [465, 258] on p "[PERSON_NAME] • 9m ago" at bounding box center [493, 260] width 111 height 8
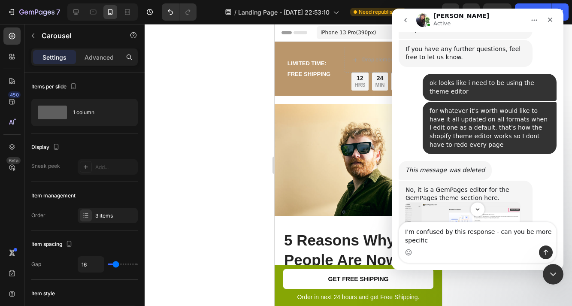
scroll to position [2839, 0]
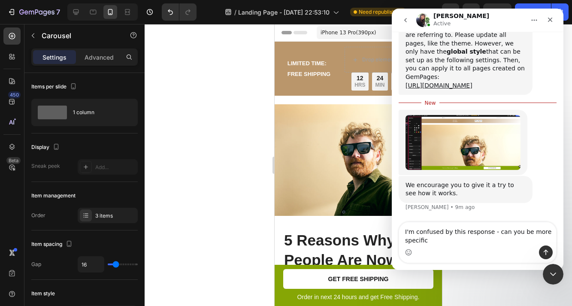
click at [231, 132] on div at bounding box center [358, 165] width 427 height 282
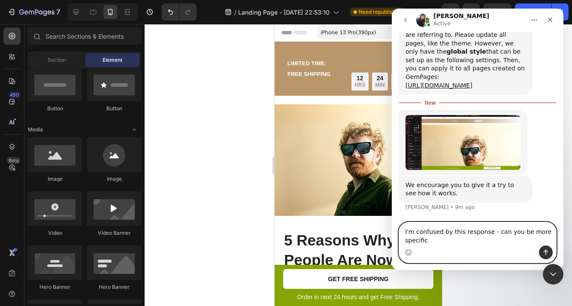
click at [500, 236] on textarea "I'm confused by this response - can you be more specific" at bounding box center [477, 233] width 157 height 23
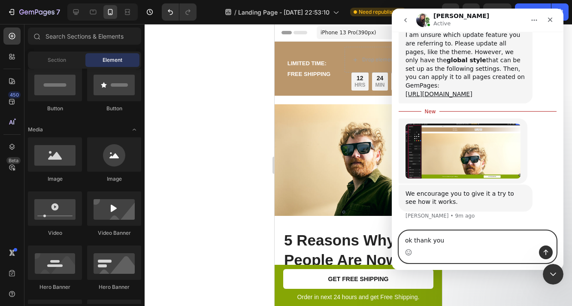
type textarea "ok thank you!"
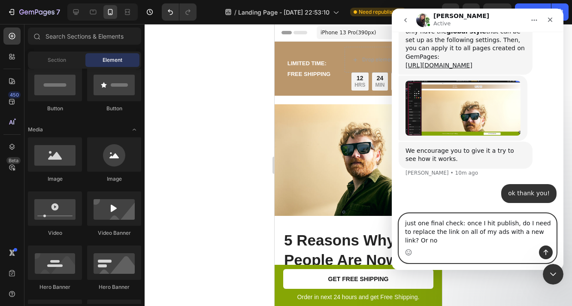
scroll to position [2859, 0]
type textarea "just one final check: once I hit publish, do I need to replace the link on all …"
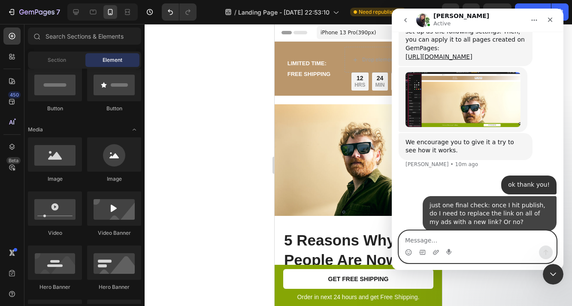
scroll to position [2878, 0]
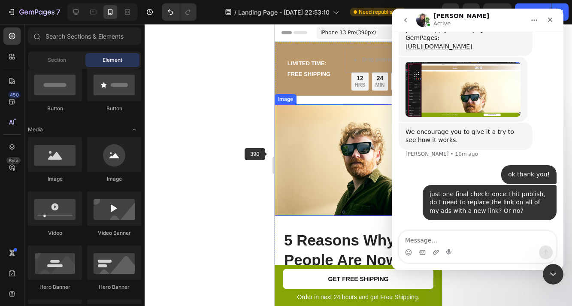
click at [266, 152] on div at bounding box center [358, 165] width 427 height 282
click at [553, 19] on icon "Close" at bounding box center [550, 19] width 7 height 7
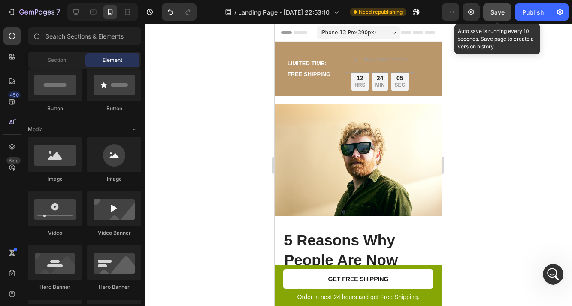
click at [500, 18] on button "Save" at bounding box center [497, 11] width 28 height 17
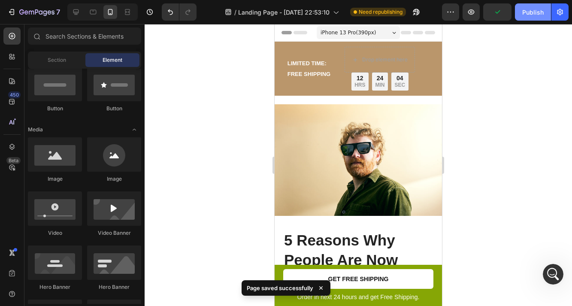
click at [529, 15] on div "Publish" at bounding box center [532, 12] width 21 height 9
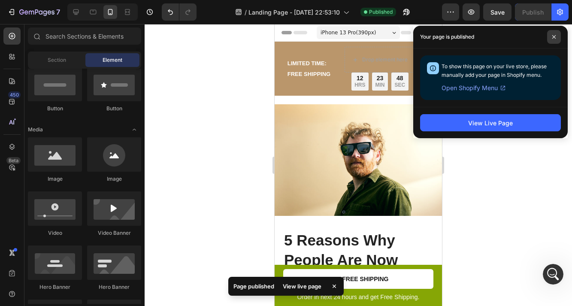
click at [553, 37] on icon at bounding box center [553, 36] width 3 height 3
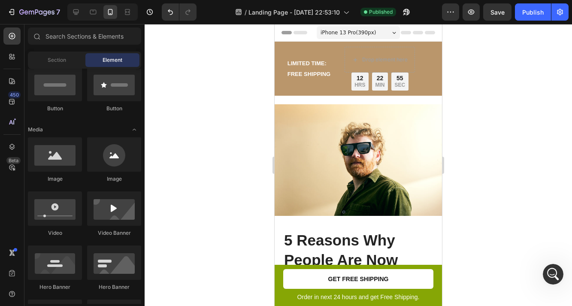
scroll to position [2911, 0]
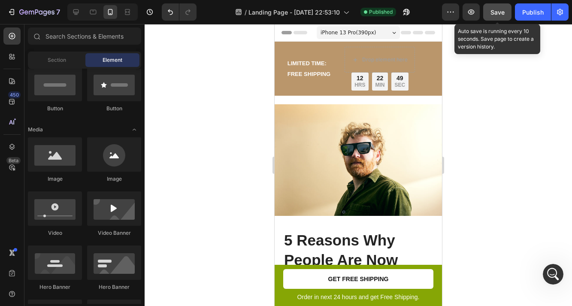
click at [505, 15] on button "Save" at bounding box center [497, 11] width 28 height 17
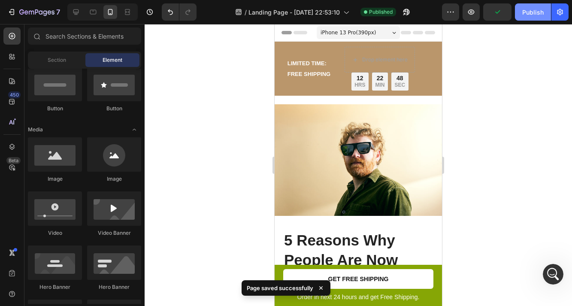
click at [526, 13] on div "Publish" at bounding box center [532, 12] width 21 height 9
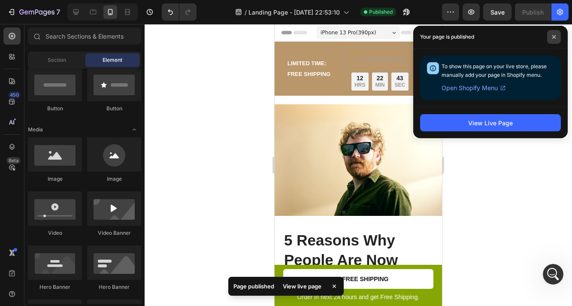
click at [553, 42] on span at bounding box center [554, 37] width 14 height 14
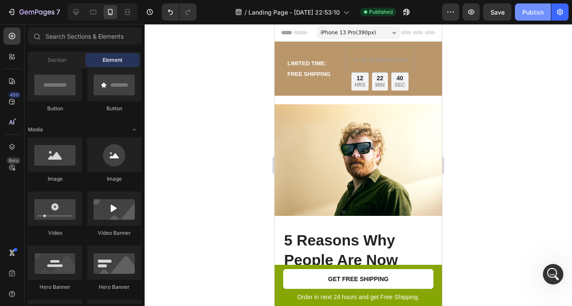
click at [535, 9] on div "Publish" at bounding box center [532, 12] width 21 height 9
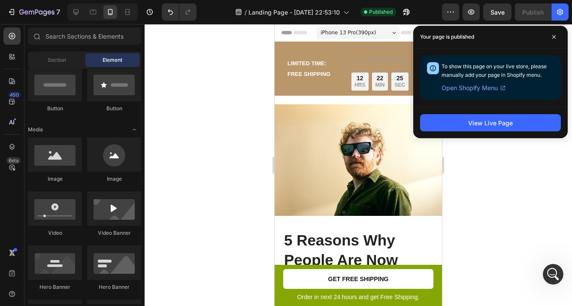
click at [487, 87] on span "Open Shopify Menu" at bounding box center [470, 88] width 56 height 10
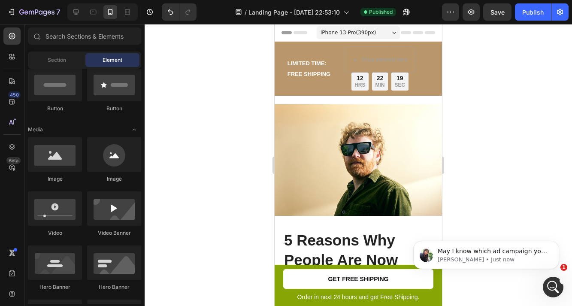
scroll to position [0, 0]
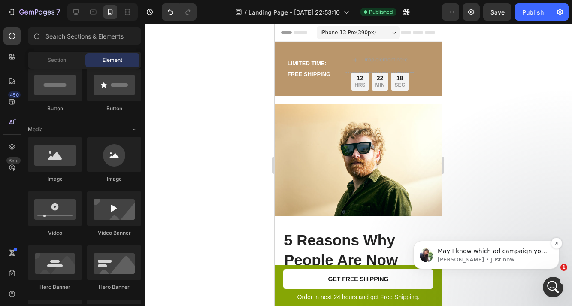
click at [502, 257] on p "[PERSON_NAME] • Just now" at bounding box center [493, 260] width 111 height 8
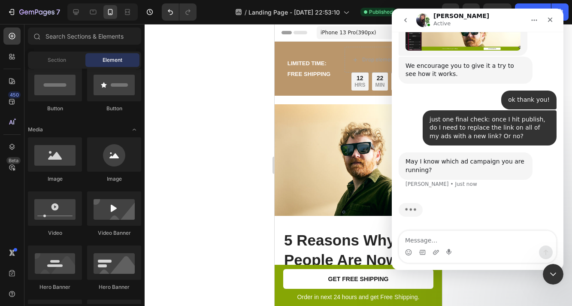
scroll to position [2945, 0]
click at [458, 246] on div "Intercom messenger" at bounding box center [477, 252] width 157 height 14
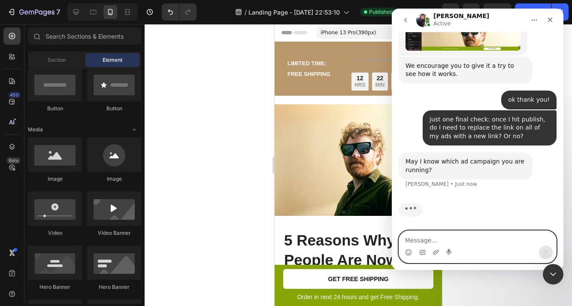
click at [459, 242] on textarea "Message…" at bounding box center [477, 238] width 157 height 15
type textarea "I'm running meta ads to this landing page"
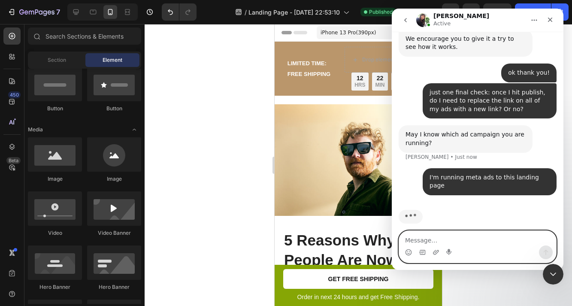
scroll to position [2971, 0]
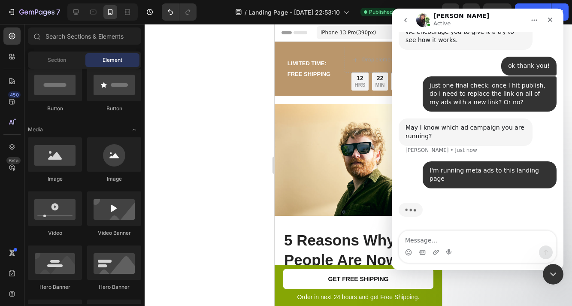
click at [234, 105] on div at bounding box center [358, 165] width 427 height 282
click at [552, 18] on icon "Close" at bounding box center [550, 19] width 7 height 7
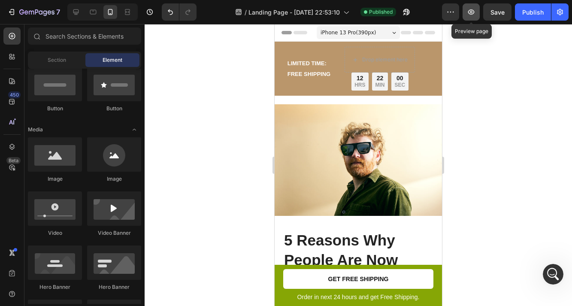
click at [473, 15] on icon "button" at bounding box center [471, 12] width 9 height 9
click at [553, 267] on icon "Open Intercom Messenger" at bounding box center [552, 273] width 14 height 14
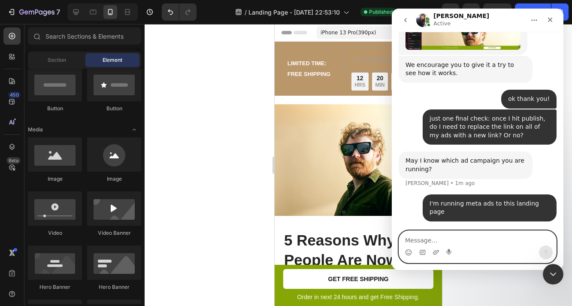
scroll to position [2938, 0]
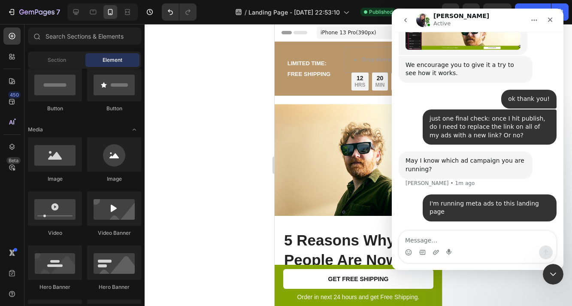
click at [251, 115] on div at bounding box center [358, 165] width 427 height 282
drag, startPoint x: 551, startPoint y: 16, endPoint x: 878, endPoint y: 30, distance: 326.8
click at [551, 16] on icon "Close" at bounding box center [550, 19] width 7 height 7
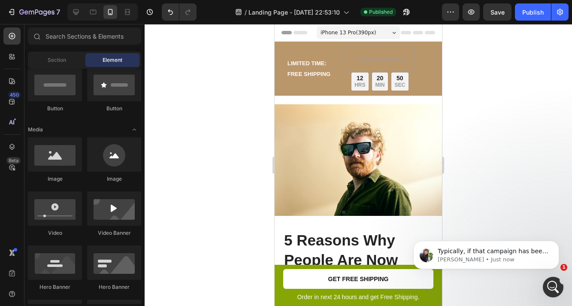
scroll to position [3030, 0]
click at [512, 254] on p "Typically, if that campaign has been installed on your store to run on all page…" at bounding box center [493, 251] width 111 height 9
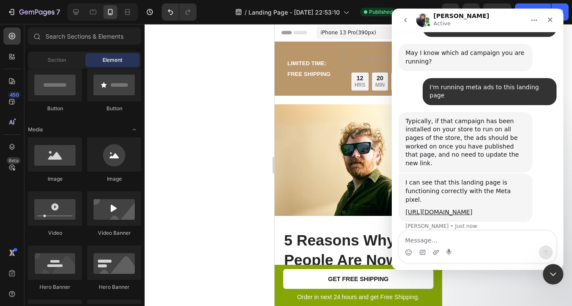
scroll to position [3054, 0]
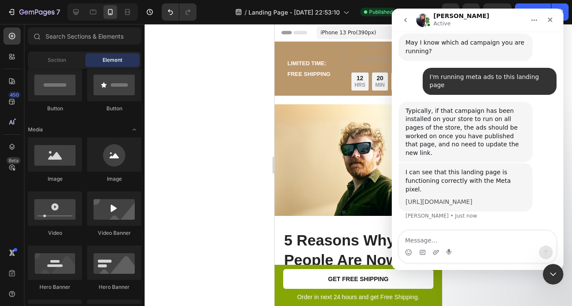
click at [443, 197] on div "I can see that this landing page is functioning correctly with the Meta pixel. …" at bounding box center [478, 196] width 158 height 67
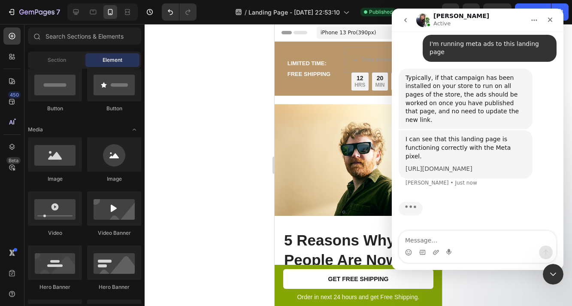
click at [431, 165] on link "[URL][DOMAIN_NAME]" at bounding box center [439, 168] width 67 height 7
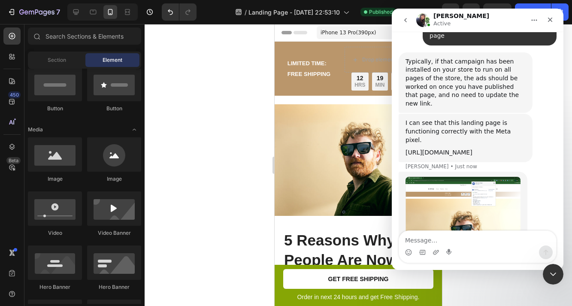
scroll to position [3136, 0]
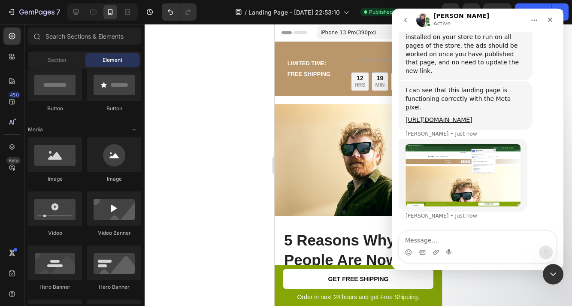
click at [474, 178] on img "Tina says…" at bounding box center [463, 175] width 115 height 62
click at [477, 156] on img "Tina says…" at bounding box center [463, 175] width 115 height 62
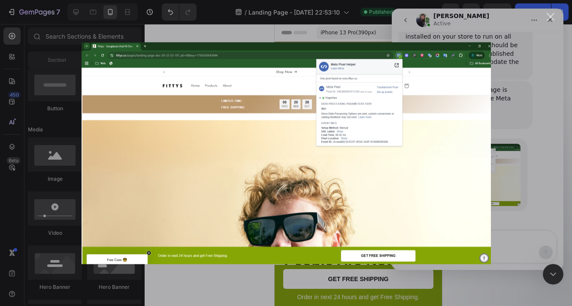
click at [551, 18] on div "Close" at bounding box center [551, 17] width 8 height 8
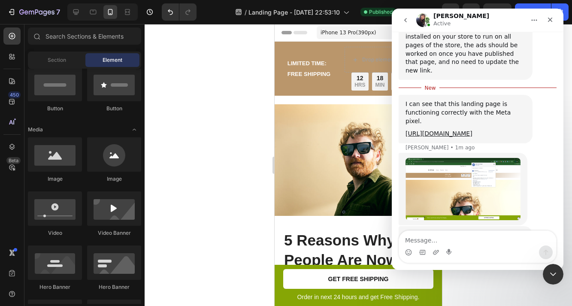
scroll to position [3170, 0]
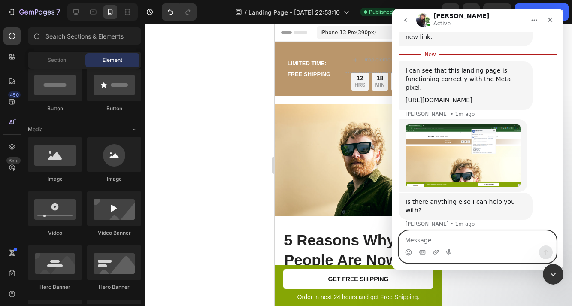
click at [434, 240] on textarea "Message…" at bounding box center [477, 238] width 157 height 15
type textarea "no thank you for your help!!!"
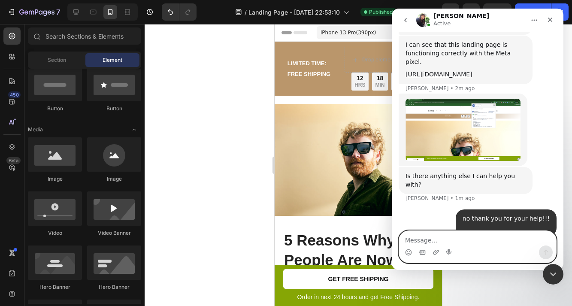
scroll to position [3190, 0]
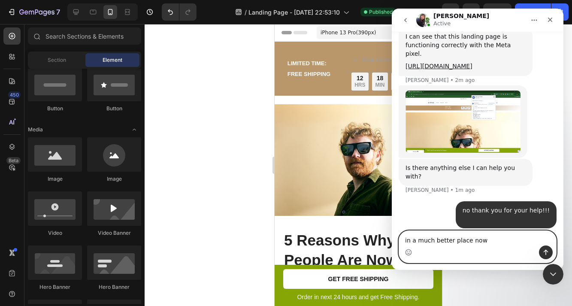
type textarea "in a much better place now!"
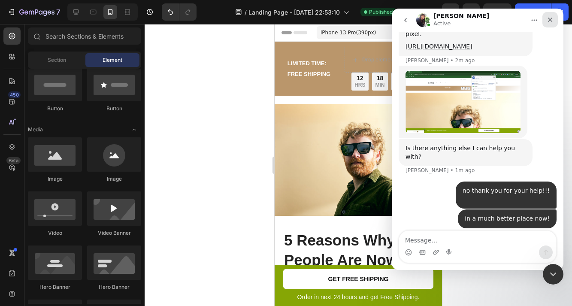
click at [554, 22] on div "Close" at bounding box center [549, 19] width 15 height 15
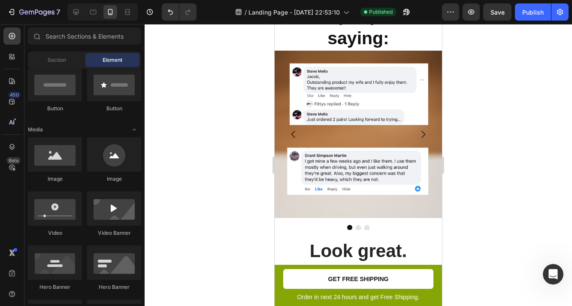
scroll to position [1355, 0]
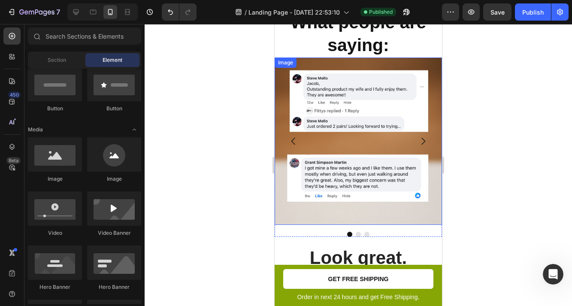
click at [377, 144] on img at bounding box center [358, 141] width 167 height 167
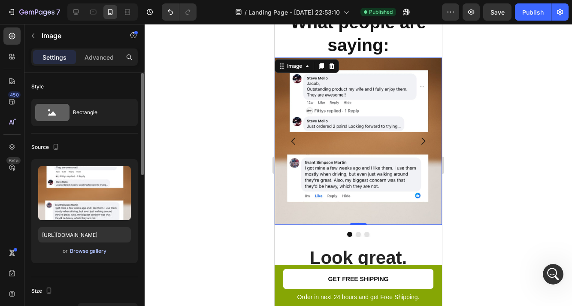
click at [84, 253] on div "Browse gallery" at bounding box center [88, 251] width 36 height 8
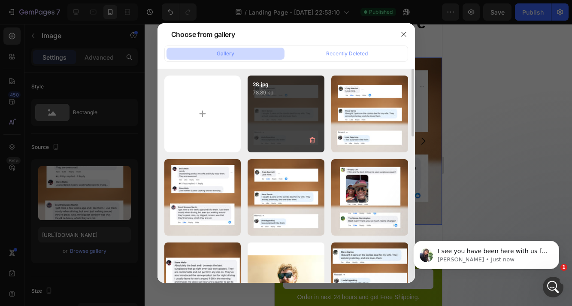
scroll to position [3352, 0]
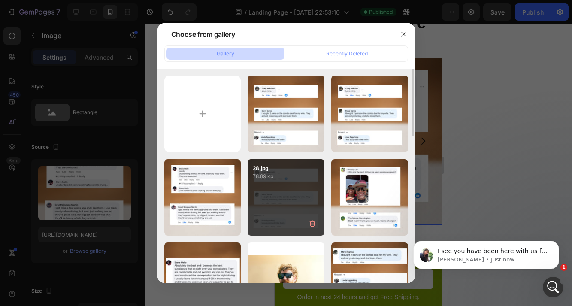
click at [292, 191] on div "28.jpg 78.89 kb" at bounding box center [286, 197] width 77 height 77
type input "[URL][DOMAIN_NAME]"
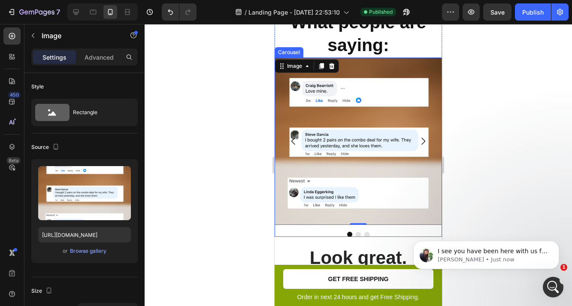
click at [423, 136] on icon "Carousel Next Arrow" at bounding box center [423, 141] width 10 height 10
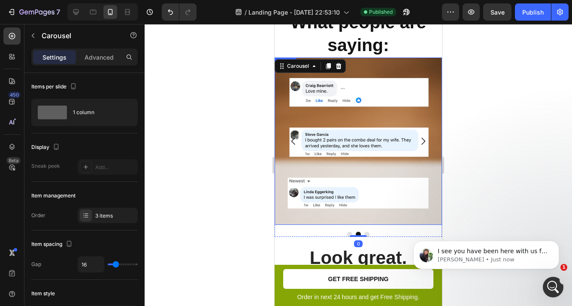
click at [360, 110] on img at bounding box center [358, 141] width 167 height 167
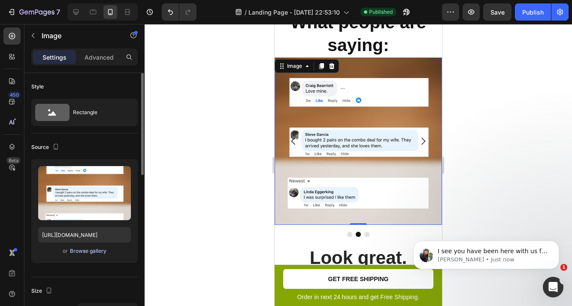
click at [88, 251] on div "Browse gallery" at bounding box center [88, 251] width 36 height 8
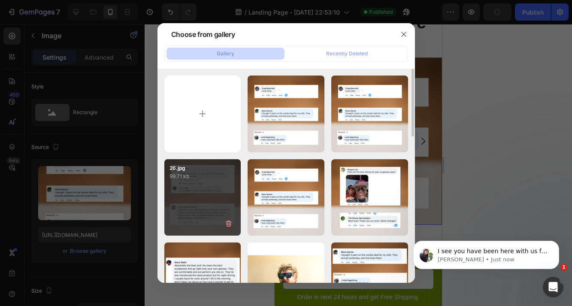
click at [196, 194] on div "26.jpg 99.71 kb" at bounding box center [202, 197] width 77 height 77
type input "[URL][DOMAIN_NAME]"
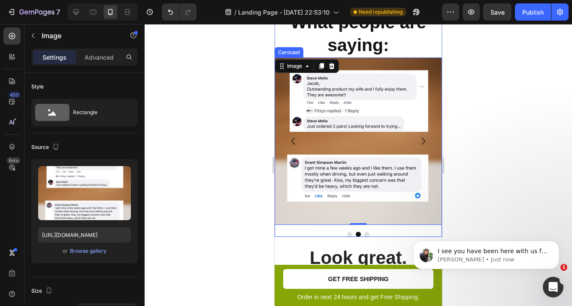
click at [422, 136] on icon "Carousel Next Arrow" at bounding box center [423, 141] width 10 height 10
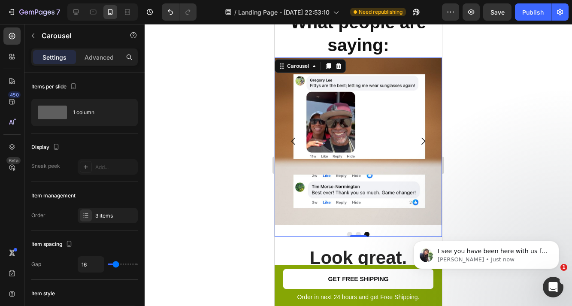
click at [291, 136] on icon "Carousel Back Arrow" at bounding box center [293, 141] width 10 height 10
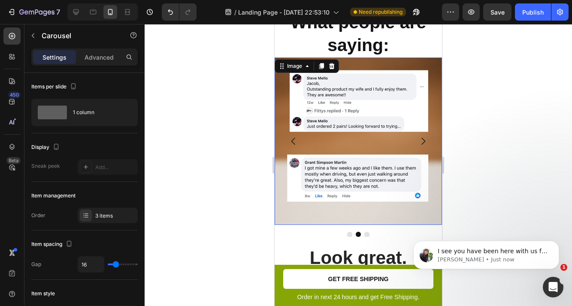
click at [378, 103] on img at bounding box center [358, 141] width 167 height 167
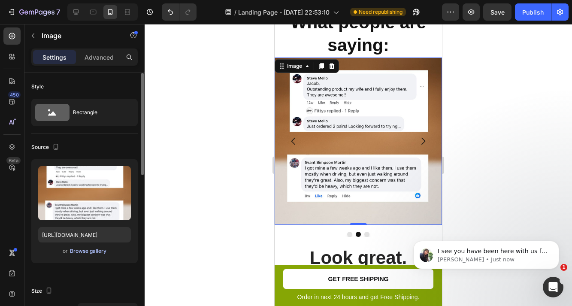
click at [81, 254] on div "Browse gallery" at bounding box center [88, 251] width 36 height 8
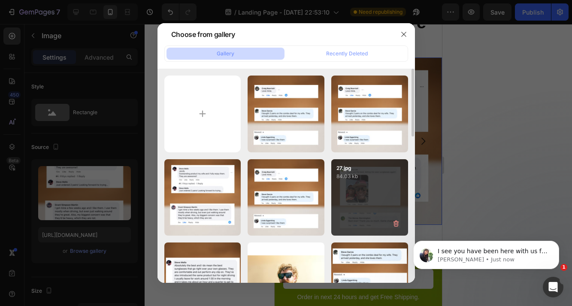
click at [353, 191] on div "27.jpg 84.03 kb" at bounding box center [369, 197] width 77 height 77
type input "[URL][DOMAIN_NAME]"
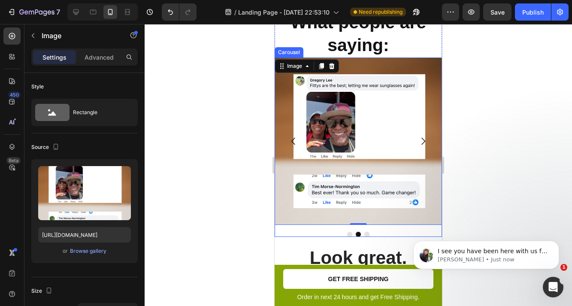
click at [422, 136] on icon "Carousel Next Arrow" at bounding box center [423, 141] width 10 height 10
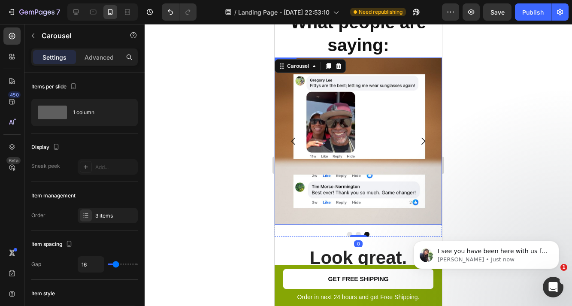
click at [355, 136] on img at bounding box center [358, 141] width 167 height 167
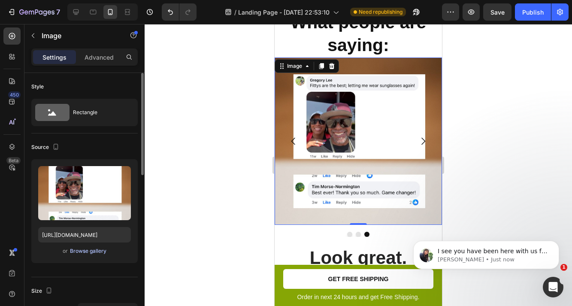
click at [81, 251] on div "Browse gallery" at bounding box center [88, 251] width 36 height 8
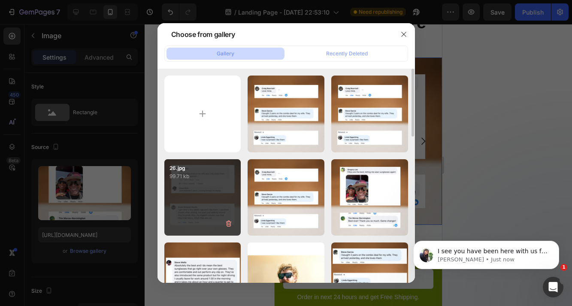
click at [221, 179] on p "99.71 kb" at bounding box center [203, 176] width 67 height 9
type input "[URL][DOMAIN_NAME]"
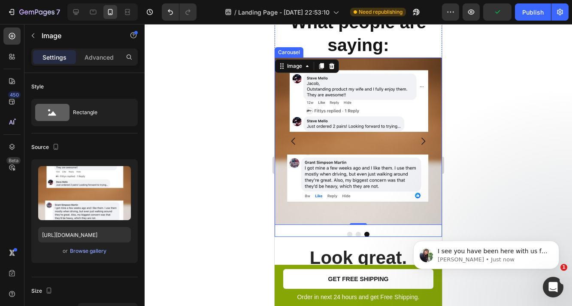
click at [289, 136] on icon "Carousel Back Arrow" at bounding box center [293, 141] width 10 height 10
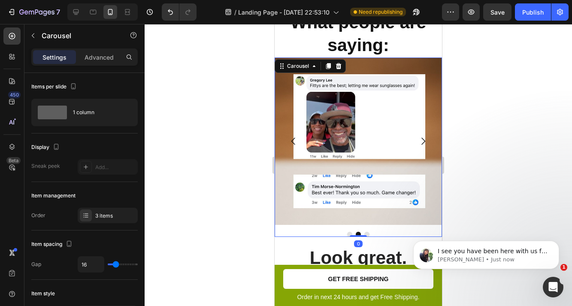
click at [288, 136] on icon "Carousel Back Arrow" at bounding box center [293, 141] width 10 height 10
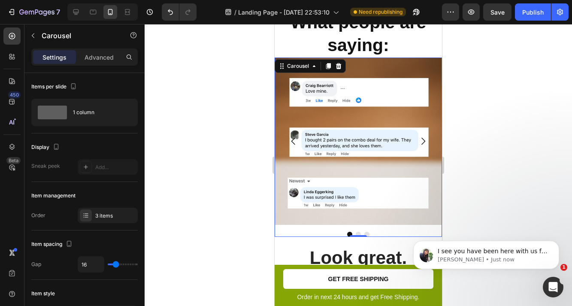
click at [421, 136] on icon "Carousel Next Arrow" at bounding box center [423, 141] width 10 height 10
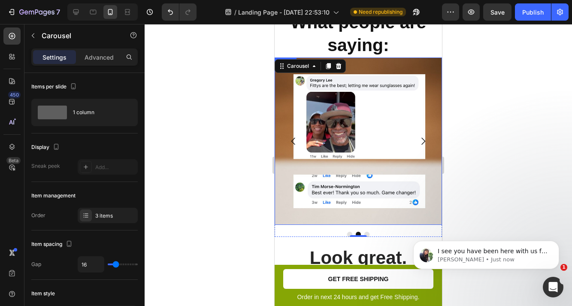
click at [484, 126] on div at bounding box center [358, 165] width 427 height 282
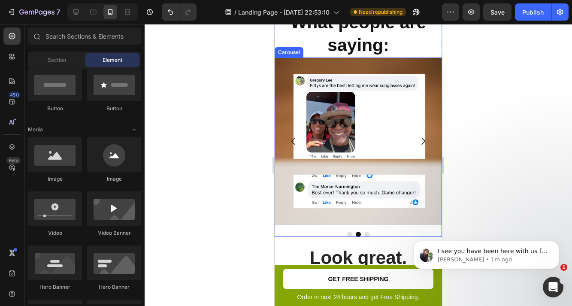
click at [424, 138] on icon "Carousel Next Arrow" at bounding box center [423, 141] width 4 height 7
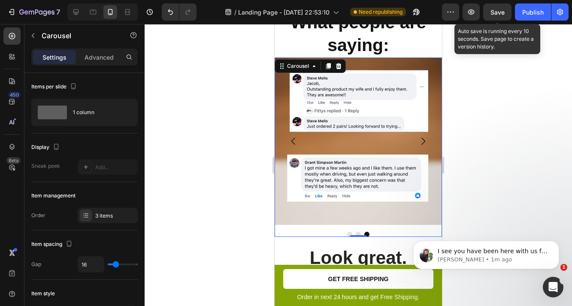
click at [493, 13] on span "Save" at bounding box center [497, 12] width 14 height 7
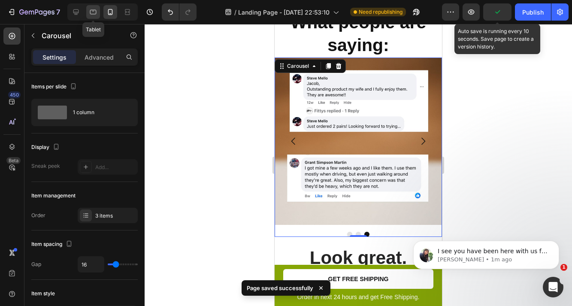
click at [92, 14] on icon at bounding box center [93, 12] width 6 height 5
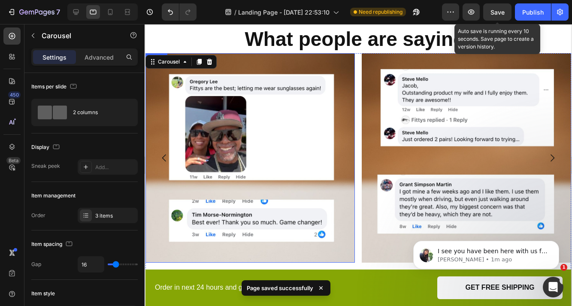
scroll to position [1417, 0]
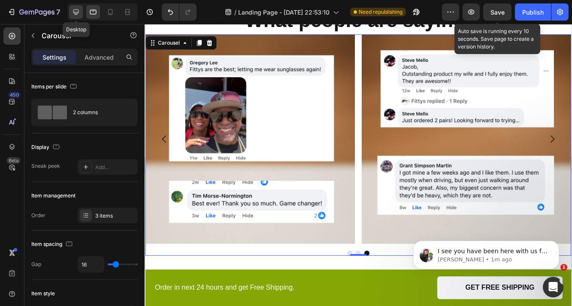
click at [73, 9] on icon at bounding box center [76, 12] width 9 height 9
type input "1200"
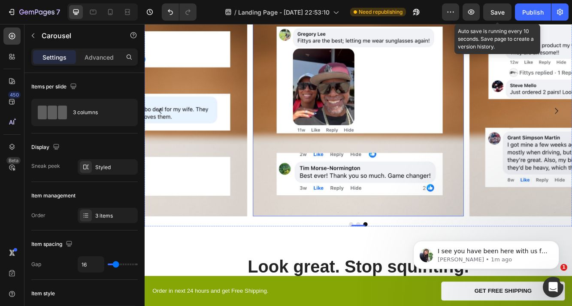
scroll to position [1608, 0]
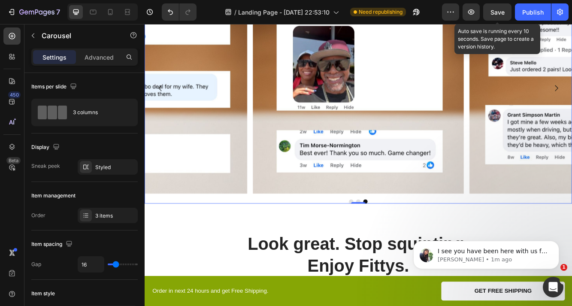
click at [393, 239] on button "Dot" at bounding box center [393, 237] width 5 height 5
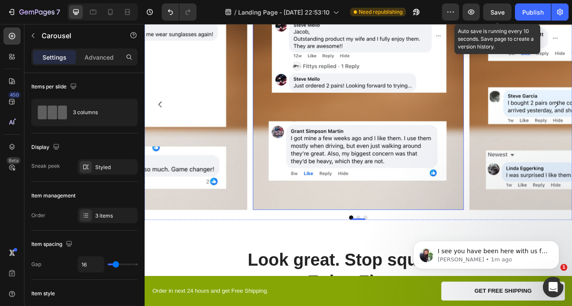
scroll to position [1615, 0]
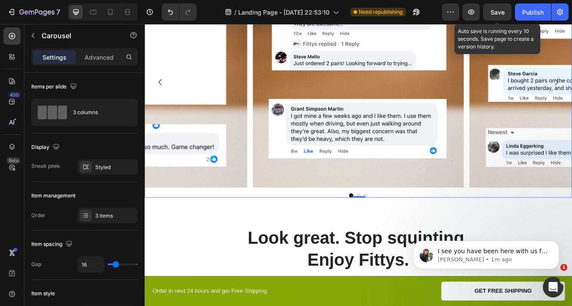
click at [401, 229] on button "Dot" at bounding box center [402, 230] width 5 height 5
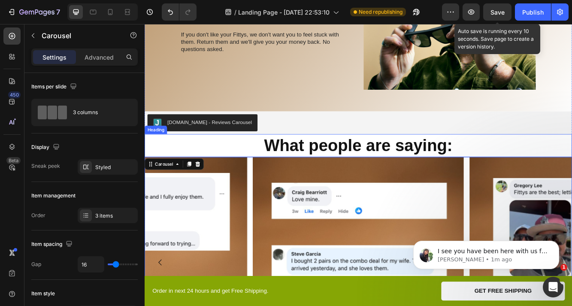
scroll to position [1386, 0]
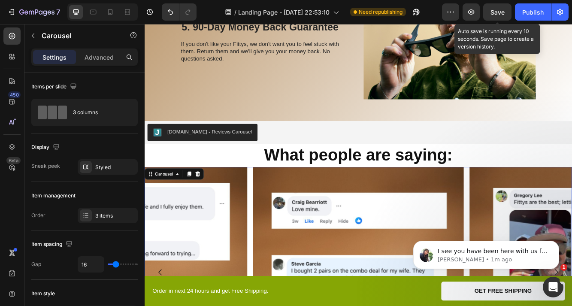
click at [496, 11] on span "Save" at bounding box center [497, 12] width 14 height 7
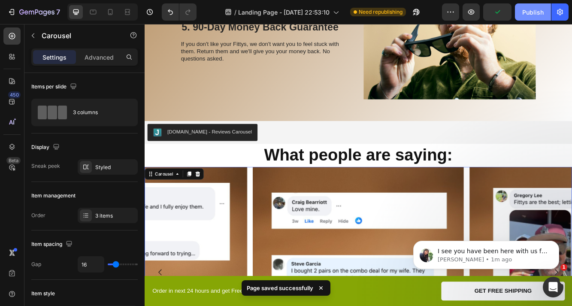
click at [534, 14] on div "Publish" at bounding box center [532, 12] width 21 height 9
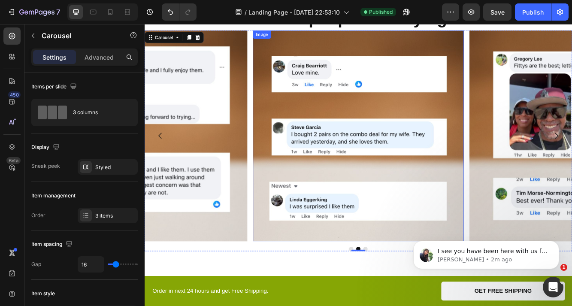
scroll to position [1567, 0]
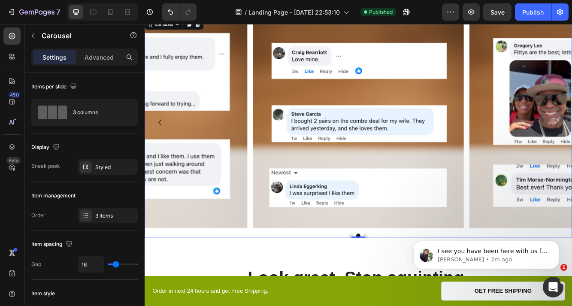
click at [395, 279] on button "Dot" at bounding box center [393, 278] width 5 height 5
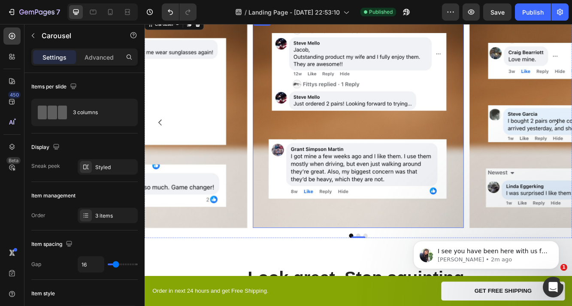
scroll to position [1547, 0]
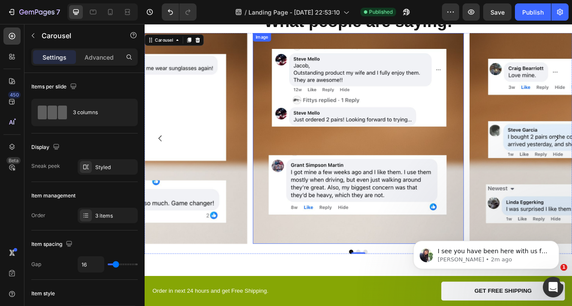
click at [367, 169] on img at bounding box center [402, 162] width 254 height 254
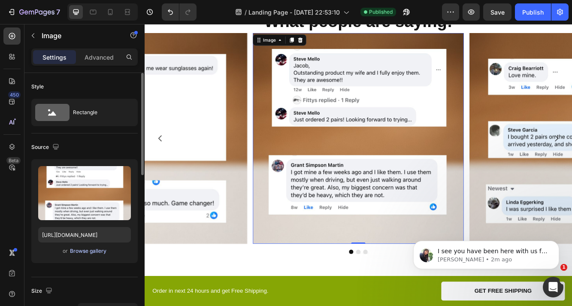
click at [82, 251] on div "Browse gallery" at bounding box center [88, 251] width 36 height 8
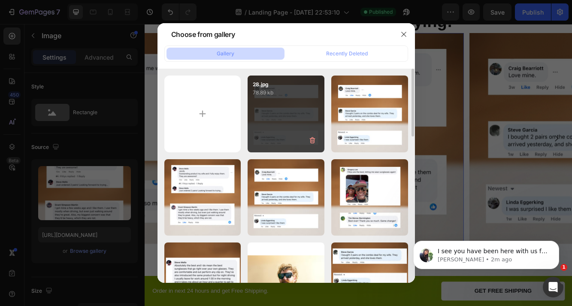
click at [275, 116] on div "28.jpg 78.89 kb" at bounding box center [286, 114] width 77 height 77
type input "[URL][DOMAIN_NAME]"
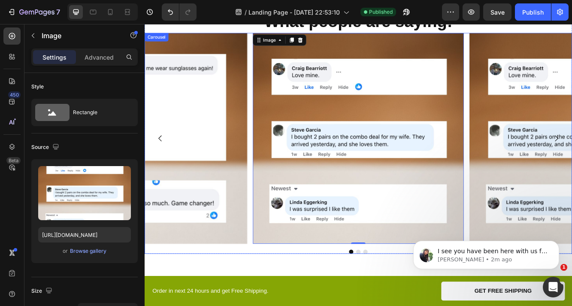
click at [403, 298] on button "Dot" at bounding box center [402, 298] width 5 height 5
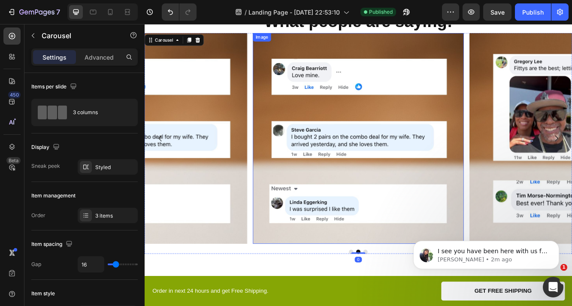
click at [399, 197] on img at bounding box center [402, 162] width 254 height 254
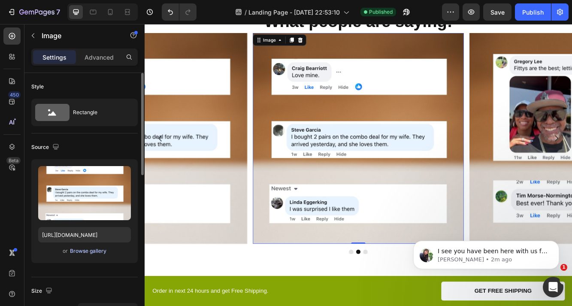
click at [91, 250] on div "Browse gallery" at bounding box center [88, 251] width 36 height 8
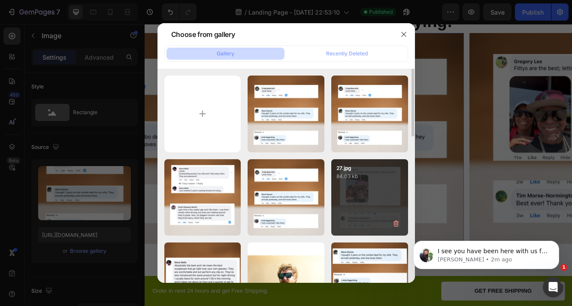
click at [353, 183] on div "27.jpg 84.03 kb" at bounding box center [369, 197] width 77 height 77
type input "[URL][DOMAIN_NAME]"
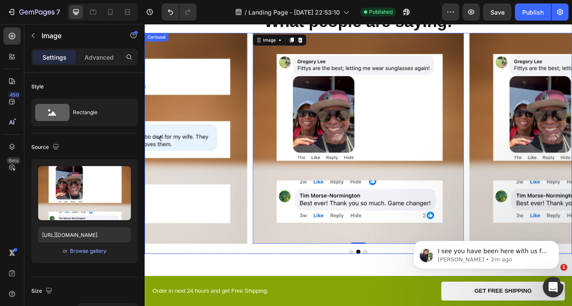
click at [412, 296] on div "Image Image 0 Image [GEOGRAPHIC_DATA]" at bounding box center [402, 168] width 515 height 266
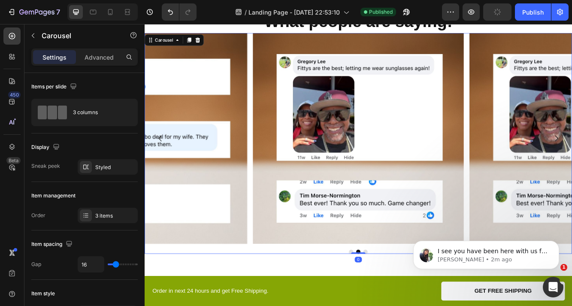
click at [412, 298] on button "Dot" at bounding box center [410, 298] width 5 height 5
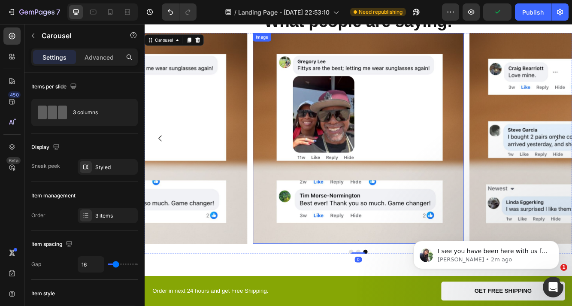
click at [390, 177] on img at bounding box center [402, 162] width 254 height 254
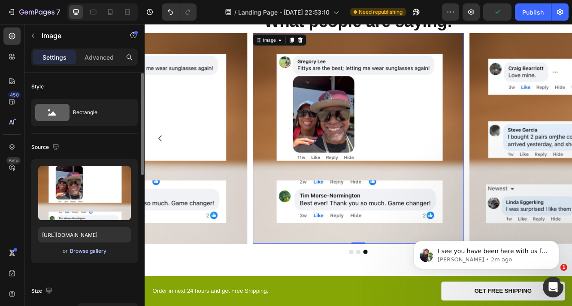
click at [90, 250] on div "Browse gallery" at bounding box center [88, 251] width 36 height 8
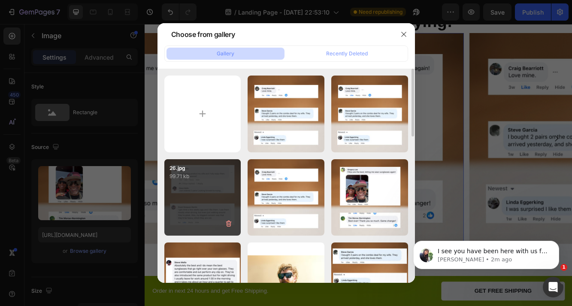
click at [212, 185] on div "26.jpg 99.71 kb" at bounding box center [202, 197] width 77 height 77
type input "[URL][DOMAIN_NAME]"
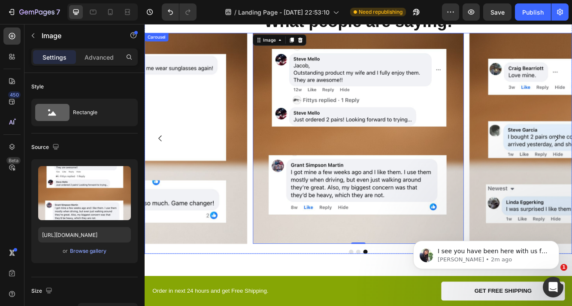
click at [392, 297] on button "Dot" at bounding box center [393, 298] width 5 height 5
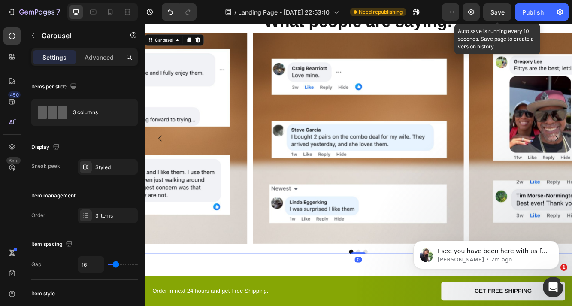
click at [499, 14] on span "Save" at bounding box center [497, 12] width 14 height 7
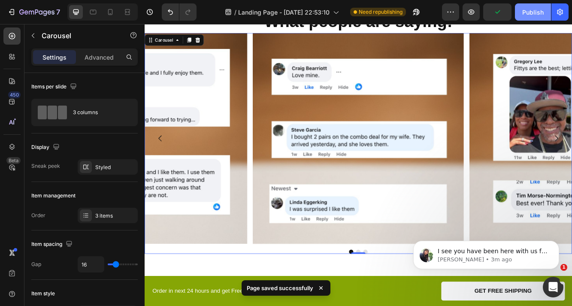
click at [525, 12] on div "Publish" at bounding box center [532, 12] width 21 height 9
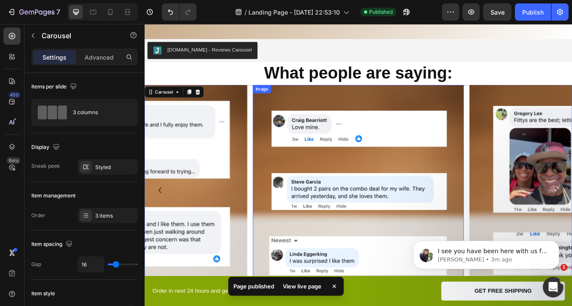
scroll to position [1522, 0]
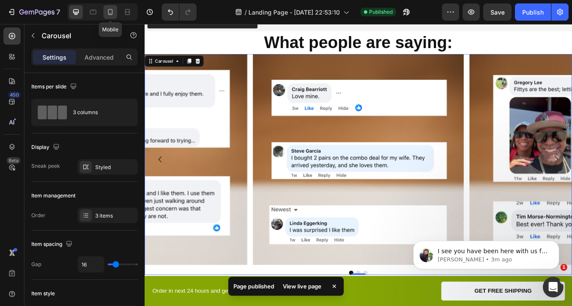
click at [114, 18] on div at bounding box center [110, 12] width 14 height 14
type input "100%"
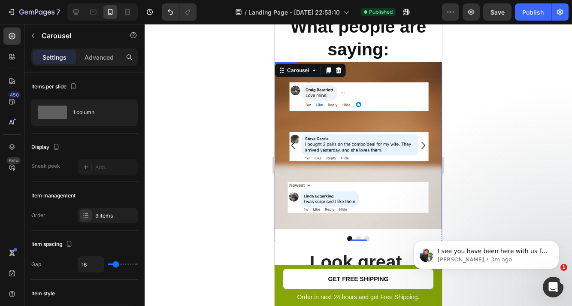
scroll to position [1353, 0]
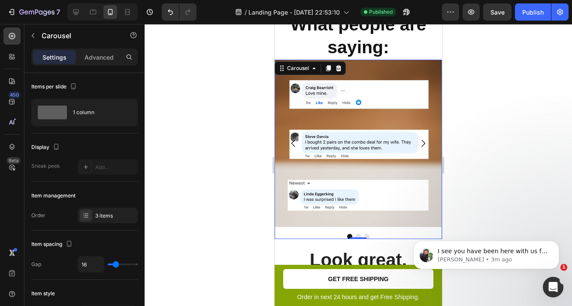
click at [427, 138] on icon "Carousel Next Arrow" at bounding box center [423, 143] width 10 height 10
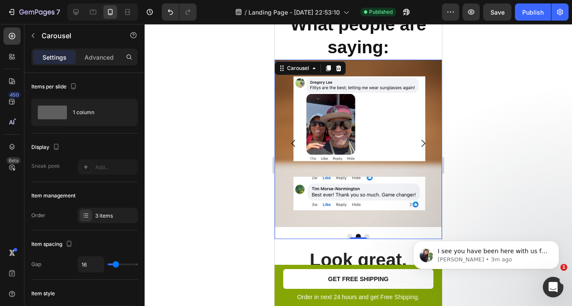
click at [424, 140] on icon "Carousel Next Arrow" at bounding box center [423, 143] width 4 height 7
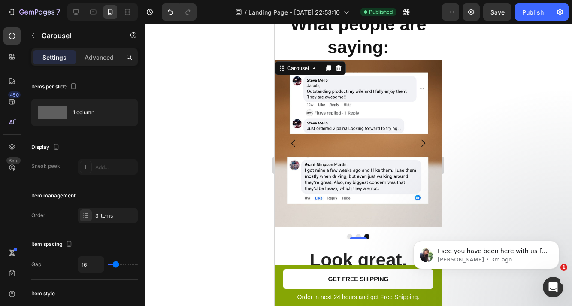
click at [293, 138] on icon "Carousel Back Arrow" at bounding box center [293, 143] width 10 height 10
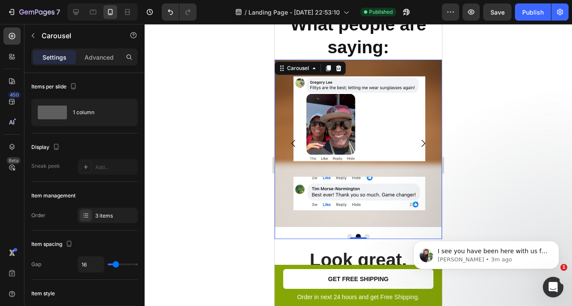
click at [291, 138] on icon "Carousel Back Arrow" at bounding box center [293, 143] width 10 height 10
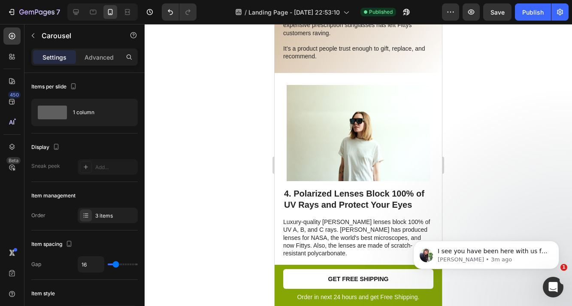
scroll to position [804, 0]
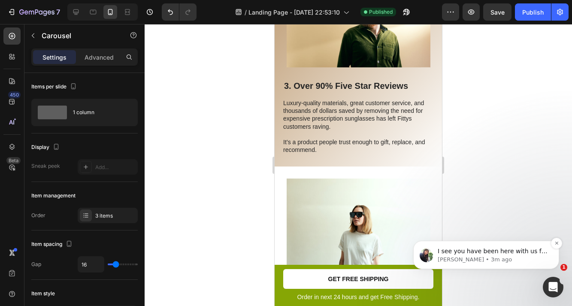
click at [462, 251] on p "I see you have been here with us for a time so I believe you will have more gre…" at bounding box center [493, 251] width 111 height 9
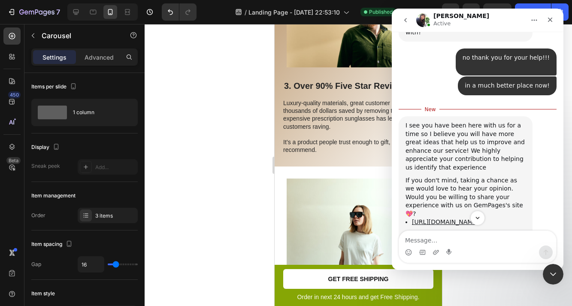
scroll to position [3358, 0]
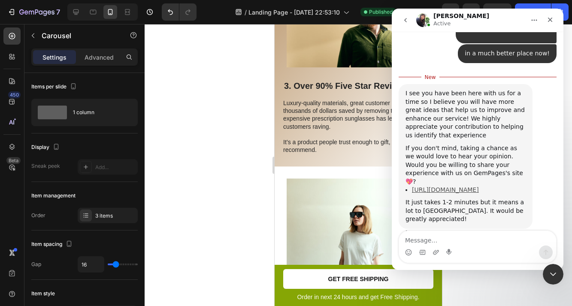
click at [455, 186] on link "[URL][DOMAIN_NAME]" at bounding box center [445, 189] width 67 height 7
click at [461, 230] on div "Intercom messenger" at bounding box center [478, 246] width 158 height 33
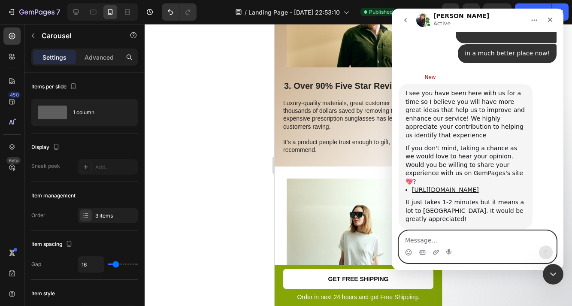
click at [461, 238] on textarea "Message…" at bounding box center [477, 238] width 157 height 15
type textarea "done!"
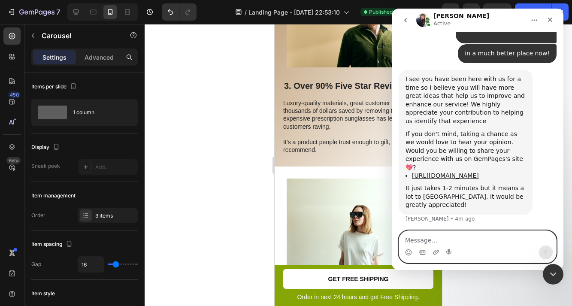
scroll to position [3369, 0]
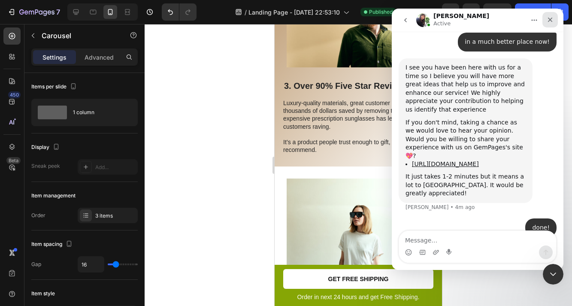
click at [547, 21] on icon "Close" at bounding box center [550, 19] width 7 height 7
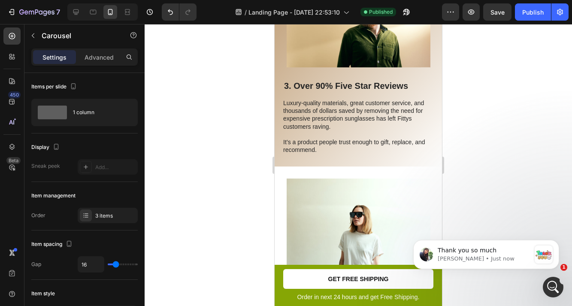
scroll to position [3493, 0]
